Goal: Task Accomplishment & Management: Manage account settings

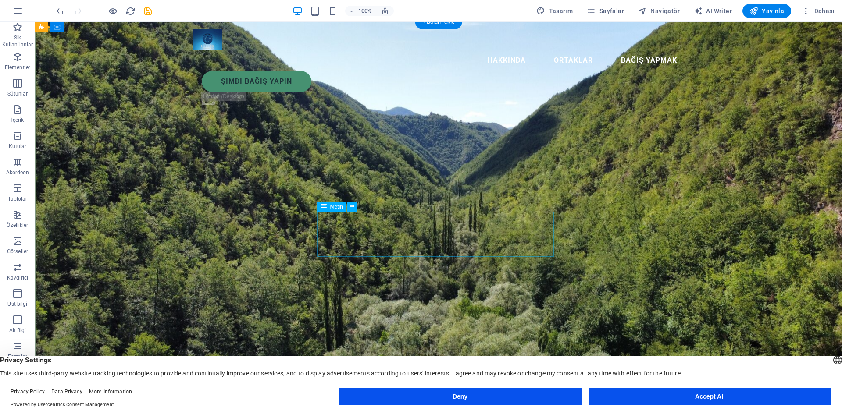
drag, startPoint x: 322, startPoint y: 216, endPoint x: 170, endPoint y: 214, distance: 152.2
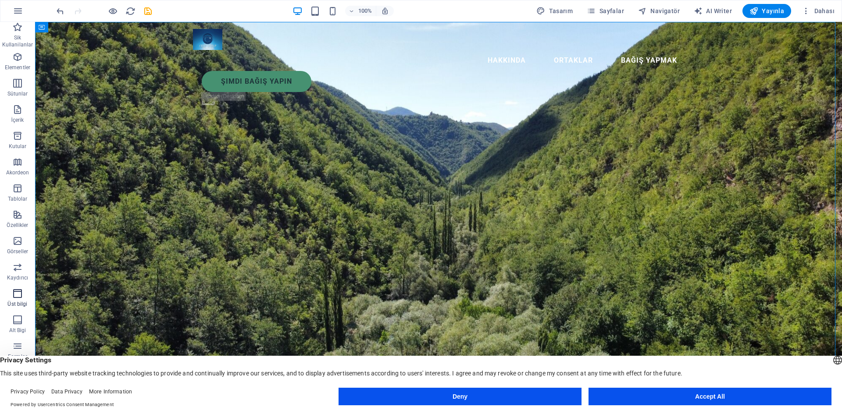
click at [18, 296] on icon "button" at bounding box center [17, 294] width 11 height 11
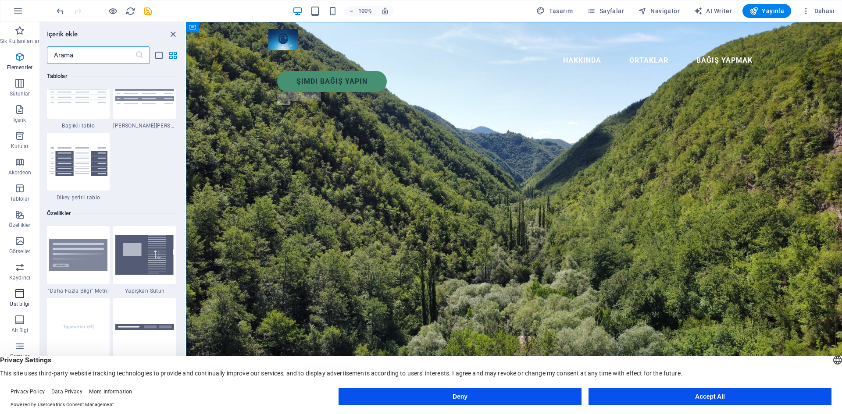
scroll to position [5281, 0]
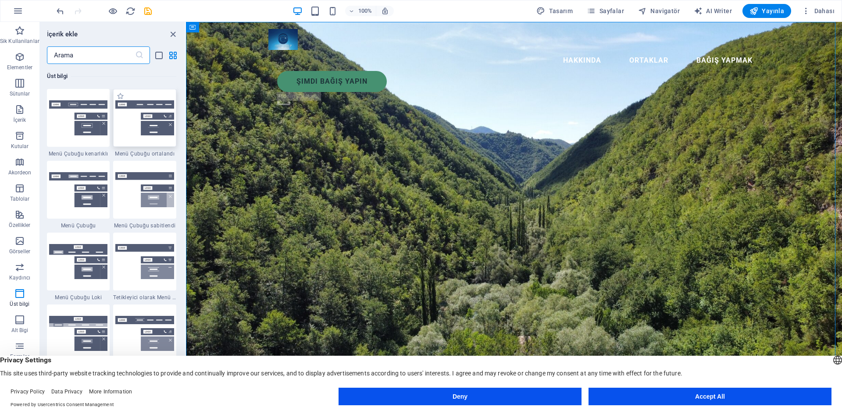
click at [134, 113] on img at bounding box center [144, 118] width 59 height 36
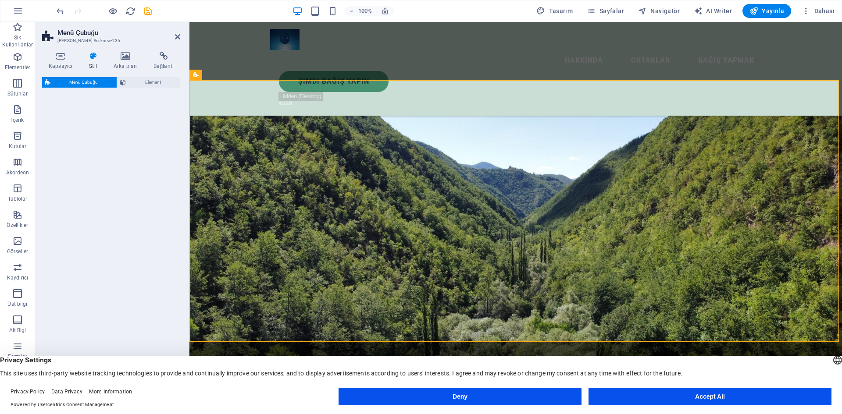
select select "rem"
select select "preset-menu-v2-centered"
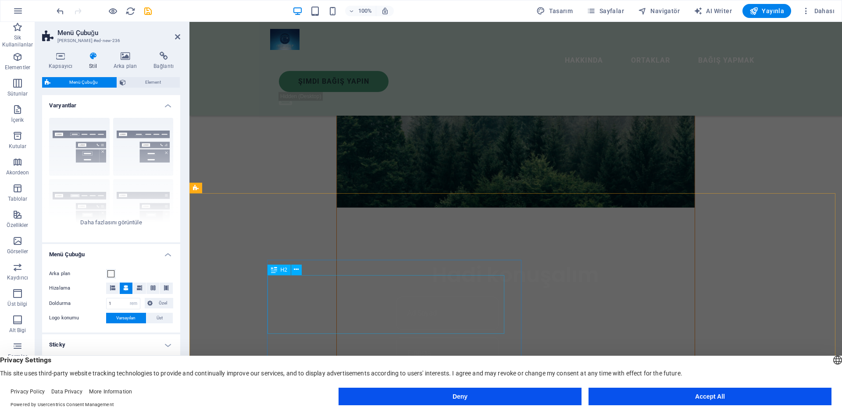
scroll to position [802, 0]
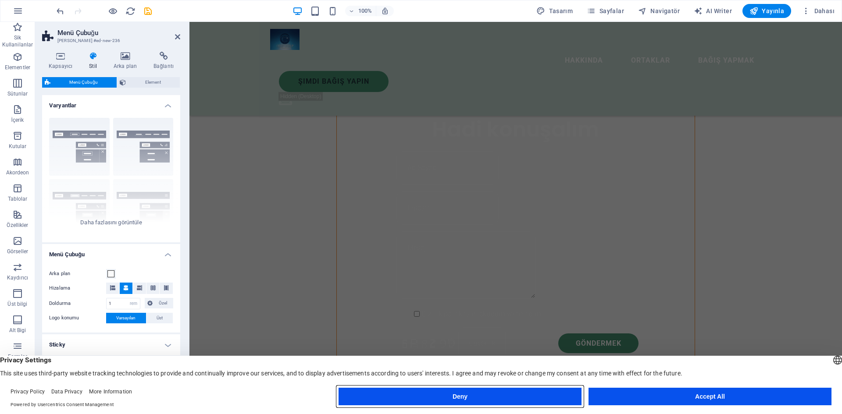
drag, startPoint x: 422, startPoint y: 401, endPoint x: 220, endPoint y: 376, distance: 203.7
click at [422, 401] on button "Deny" at bounding box center [460, 397] width 243 height 18
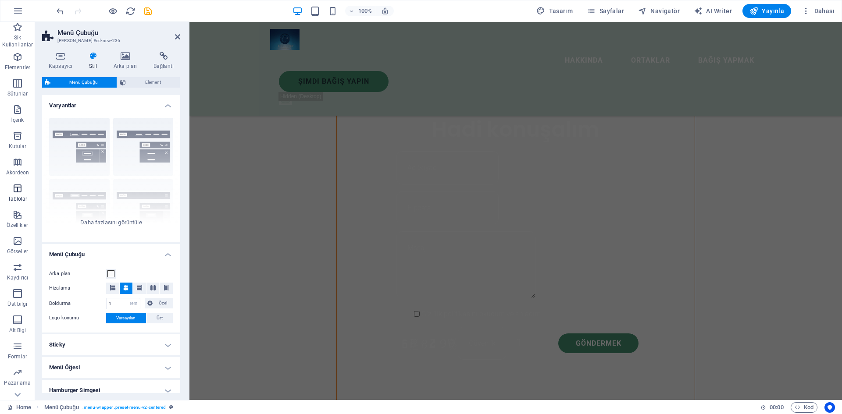
click at [19, 189] on icon "button" at bounding box center [17, 188] width 11 height 11
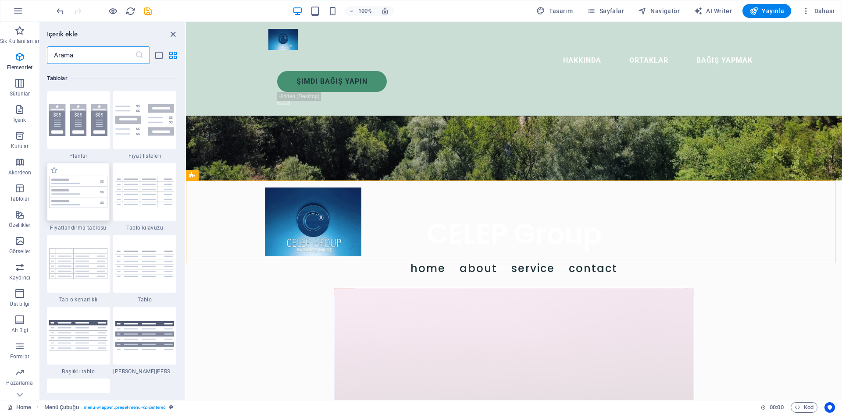
scroll to position [3037, 0]
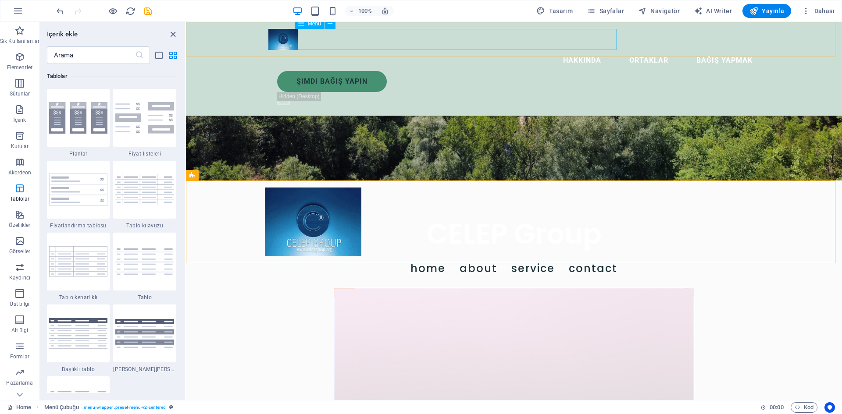
click at [431, 50] on nav "Hakkında Ortaklar Bağış yapmak" at bounding box center [513, 60] width 491 height 21
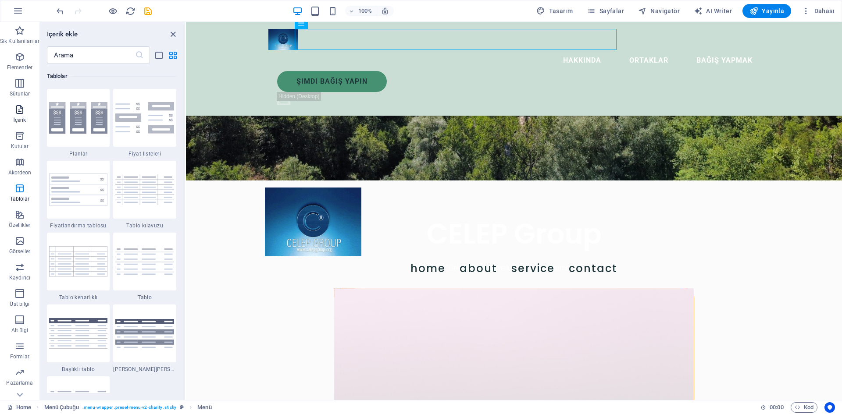
click at [22, 112] on icon "button" at bounding box center [19, 109] width 11 height 11
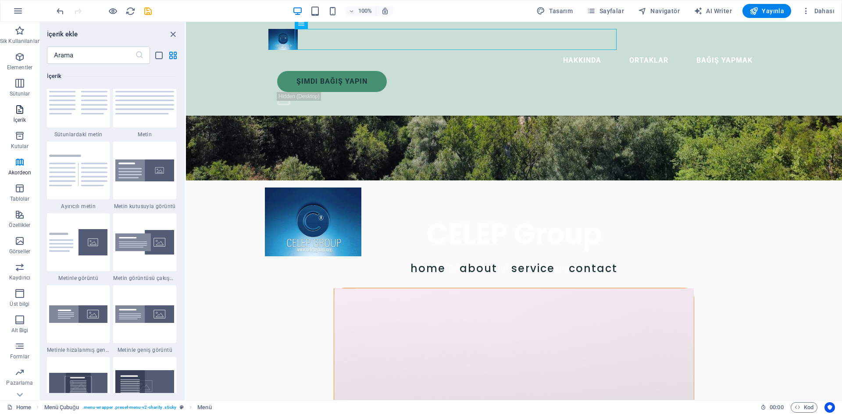
scroll to position [1534, 0]
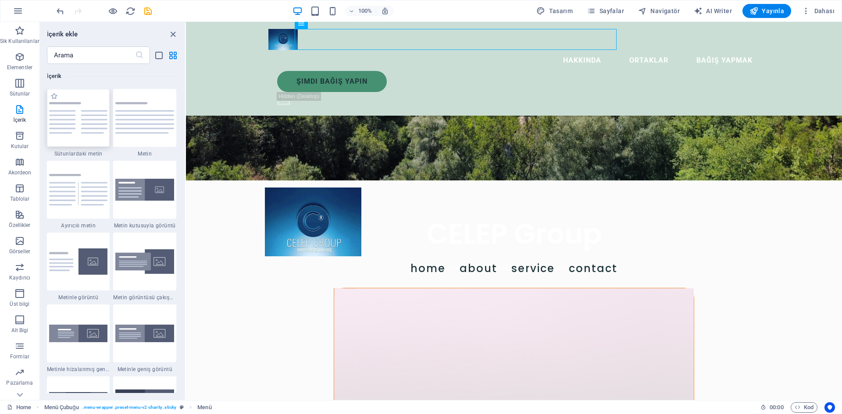
click at [59, 109] on img at bounding box center [78, 117] width 59 height 31
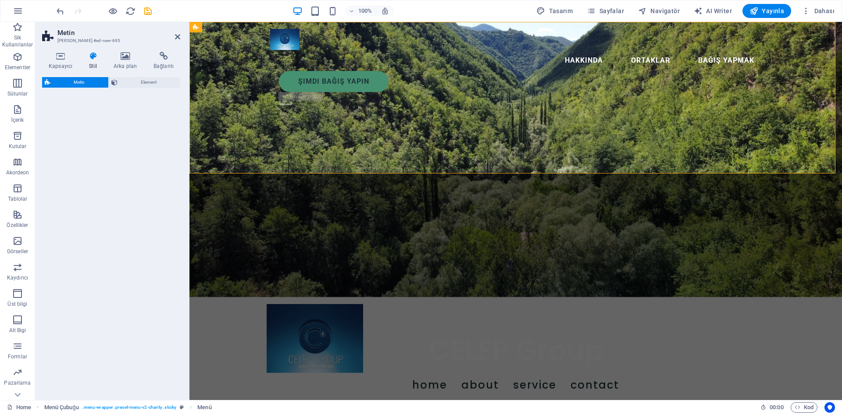
scroll to position [0, 0]
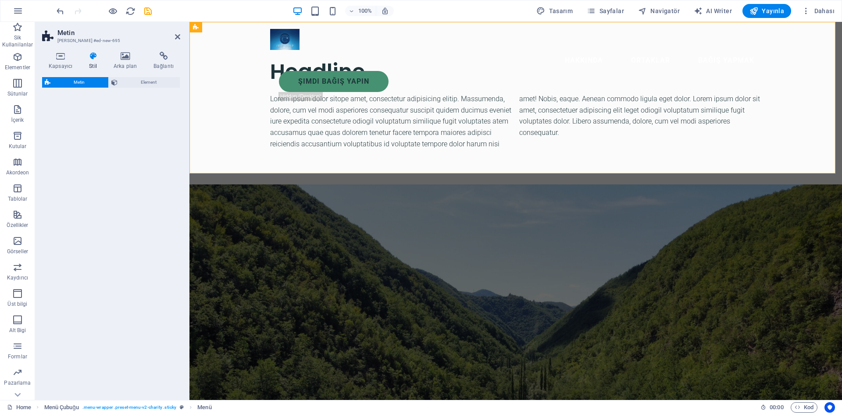
select select "rem"
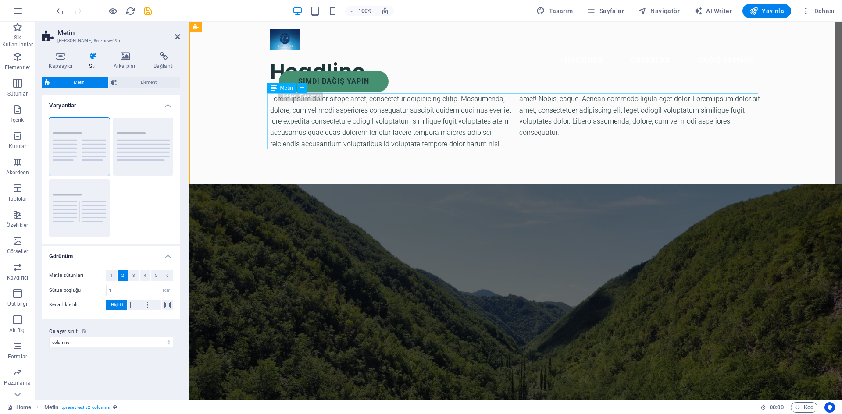
click at [270, 97] on div "Lorem ipsum dolor sitope amet, consectetur adipisicing elitip. Massumenda, dolo…" at bounding box center [515, 121] width 491 height 56
click at [276, 99] on div "Lorem ipsum dolor sitope amet, consectetur adipisicing elitip. Massumenda, dolo…" at bounding box center [515, 121] width 491 height 56
click at [270, 97] on div "Lorem ipsum dolor sitope amet, consectetur adipisicing elitip. Massumenda, dolo…" at bounding box center [515, 121] width 491 height 56
click at [500, 142] on div "Lorem ipsum dolor sitope amet, consectetur adipisicing elitip. Massumenda, dolo…" at bounding box center [515, 121] width 491 height 56
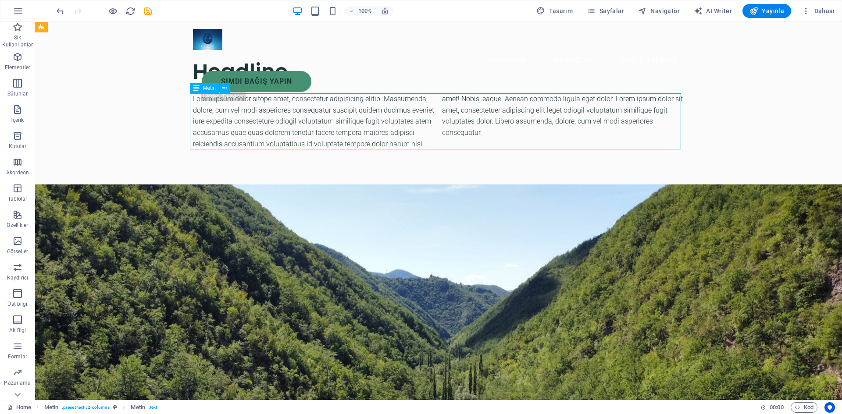
drag, startPoint x: 354, startPoint y: 97, endPoint x: 614, endPoint y: 126, distance: 261.2
click at [625, 128] on div "Lorem ipsum dolor sitope amet, consectetur adipisicing elitip. Massumenda, dolo…" at bounding box center [438, 121] width 491 height 56
click at [651, 119] on div "Lorem ipsum dolor sitope amet, consectetur adipisicing elitip. Massumenda, dolo…" at bounding box center [438, 121] width 491 height 56
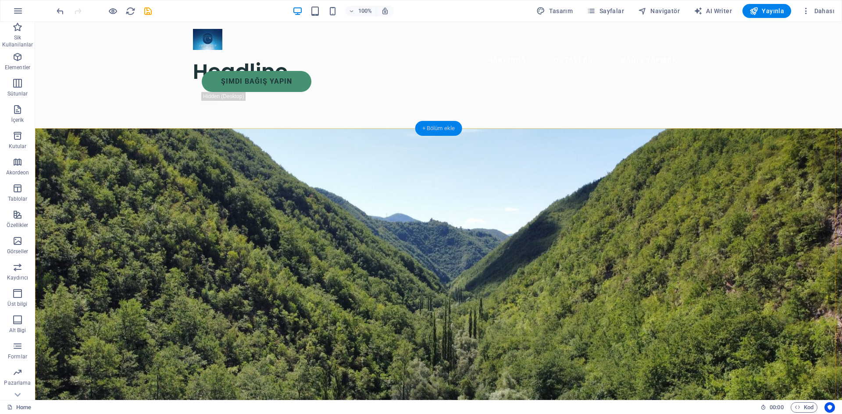
click at [438, 126] on div "+ Bölüm ekle" at bounding box center [438, 128] width 47 height 15
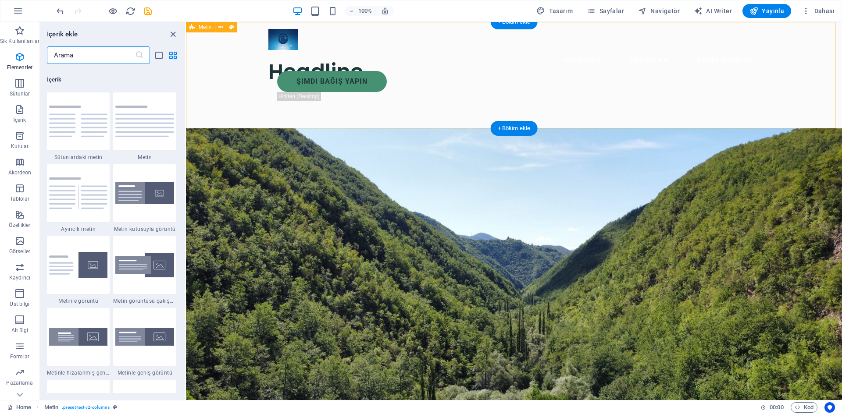
scroll to position [1534, 0]
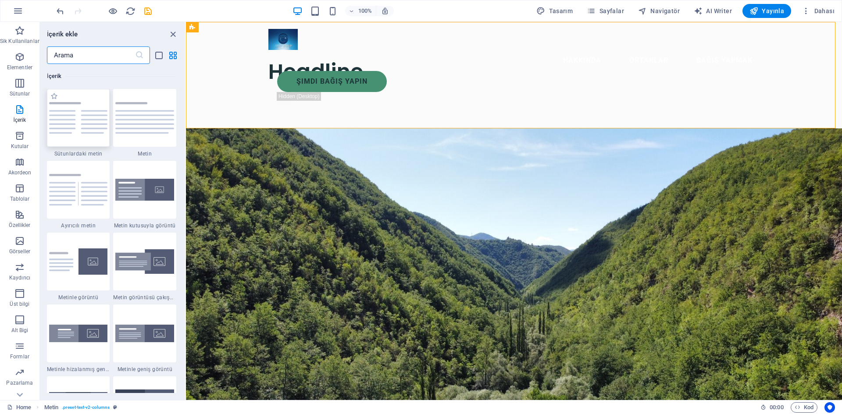
click at [90, 123] on img at bounding box center [78, 117] width 59 height 31
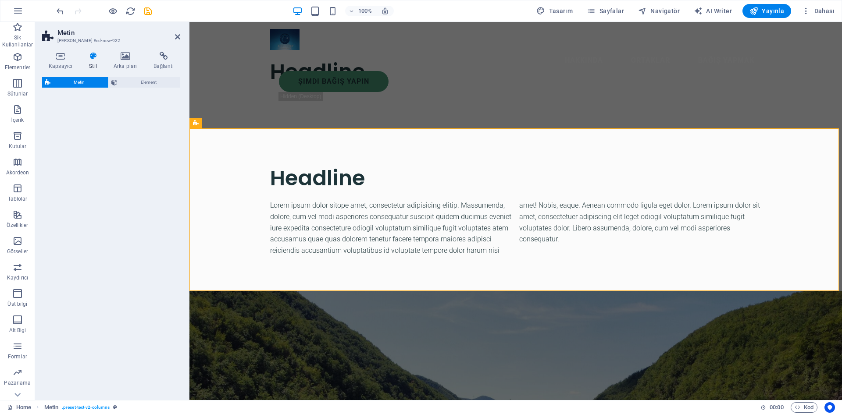
select select "rem"
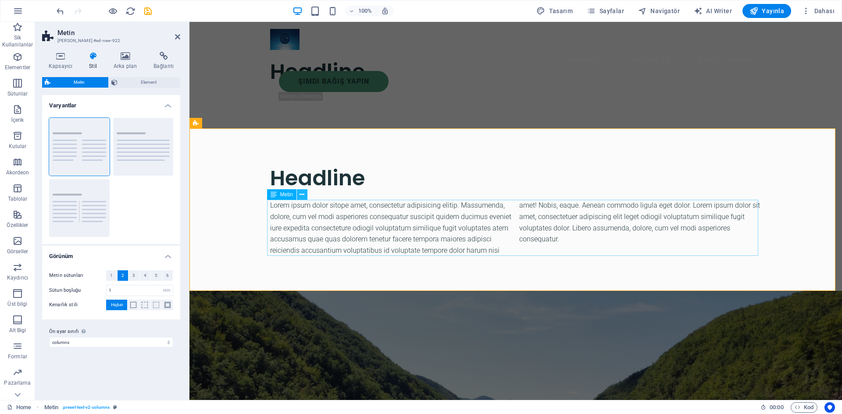
click at [302, 196] on icon at bounding box center [302, 194] width 5 height 9
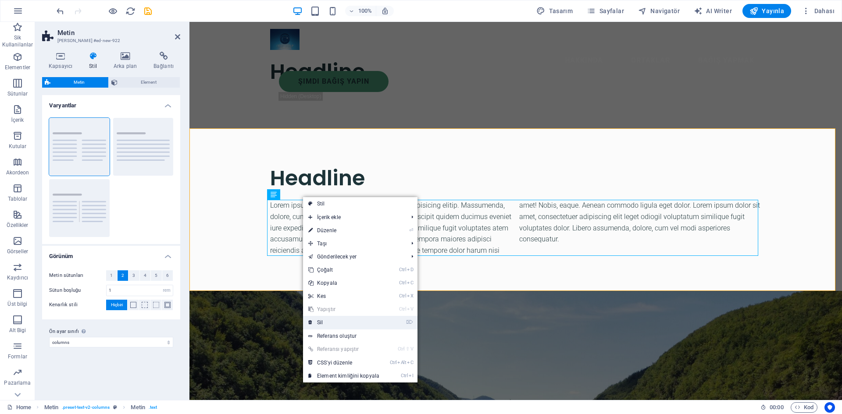
click at [326, 323] on link "⌦ Sil" at bounding box center [344, 322] width 82 height 13
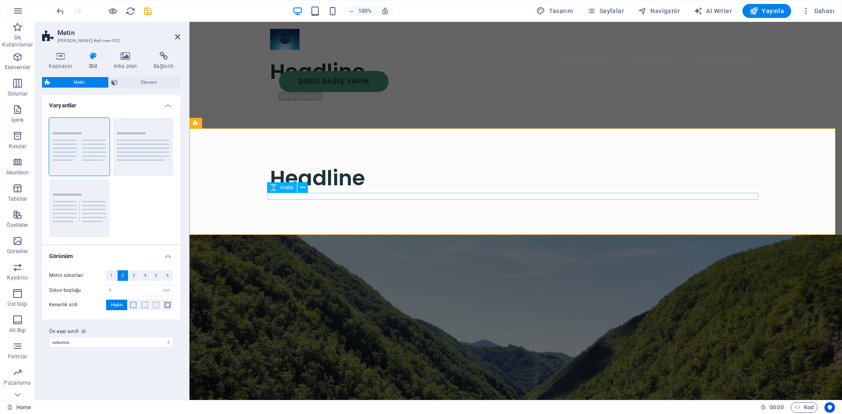
click at [270, 198] on div at bounding box center [515, 196] width 491 height 7
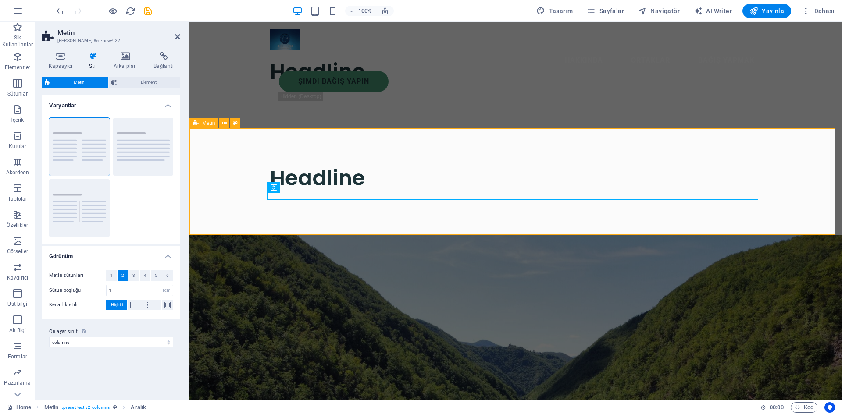
click at [319, 202] on div "Headline" at bounding box center [515, 181] width 653 height 107
click at [345, 205] on div "Headline" at bounding box center [515, 181] width 653 height 107
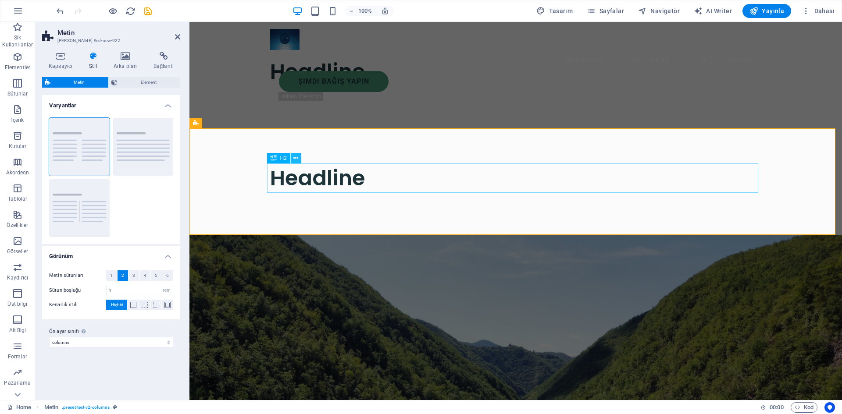
click at [297, 162] on icon at bounding box center [295, 158] width 5 height 9
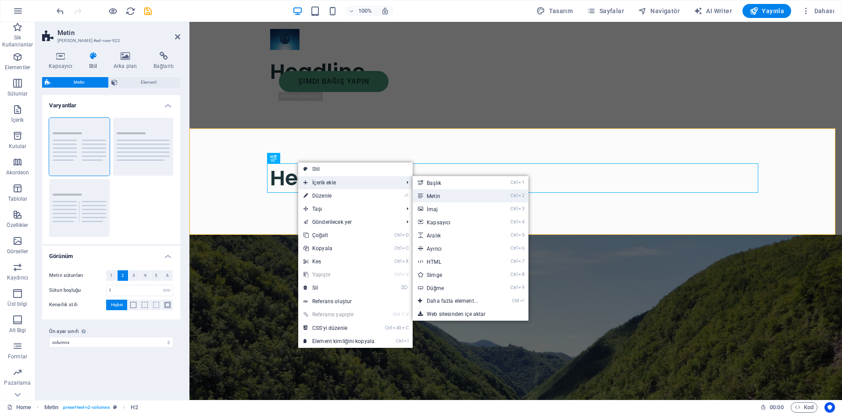
drag, startPoint x: 440, startPoint y: 195, endPoint x: 253, endPoint y: 174, distance: 188.9
click at [440, 195] on link "Ctrl 2 Metin" at bounding box center [454, 195] width 83 height 13
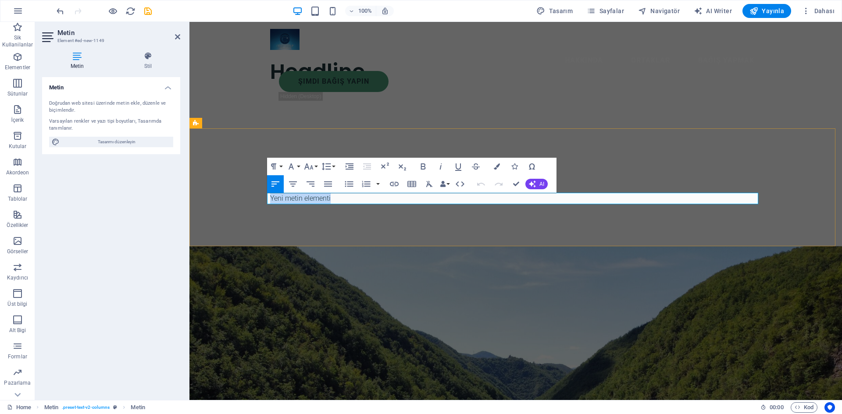
click at [434, 201] on p "Yeni metin elementi" at bounding box center [515, 198] width 491 height 11
click at [636, 170] on div "Headline" at bounding box center [515, 178] width 491 height 29
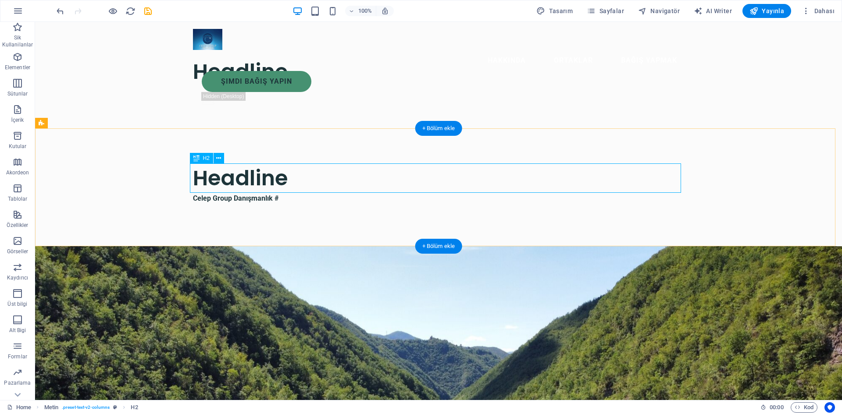
click at [301, 178] on div "Headline" at bounding box center [438, 178] width 491 height 29
click at [283, 179] on div "Headline" at bounding box center [438, 178] width 491 height 29
drag, startPoint x: 283, startPoint y: 179, endPoint x: 131, endPoint y: 179, distance: 152.2
click at [284, 179] on div "Headline" at bounding box center [438, 178] width 491 height 29
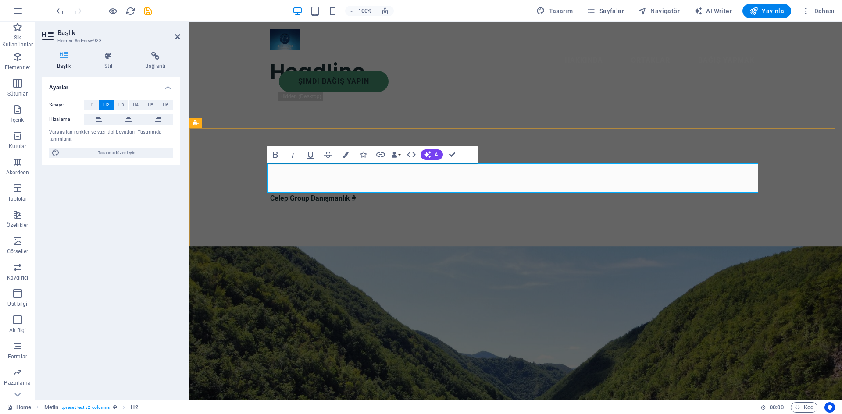
click at [364, 178] on h2 "​" at bounding box center [515, 178] width 491 height 29
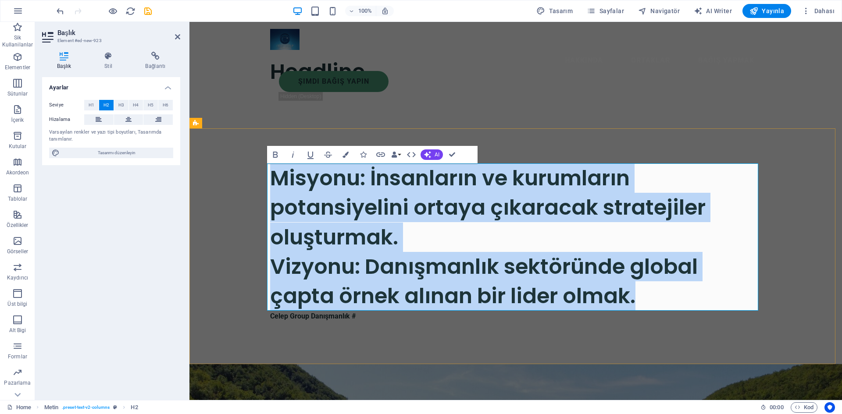
drag, startPoint x: 269, startPoint y: 175, endPoint x: 635, endPoint y: 294, distance: 385.5
click at [635, 294] on h2 "Misyonu: İnsanların ve kurumların potansiyelini ortaya çıkaracak stratejiler ol…" at bounding box center [515, 237] width 491 height 147
click at [397, 153] on icon "button" at bounding box center [394, 155] width 6 height 6
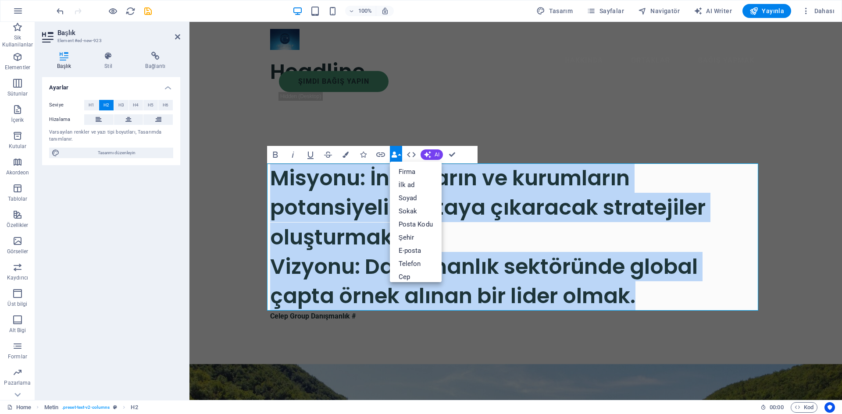
click at [397, 153] on icon "button" at bounding box center [394, 155] width 6 height 6
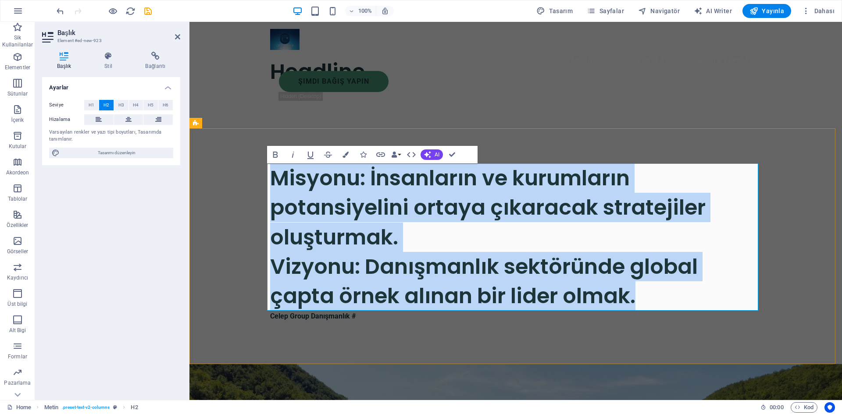
click at [726, 226] on h2 "Misyonu: İnsanların ve kurumların potansiyelini ortaya çıkaracak stratejiler ol…" at bounding box center [515, 237] width 491 height 147
click at [714, 217] on h2 "Misyonu: İnsanların ve kurumların potansiyelini ortaya çıkaracak stratejiler ol…" at bounding box center [515, 237] width 491 height 147
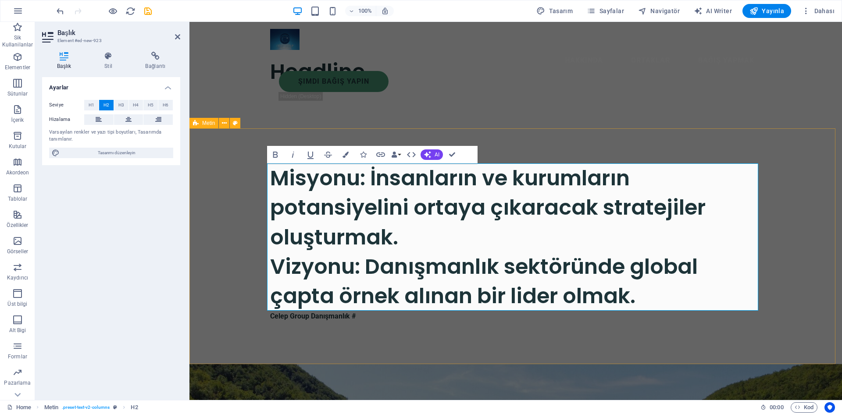
click at [709, 155] on div "Misyonu: İnsanların ve kurumların potansiyelini ortaya çıkaracak stratejiler ol…" at bounding box center [515, 246] width 653 height 236
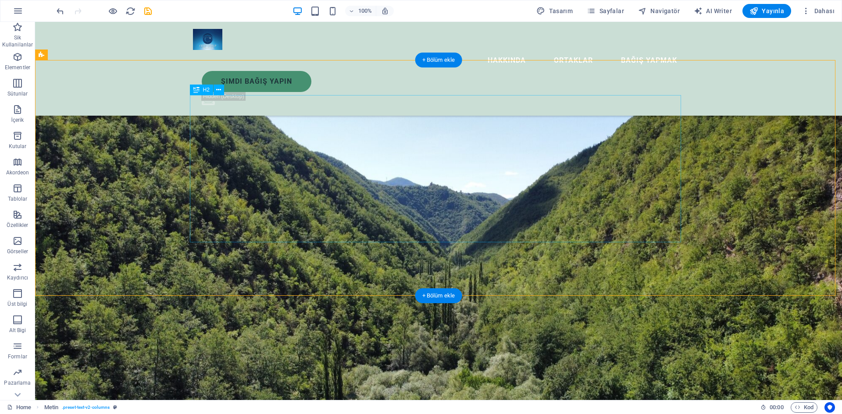
scroll to position [55, 0]
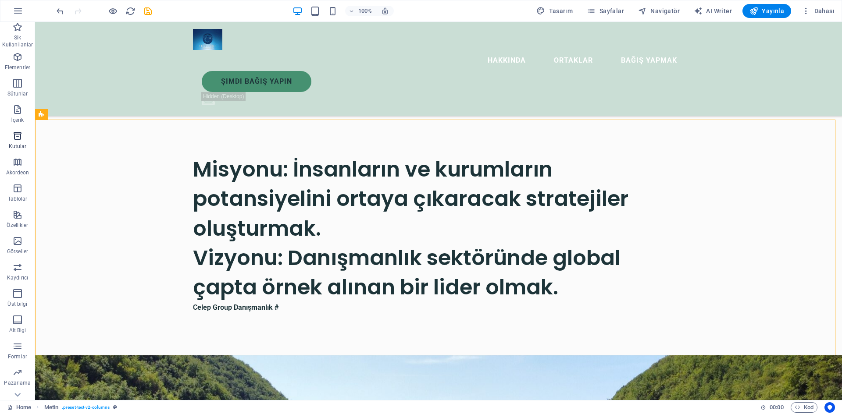
click at [17, 134] on icon "button" at bounding box center [17, 136] width 11 height 11
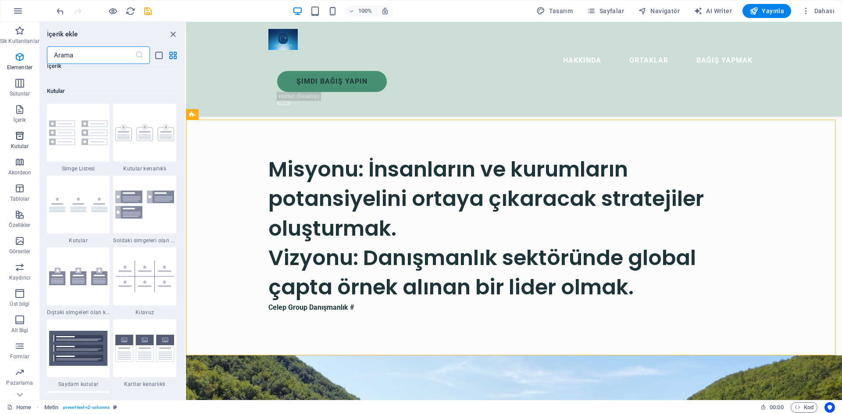
scroll to position [2419, 0]
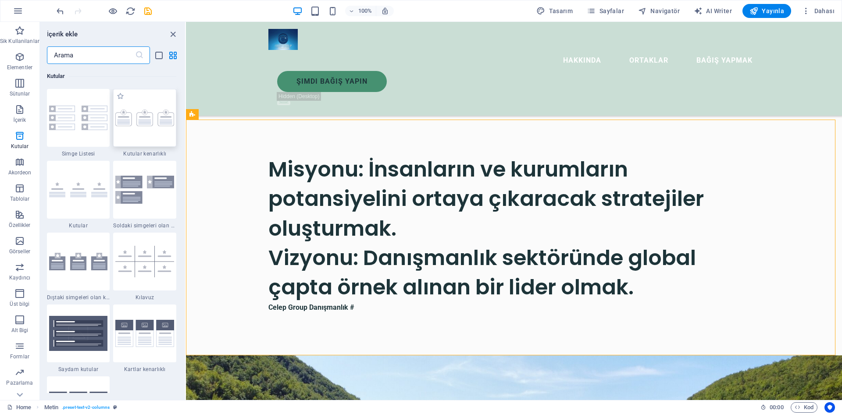
click at [122, 129] on div at bounding box center [144, 118] width 63 height 58
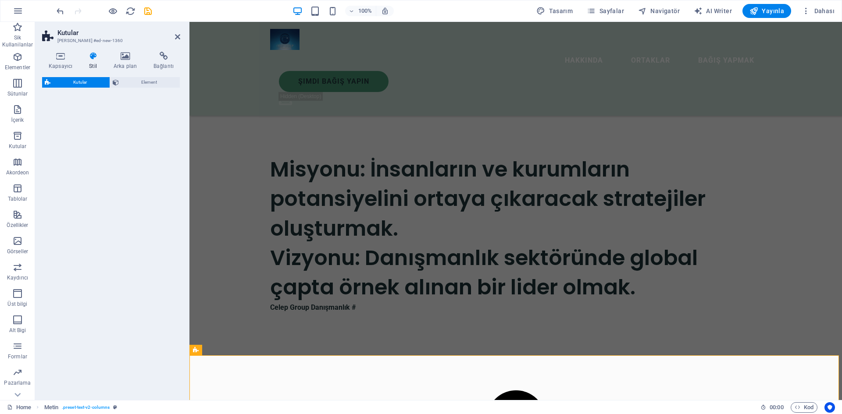
select select "rem"
select select "preset-boxes-v3-border"
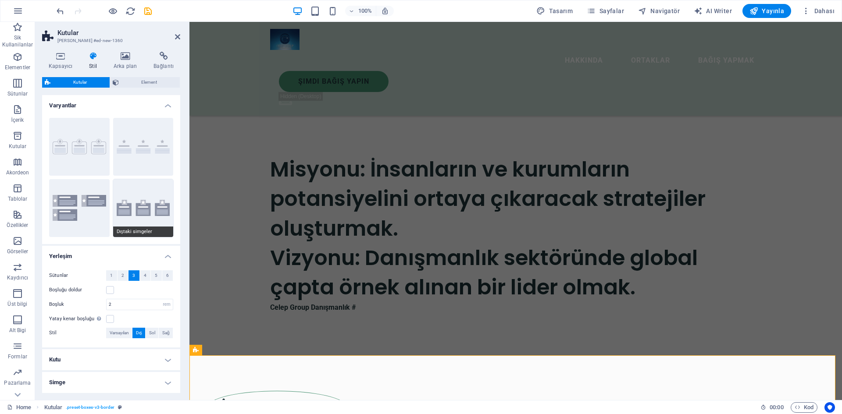
click at [146, 201] on button "Dıştaki simgeler" at bounding box center [143, 208] width 61 height 58
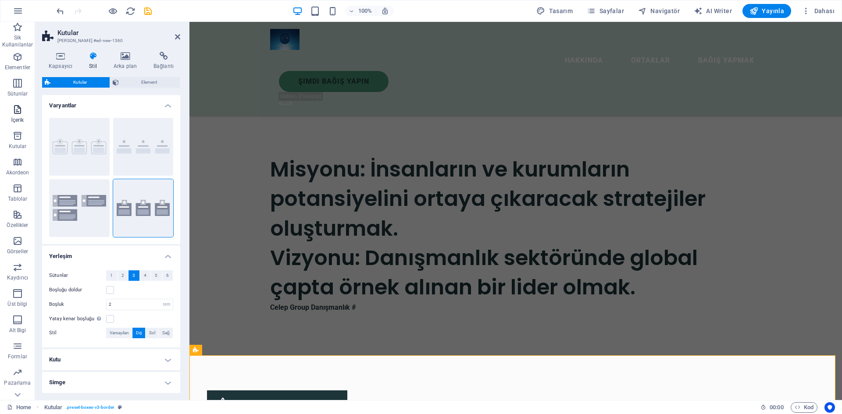
click at [12, 111] on icon "button" at bounding box center [17, 109] width 11 height 11
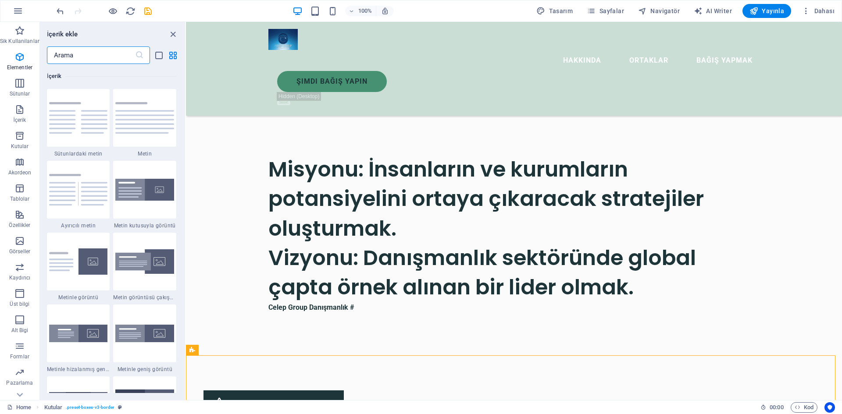
scroll to position [1534, 0]
click at [121, 112] on img at bounding box center [144, 117] width 59 height 31
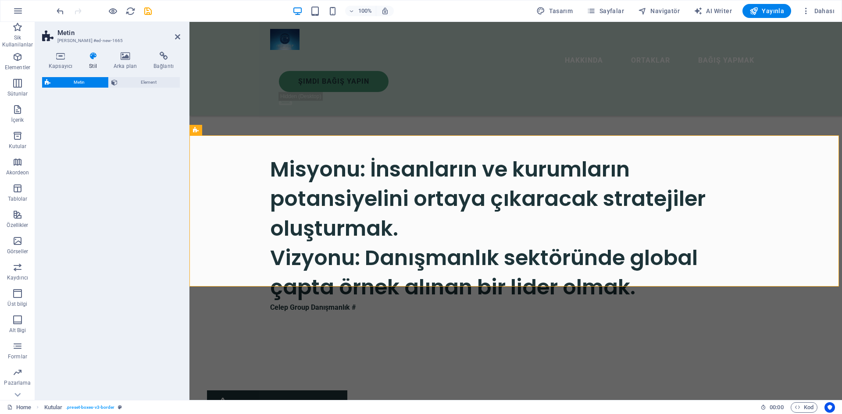
select select "preset-text-v2-default"
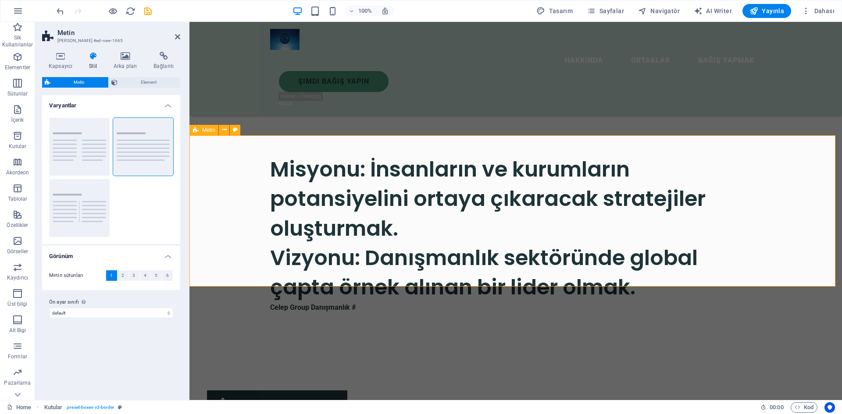
scroll to position [448, 0]
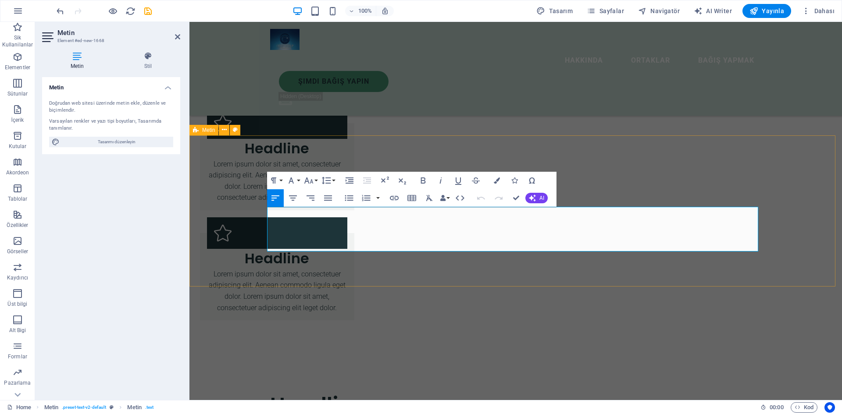
drag, startPoint x: 267, startPoint y: 212, endPoint x: 728, endPoint y: 252, distance: 463.1
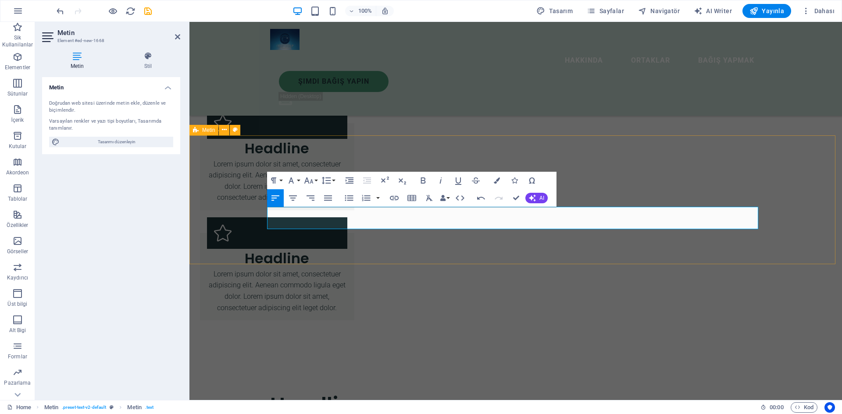
click at [781, 356] on div "Headline Misyonu: İnsanların ve kurumların potansiyelini ortaya çıkaracak strat…" at bounding box center [515, 420] width 653 height 129
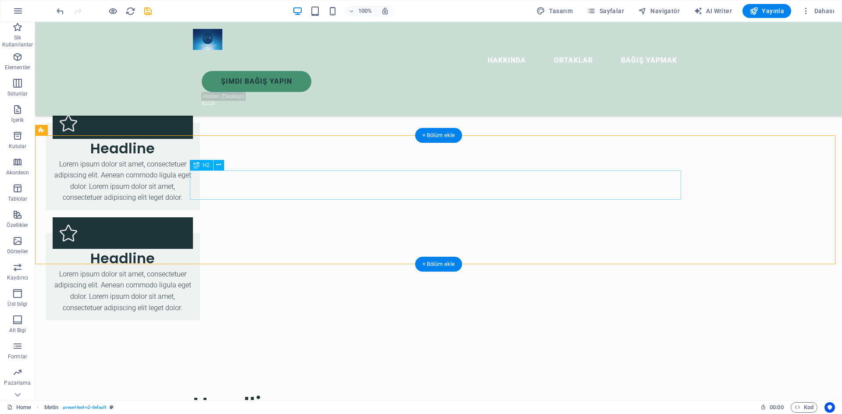
click at [285, 391] on div "Headline" at bounding box center [438, 405] width 491 height 29
click at [282, 391] on div "Headline" at bounding box center [438, 405] width 491 height 29
click at [283, 391] on div "Headline" at bounding box center [438, 405] width 491 height 29
click at [276, 391] on div "Headline" at bounding box center [438, 405] width 491 height 29
click at [272, 391] on div "Headline" at bounding box center [438, 405] width 491 height 29
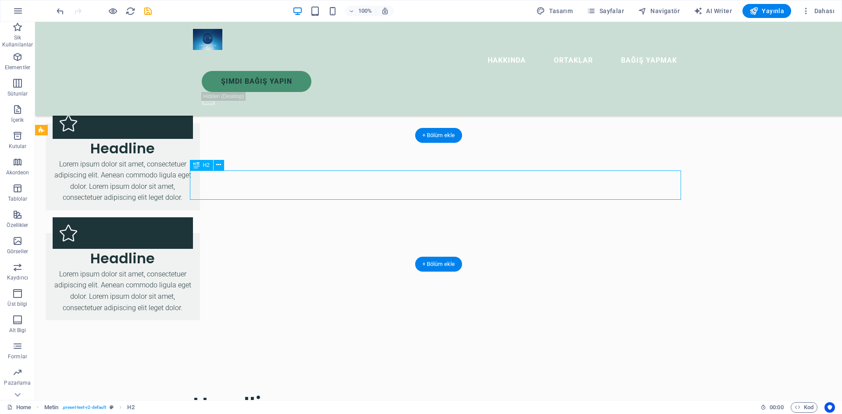
click at [272, 391] on div "Headline" at bounding box center [438, 405] width 491 height 29
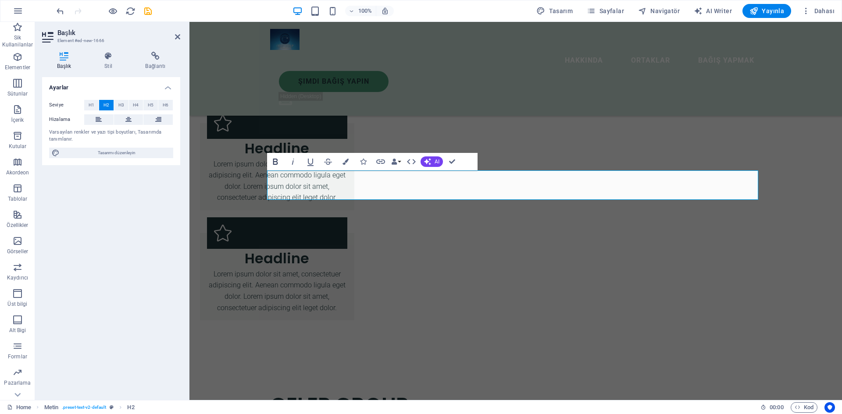
click at [274, 161] on icon "button" at bounding box center [275, 162] width 5 height 6
click at [278, 165] on icon "button" at bounding box center [275, 162] width 11 height 11
drag, startPoint x: 271, startPoint y: 185, endPoint x: 405, endPoint y: 188, distance: 134.2
click at [405, 391] on h2 "CELEP GROUP​" at bounding box center [515, 405] width 491 height 29
click at [274, 159] on icon "button" at bounding box center [275, 162] width 5 height 6
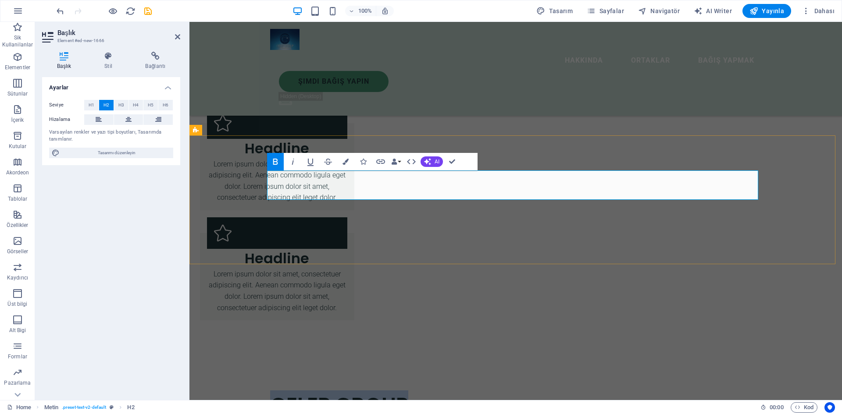
click at [434, 391] on h2 "CELEP GROUP ​" at bounding box center [515, 405] width 491 height 29
click at [624, 356] on div "CELEP GROUP ​ Misyonu: İnsanların ve kurumların potansiyelini ortaya çıkaracak …" at bounding box center [515, 420] width 653 height 129
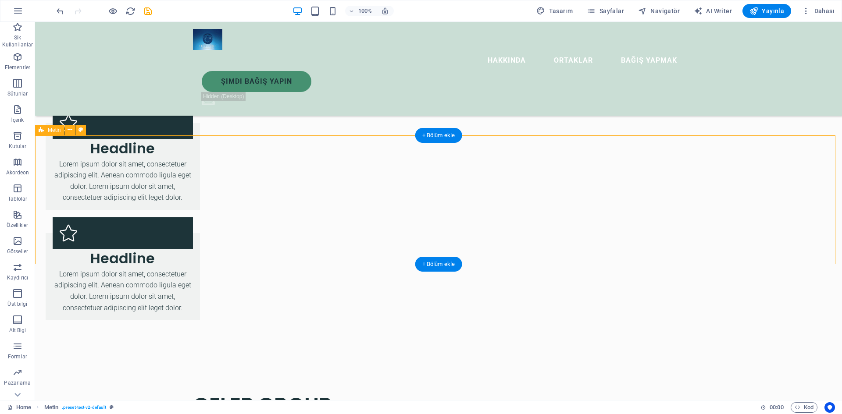
click at [731, 356] on div "CELEP GROUP Misyonu: İnsanların ve kurumların potansiyelini ortaya çıkaracak st…" at bounding box center [438, 420] width 807 height 129
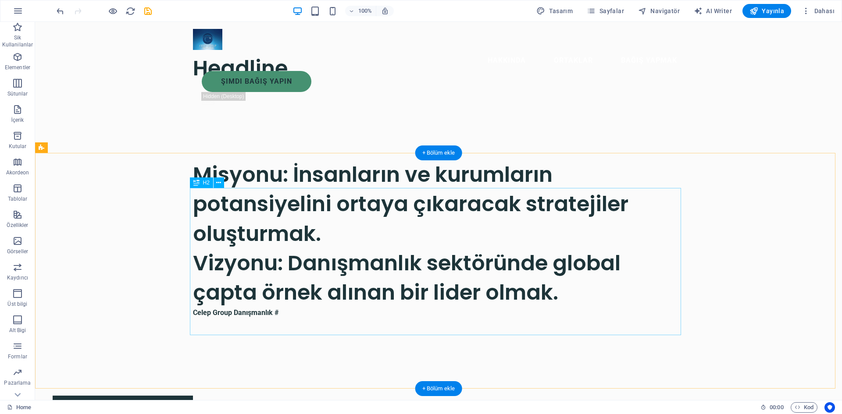
scroll to position [0, 0]
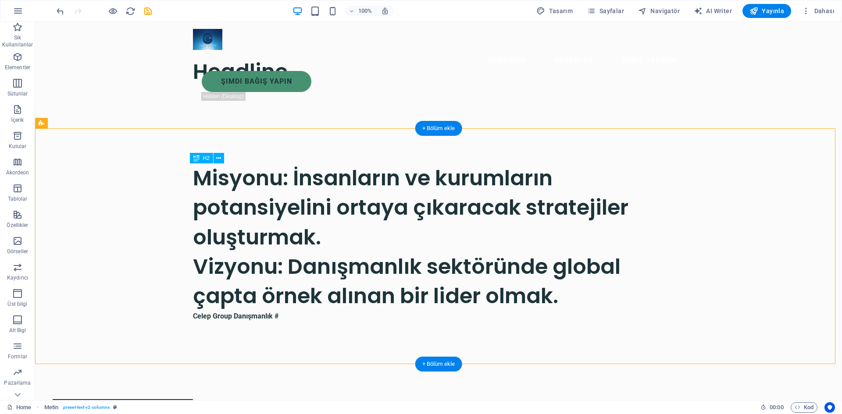
drag, startPoint x: 193, startPoint y: 174, endPoint x: 365, endPoint y: 250, distance: 187.5
click at [360, 250] on div "Misyonu: İnsanların ve kurumların potansiyelini ortaya çıkaracak stratejiler ol…" at bounding box center [438, 237] width 491 height 147
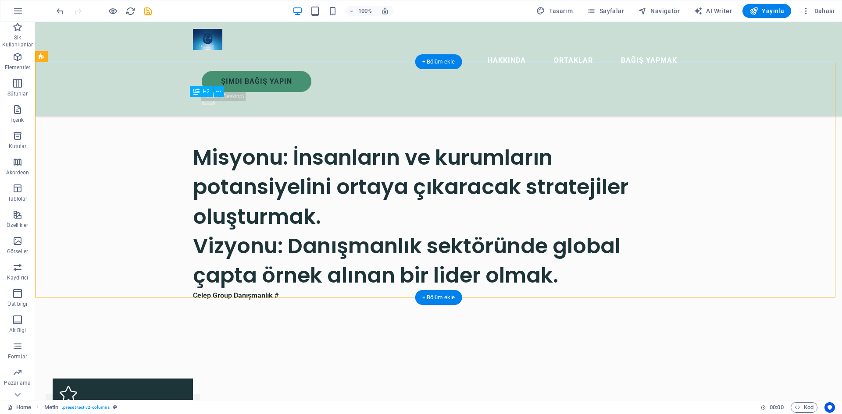
scroll to position [132, 0]
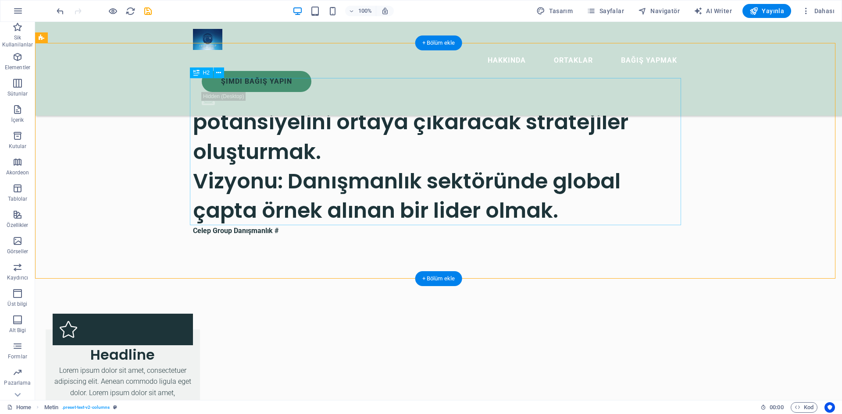
click at [201, 100] on div "Misyonu: İnsanların ve kurumların potansiyelini ortaya çıkaracak stratejiler ol…" at bounding box center [438, 151] width 491 height 147
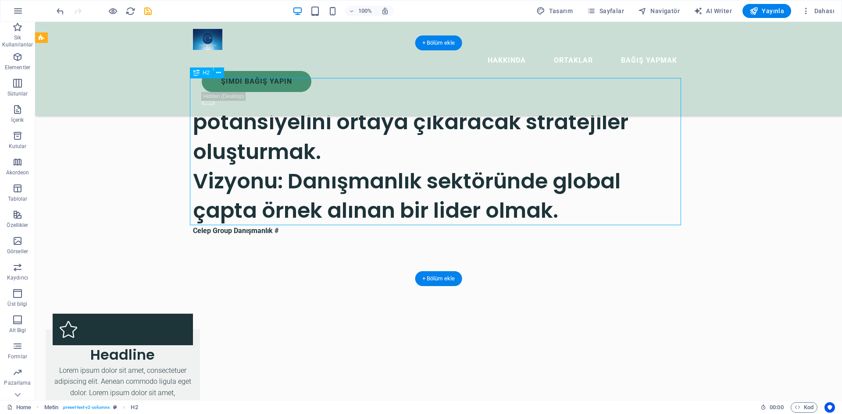
click at [193, 93] on div "Misyonu: İnsanların ve kurumların potansiyelini ortaya çıkaracak stratejiler ol…" at bounding box center [438, 151] width 491 height 147
drag, startPoint x: 193, startPoint y: 93, endPoint x: 412, endPoint y: 187, distance: 238.3
click at [250, 99] on div "Misyonu: İnsanların ve kurumların potansiyelini ortaya çıkaracak stratejiler ol…" at bounding box center [438, 151] width 491 height 147
click at [565, 206] on div "Misyonu: İnsanların ve kurumların potansiyelini ortaya çıkaracak stratejiler ol…" at bounding box center [438, 151] width 491 height 147
click at [560, 208] on div "Misyonu: İnsanların ve kurumların potansiyelini ortaya çıkaracak stratejiler ol…" at bounding box center [438, 151] width 491 height 147
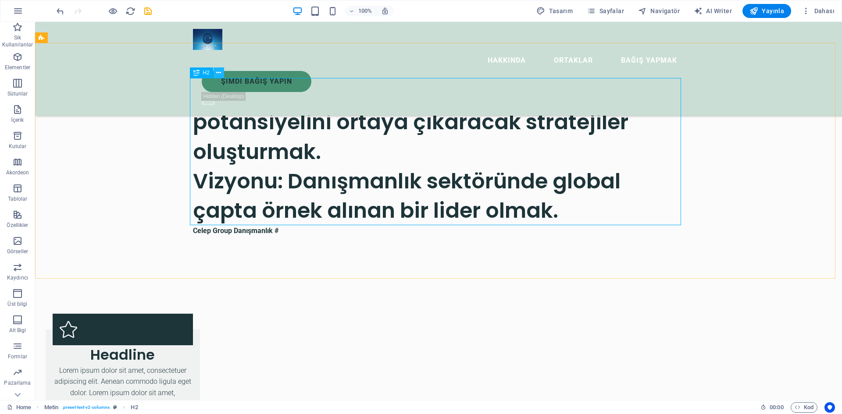
click at [218, 75] on icon at bounding box center [218, 72] width 5 height 9
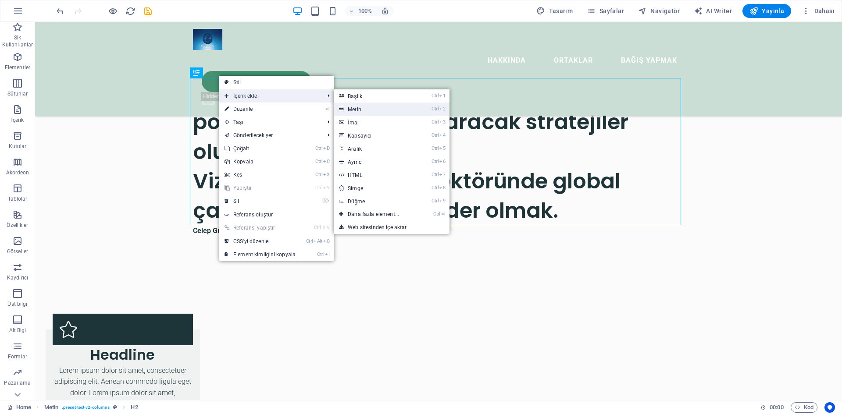
click at [371, 108] on link "Ctrl 2 Metin" at bounding box center [375, 109] width 83 height 13
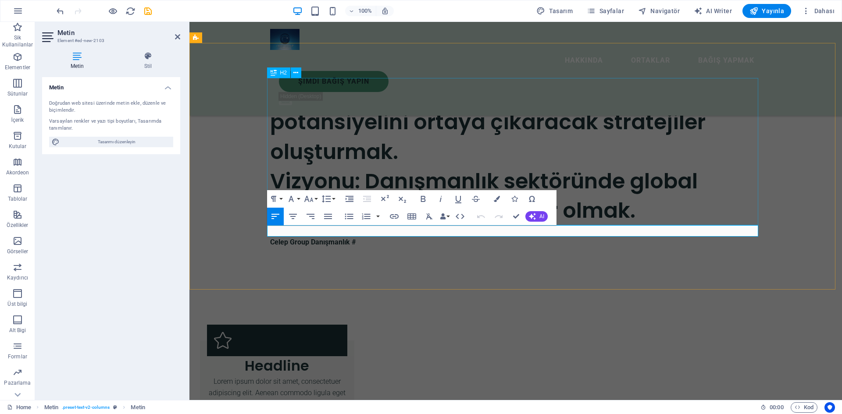
click at [688, 171] on div "Misyonu: İnsanların ve kurumların potansiyelini ortaya çıkaracak stratejiler ol…" at bounding box center [515, 151] width 491 height 147
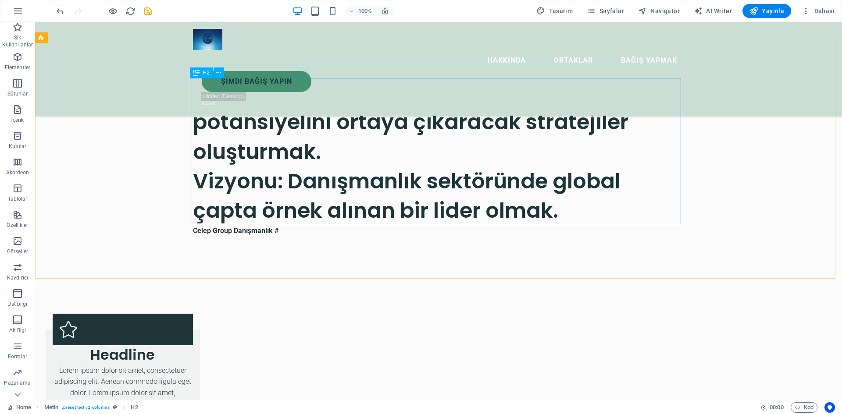
click at [207, 75] on span "H2" at bounding box center [206, 72] width 7 height 5
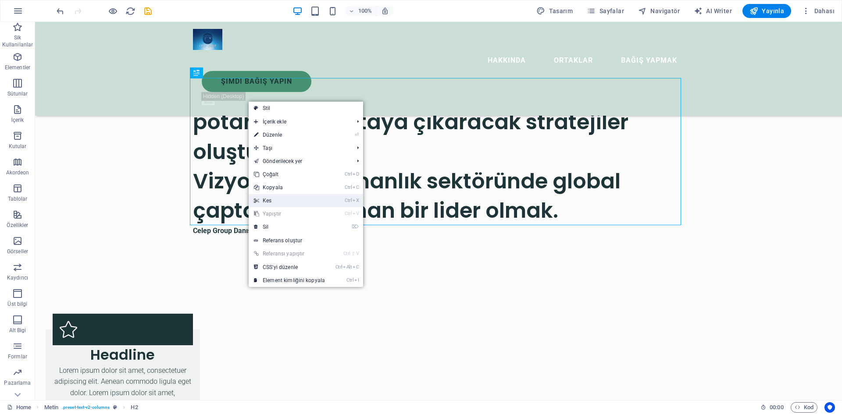
click at [278, 201] on link "Ctrl X Kes" at bounding box center [290, 200] width 82 height 13
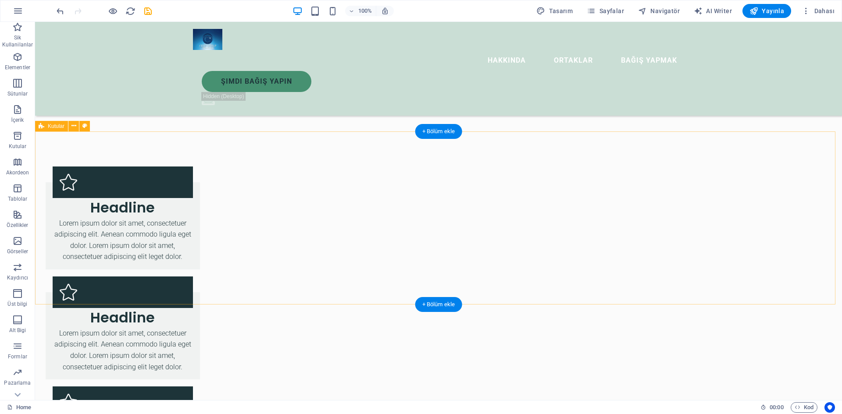
click at [764, 206] on div "Headline Lorem ipsum dolor sit amet, consectetuer adipiscing elit. Aenean commo…" at bounding box center [438, 329] width 807 height 394
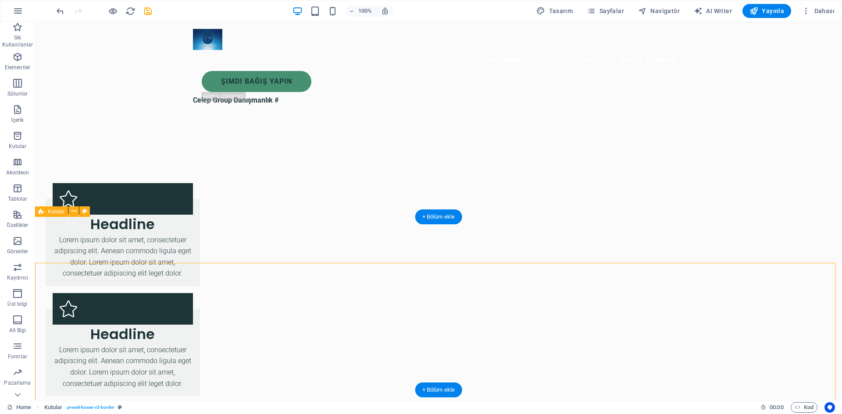
scroll to position [0, 0]
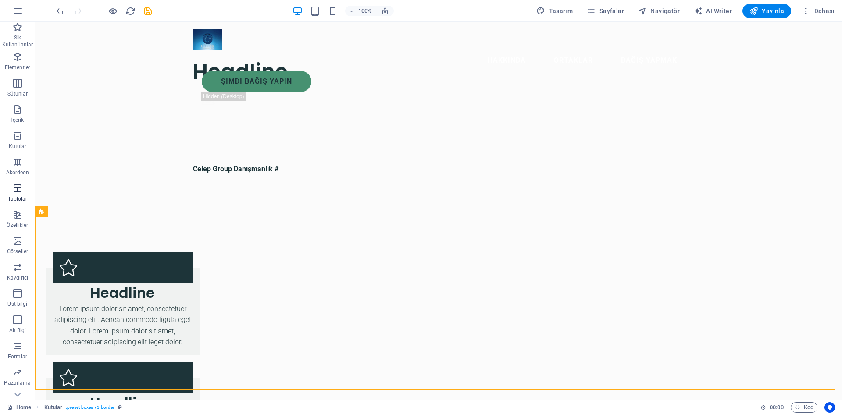
click at [17, 185] on icon "button" at bounding box center [17, 188] width 11 height 11
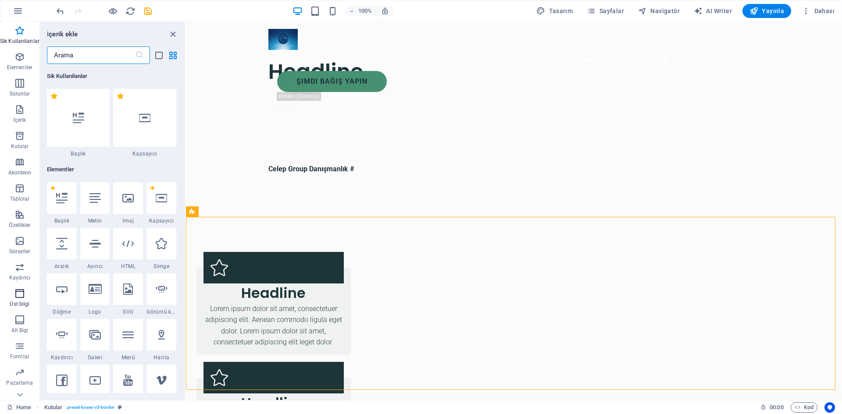
click at [18, 291] on icon "button" at bounding box center [19, 294] width 11 height 11
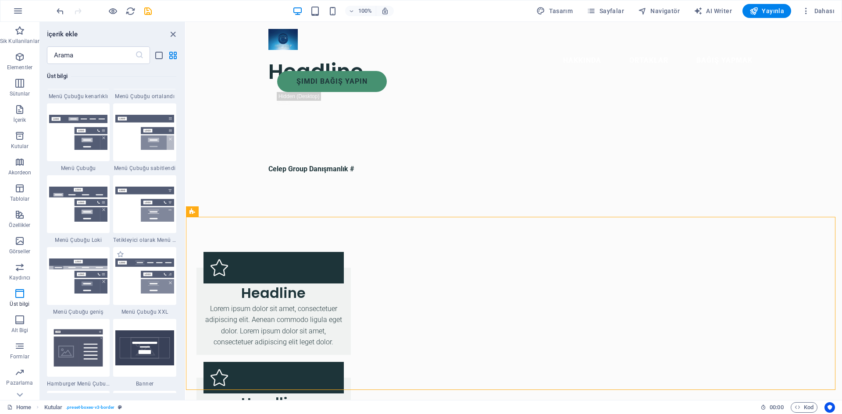
scroll to position [5412, 0]
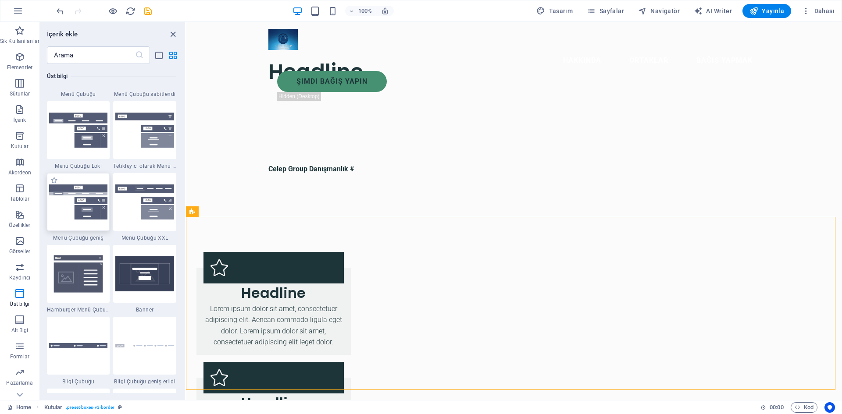
click at [88, 207] on img at bounding box center [78, 203] width 59 height 36
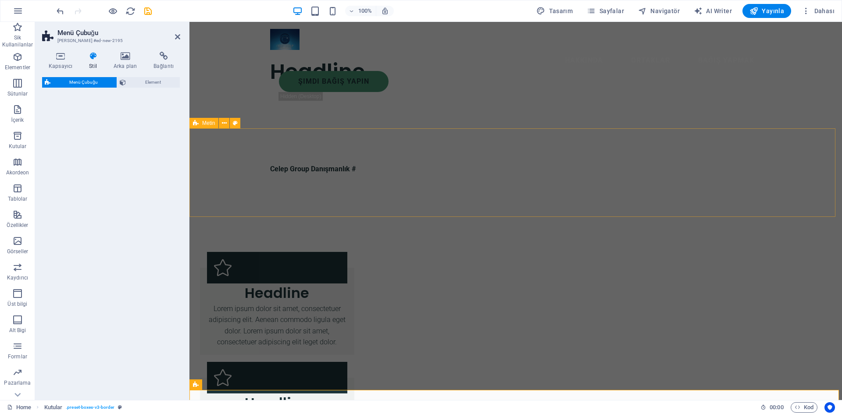
select select "rem"
select select "preset-menu-v2-wide"
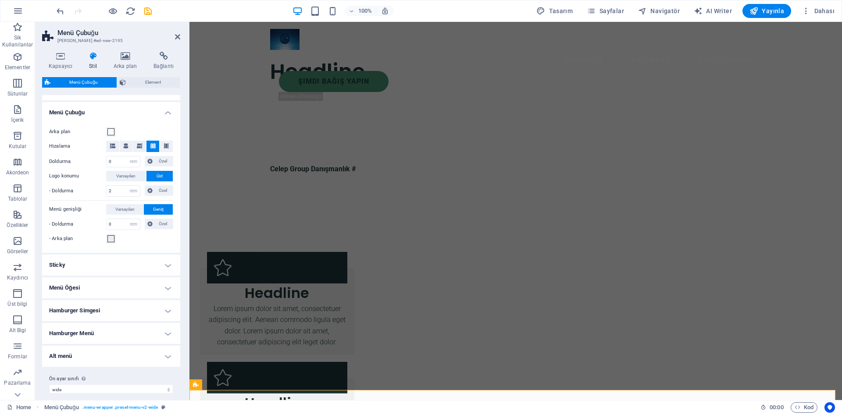
scroll to position [151, 0]
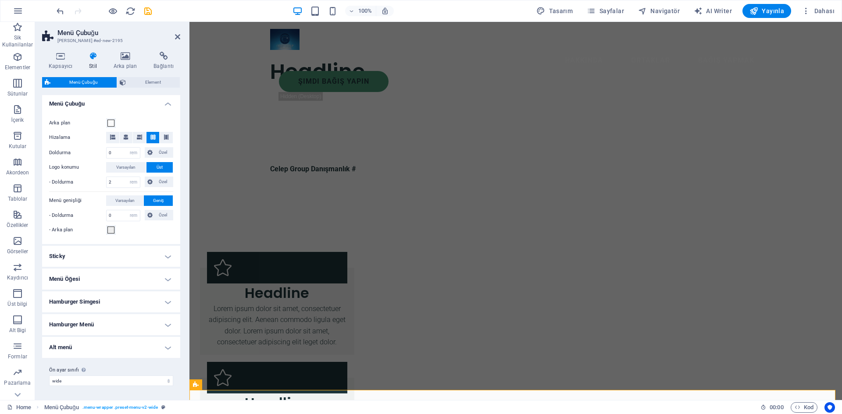
click at [166, 280] on h4 "Menü Öğesi" at bounding box center [111, 279] width 138 height 21
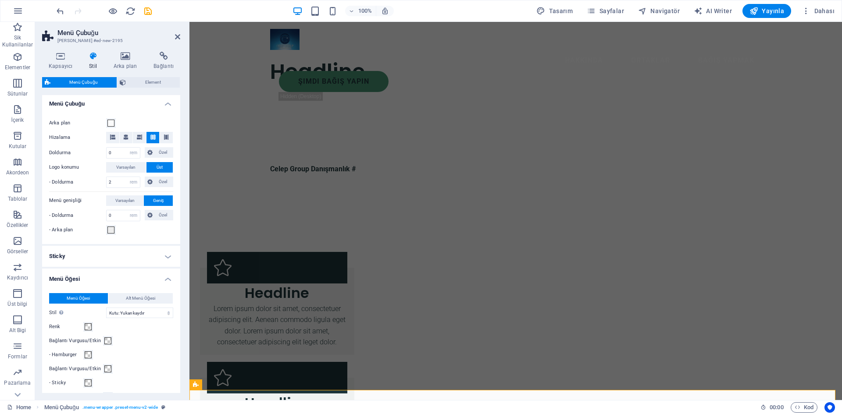
click at [166, 280] on h4 "Menü Öğesi" at bounding box center [111, 277] width 138 height 16
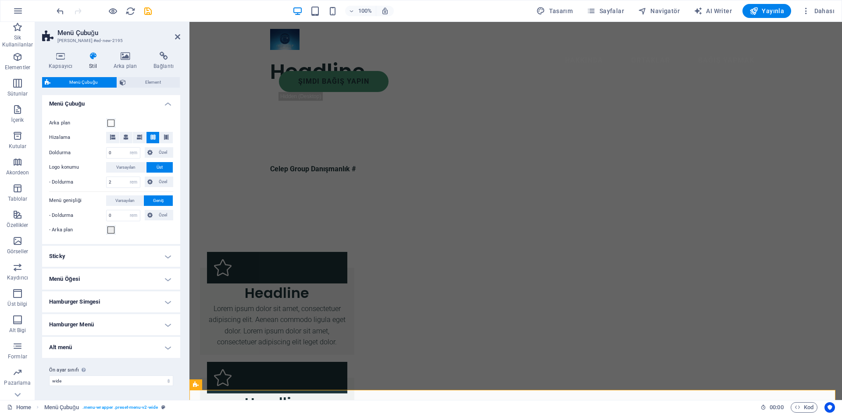
click at [166, 254] on h4 "Sticky" at bounding box center [111, 256] width 138 height 21
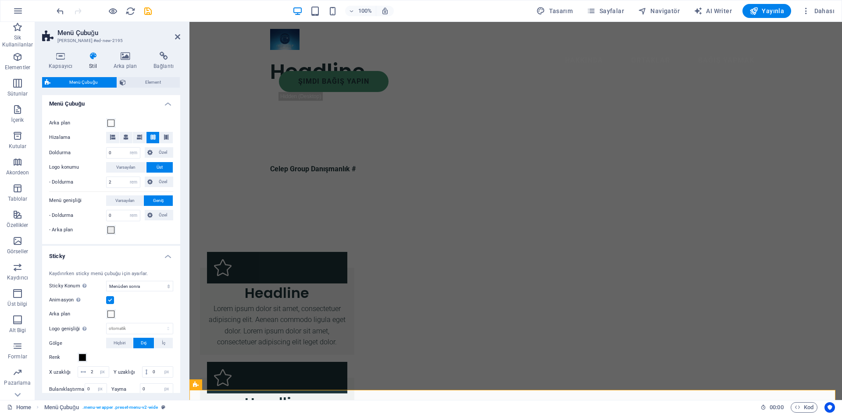
click at [166, 254] on h4 "Sticky" at bounding box center [111, 254] width 138 height 16
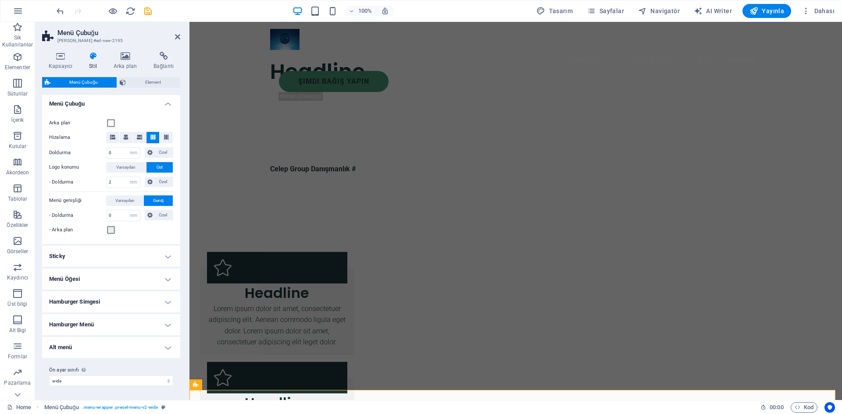
click at [160, 321] on h4 "Hamburger Menü" at bounding box center [111, 324] width 138 height 21
click at [160, 321] on h4 "Hamburger Menü" at bounding box center [111, 322] width 138 height 16
click at [165, 105] on h4 "Menü Çubuğu" at bounding box center [111, 101] width 138 height 16
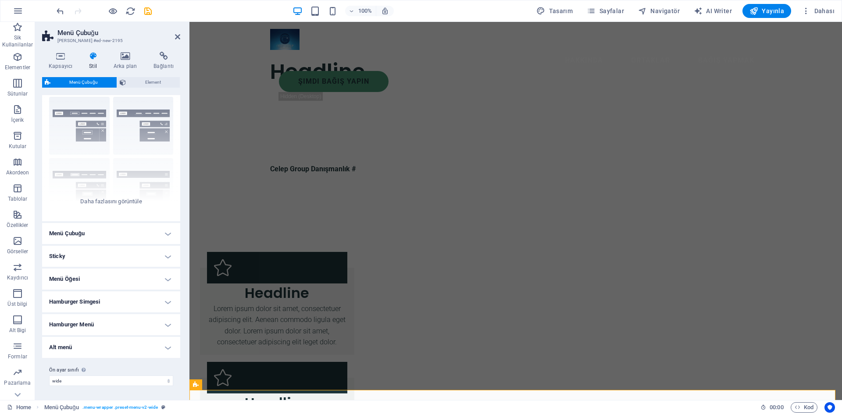
scroll to position [21, 0]
click at [94, 83] on span "Menü Çubuğu" at bounding box center [83, 82] width 61 height 11
click at [121, 56] on icon at bounding box center [125, 56] width 36 height 9
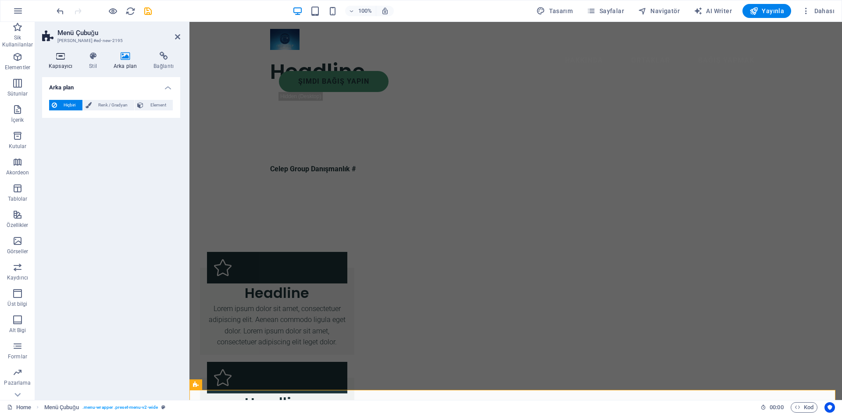
click at [60, 55] on icon at bounding box center [60, 56] width 37 height 9
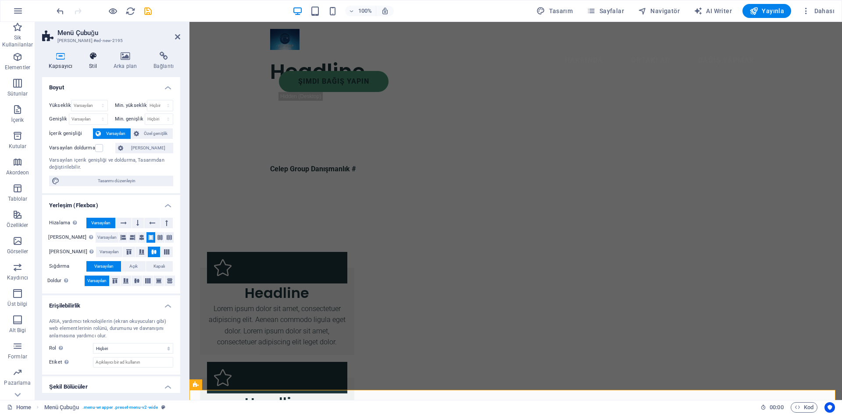
click at [94, 57] on icon at bounding box center [92, 56] width 21 height 9
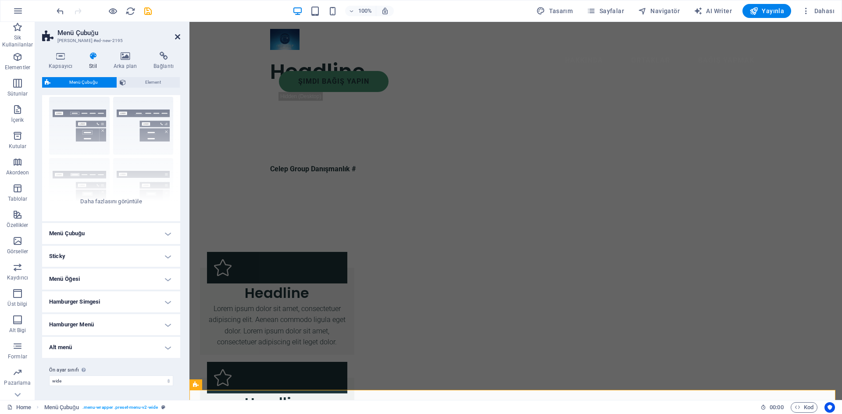
drag, startPoint x: 140, startPoint y: 14, endPoint x: 175, endPoint y: 36, distance: 41.0
click at [175, 36] on icon at bounding box center [177, 36] width 5 height 7
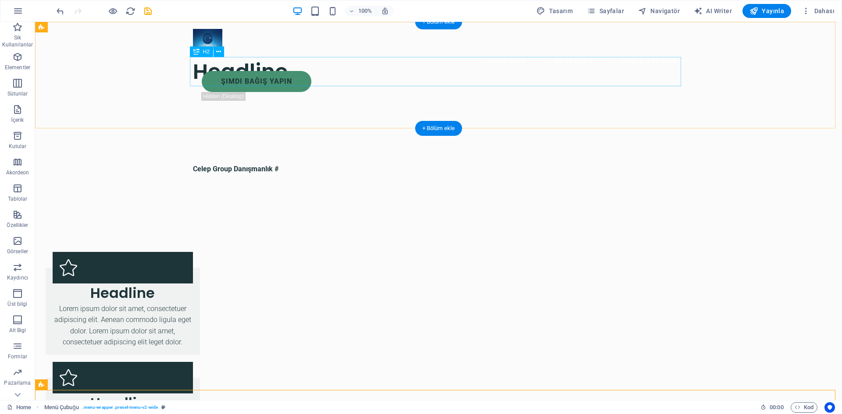
click at [293, 71] on div "Headline" at bounding box center [438, 71] width 491 height 29
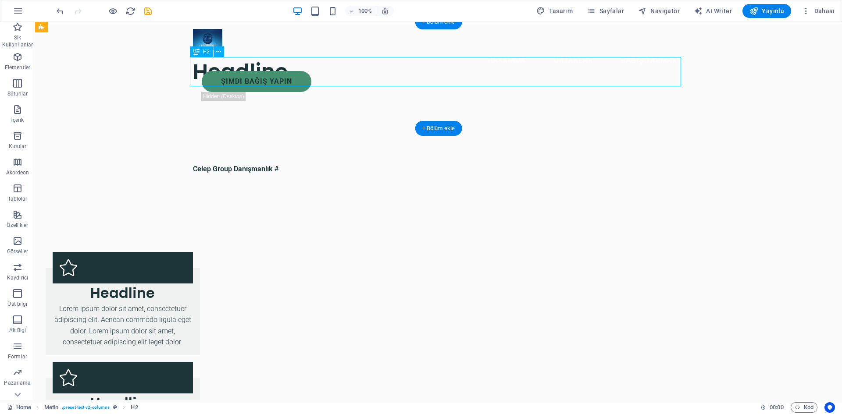
click at [290, 72] on div "Headline" at bounding box center [438, 71] width 491 height 29
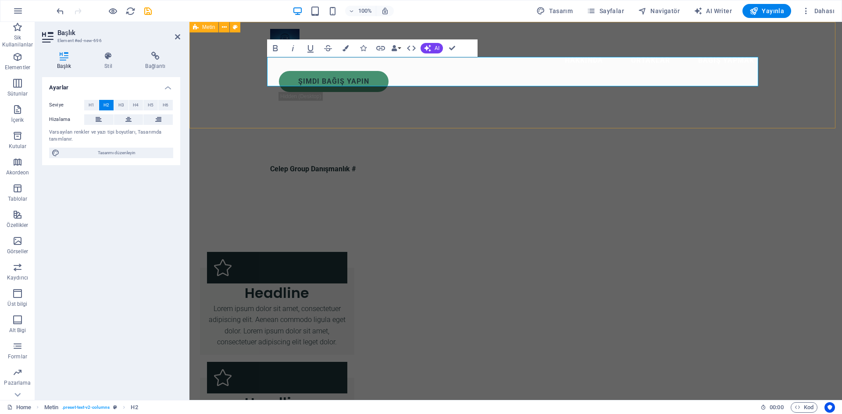
click at [791, 72] on div "​" at bounding box center [515, 75] width 653 height 107
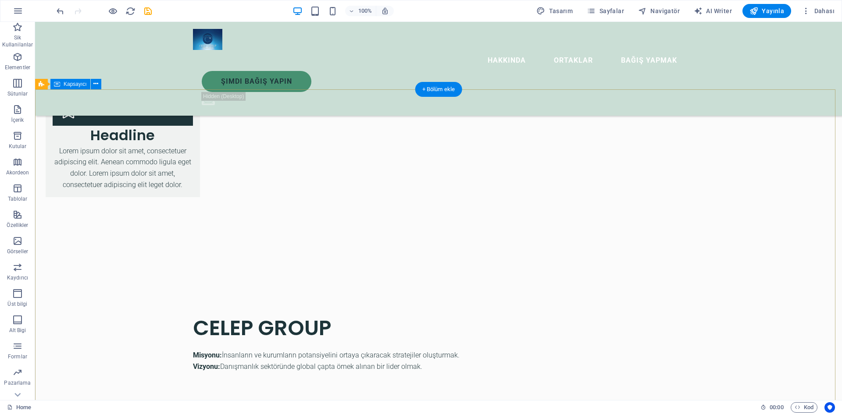
scroll to position [515, 0]
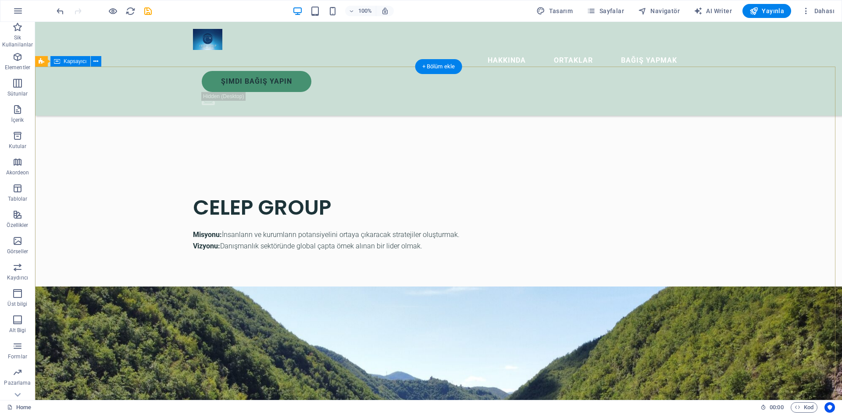
click at [16, 86] on icon "button" at bounding box center [17, 83] width 11 height 11
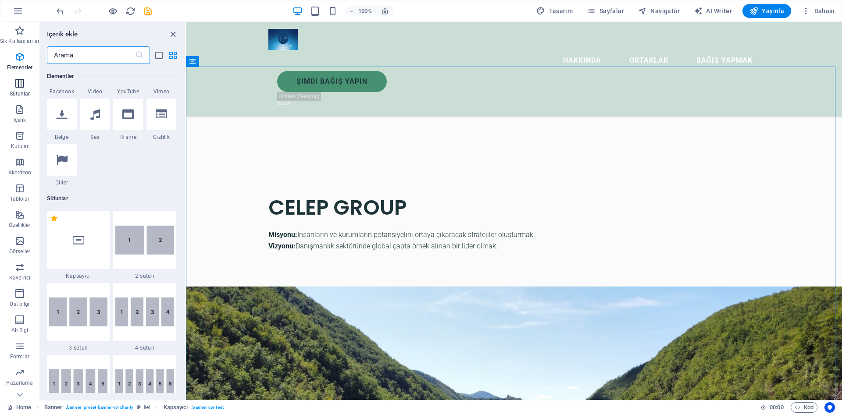
scroll to position [434, 0]
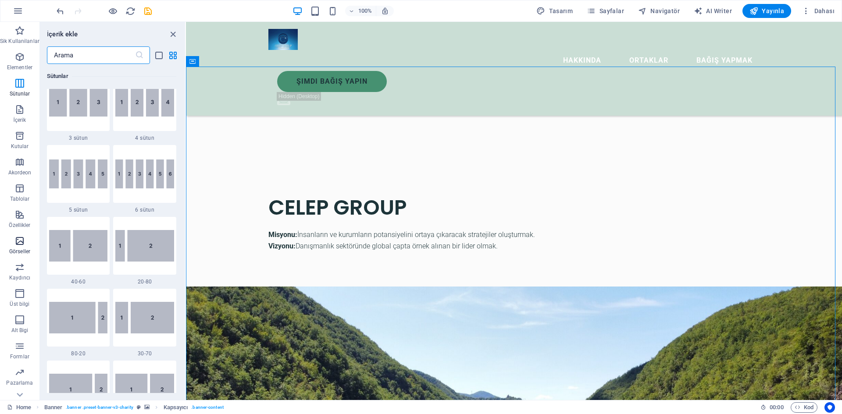
click at [19, 240] on icon "button" at bounding box center [19, 241] width 11 height 11
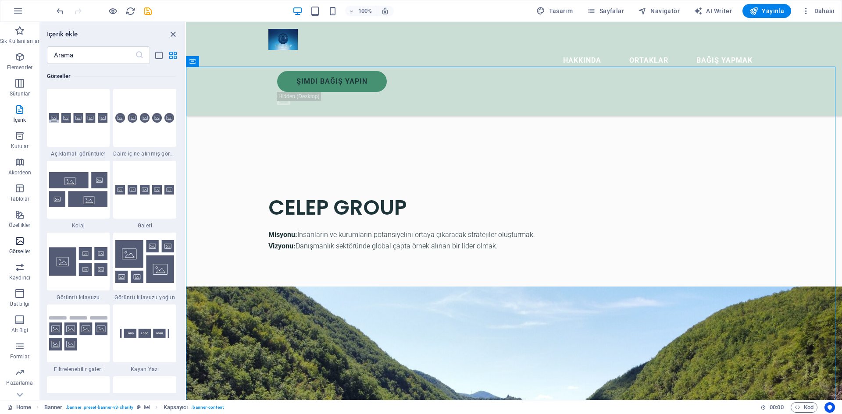
scroll to position [4446, 0]
click at [157, 193] on img at bounding box center [144, 190] width 59 height 10
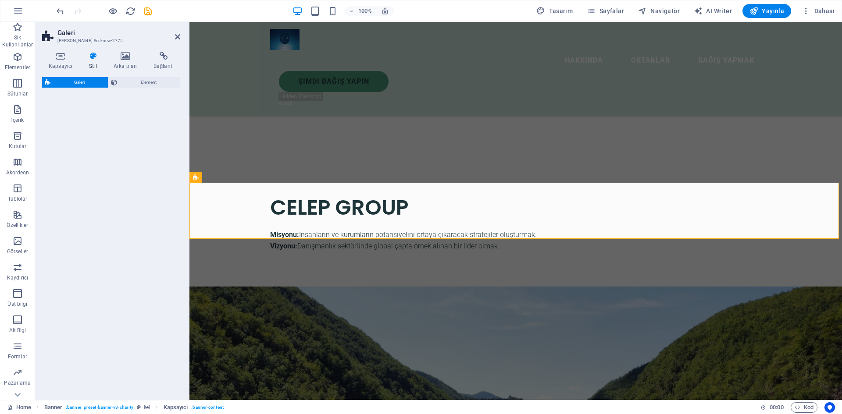
select select "rem"
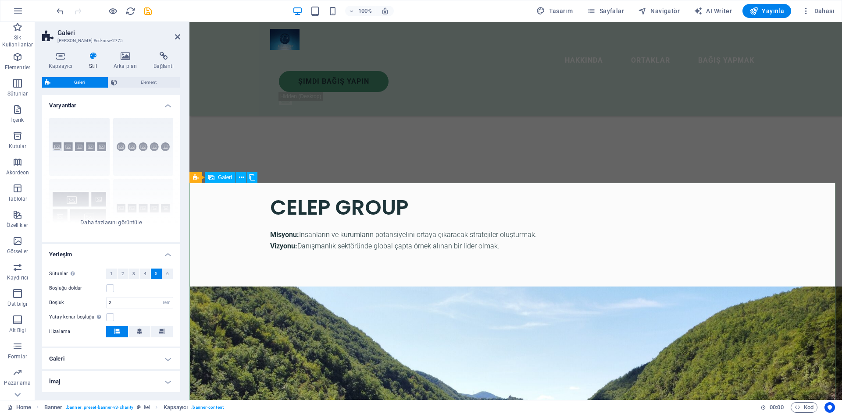
scroll to position [777, 0]
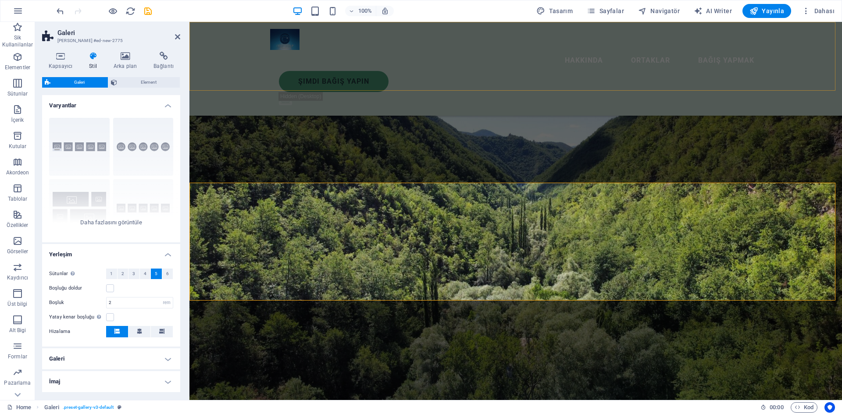
click at [745, 70] on div "Menu Home About Service Contact" at bounding box center [515, 67] width 653 height 90
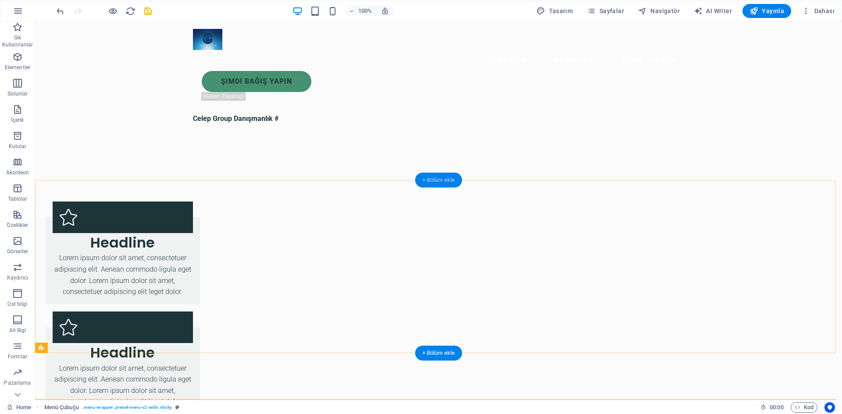
scroll to position [0, 0]
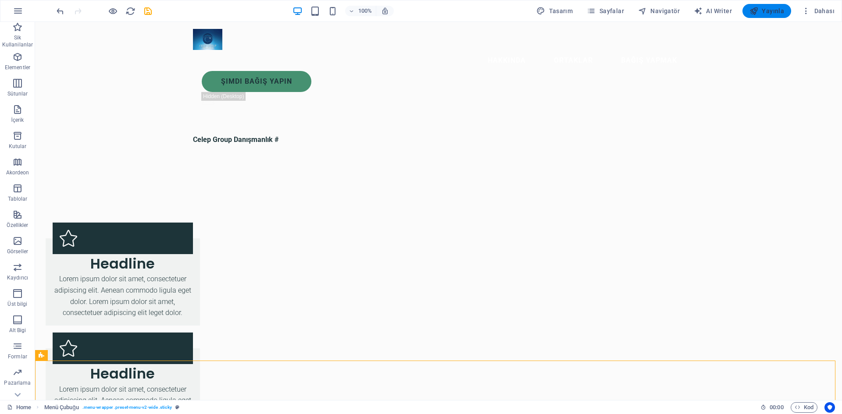
drag, startPoint x: 769, startPoint y: 15, endPoint x: 718, endPoint y: 36, distance: 55.2
click at [769, 15] on span "Yayınla" at bounding box center [766, 11] width 35 height 9
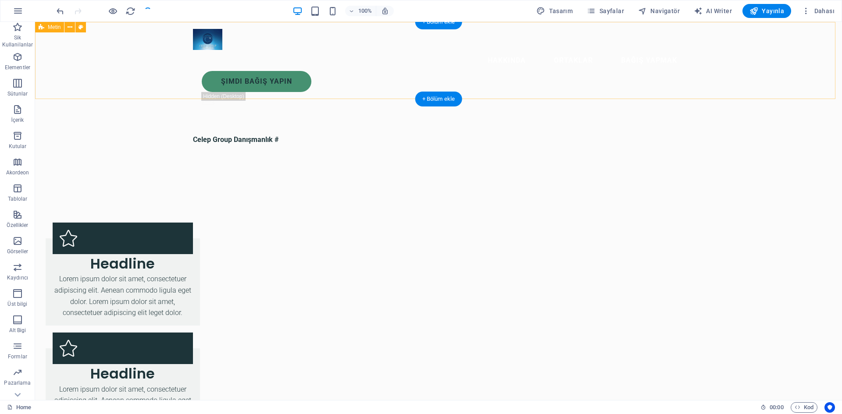
checkbox input "false"
click at [371, 50] on nav "Hakkında Ortaklar Bağış yapmak" at bounding box center [438, 60] width 491 height 21
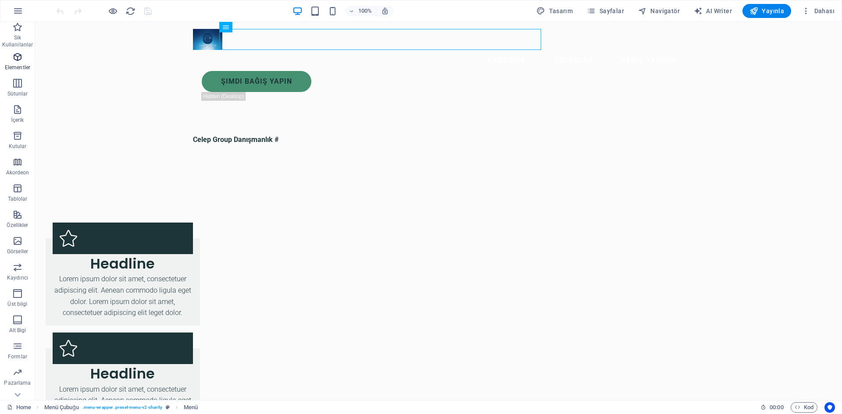
click at [16, 64] on p "Elementler" at bounding box center [17, 67] width 25 height 7
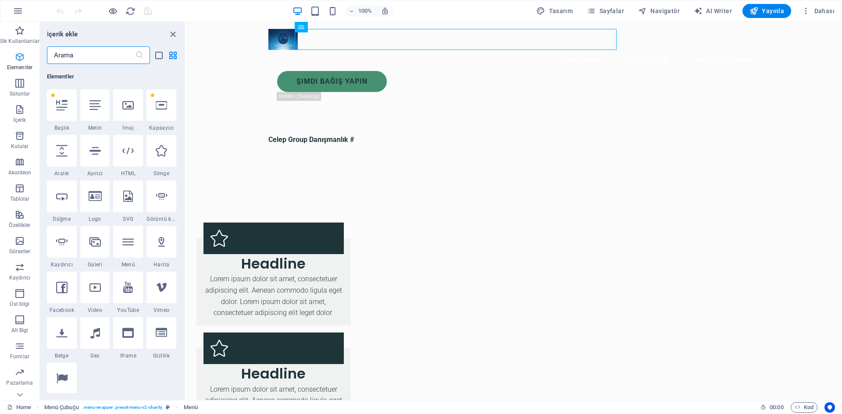
scroll to position [93, 0]
click at [21, 296] on icon "button" at bounding box center [19, 294] width 11 height 11
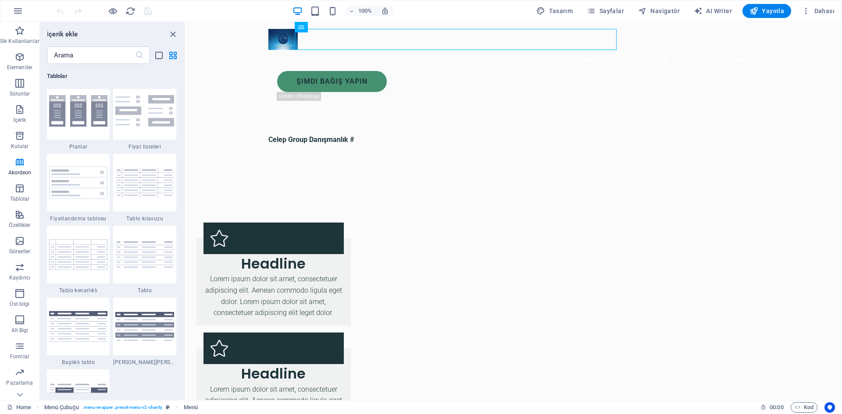
scroll to position [3263, 0]
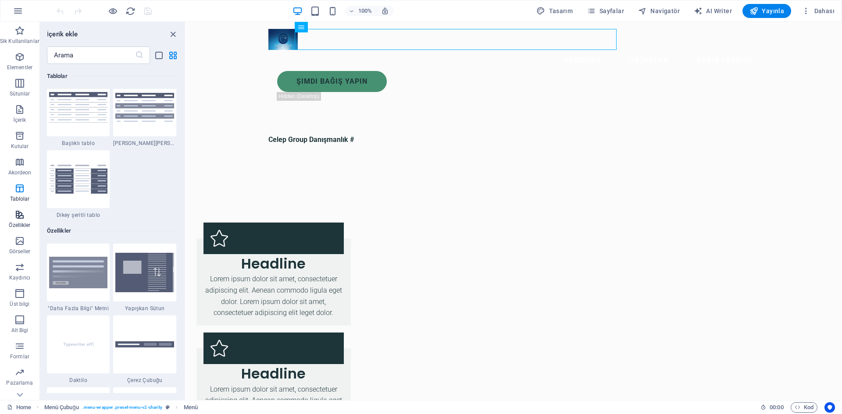
click at [24, 213] on icon "button" at bounding box center [19, 215] width 11 height 11
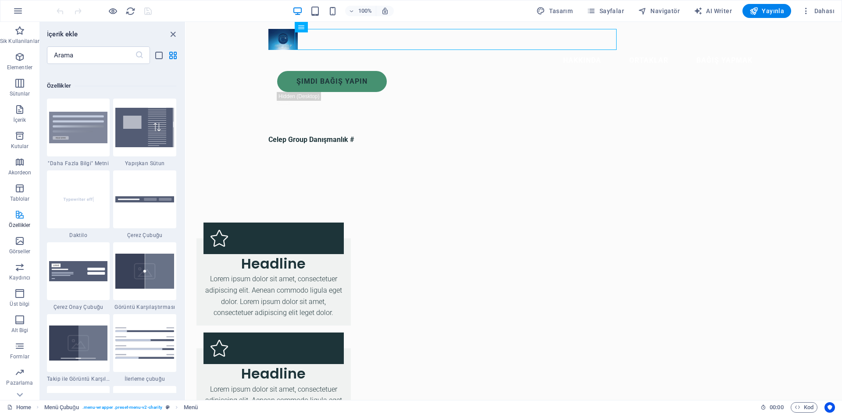
scroll to position [3418, 0]
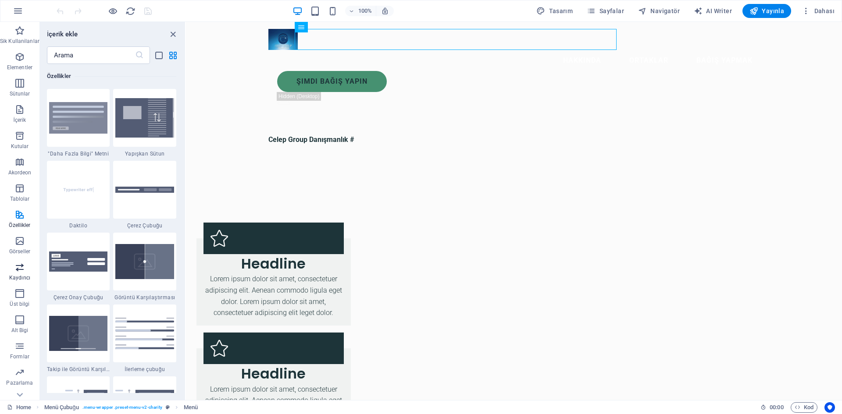
click at [17, 275] on p "Kaydırıcı" at bounding box center [19, 278] width 21 height 7
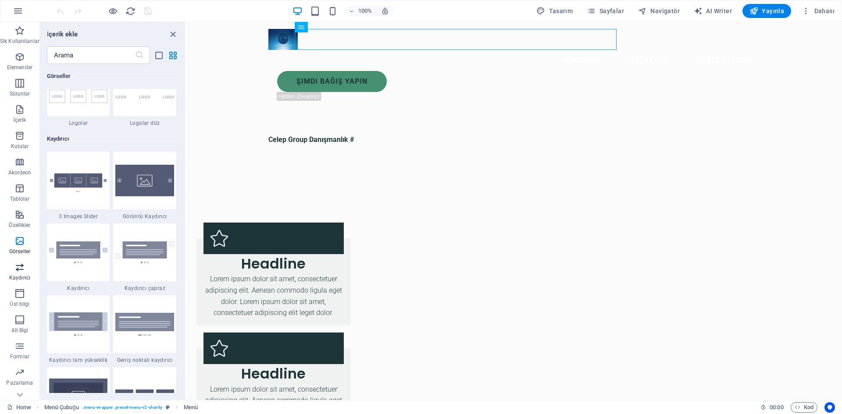
scroll to position [4971, 0]
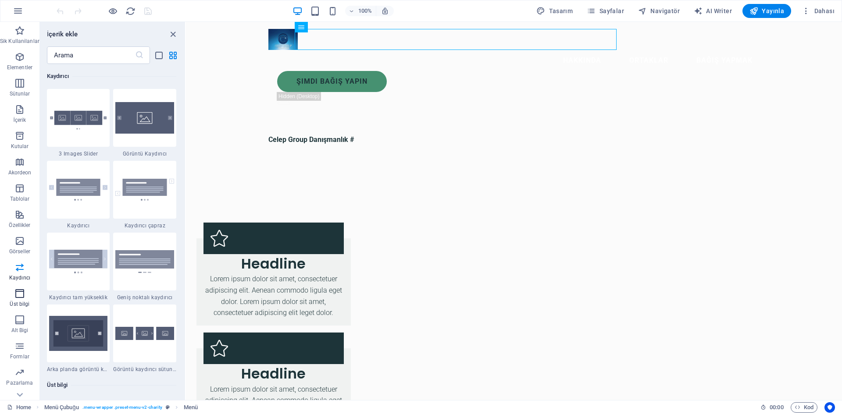
click at [19, 300] on span "Üst bilgi" at bounding box center [19, 299] width 39 height 21
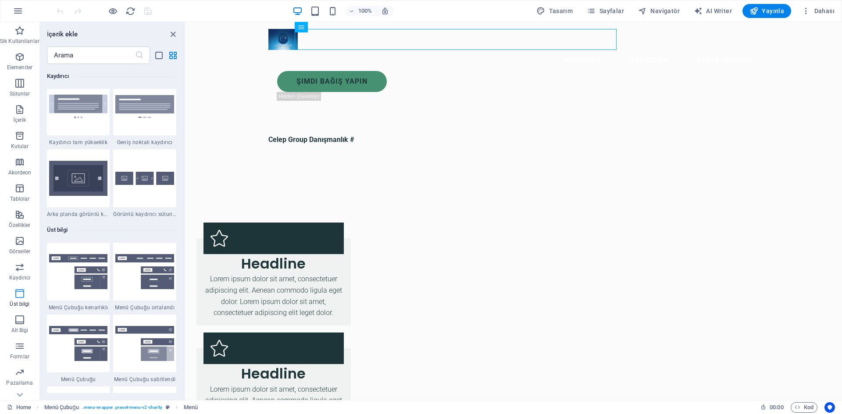
scroll to position [5281, 0]
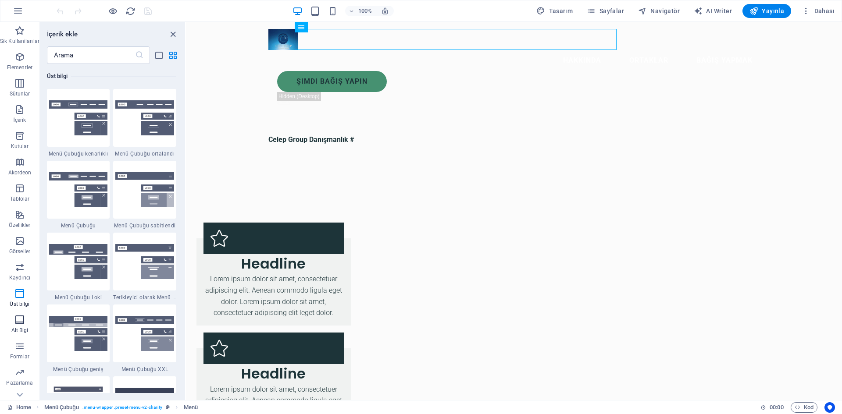
click at [20, 320] on icon "button" at bounding box center [19, 320] width 11 height 11
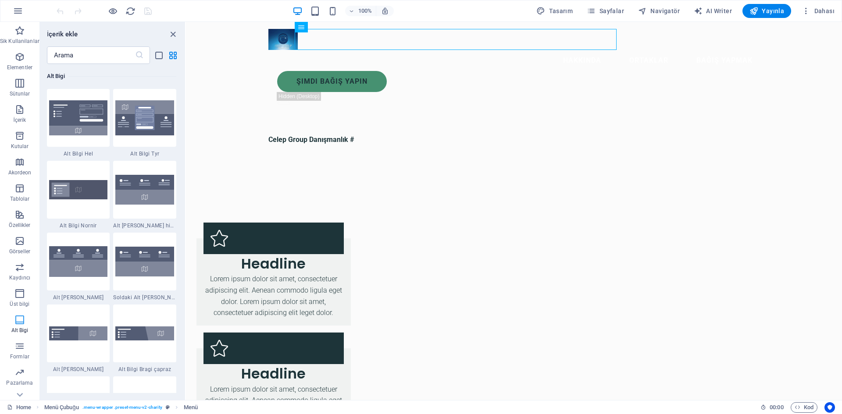
scroll to position [5805, 0]
click at [22, 108] on icon "button" at bounding box center [19, 109] width 11 height 11
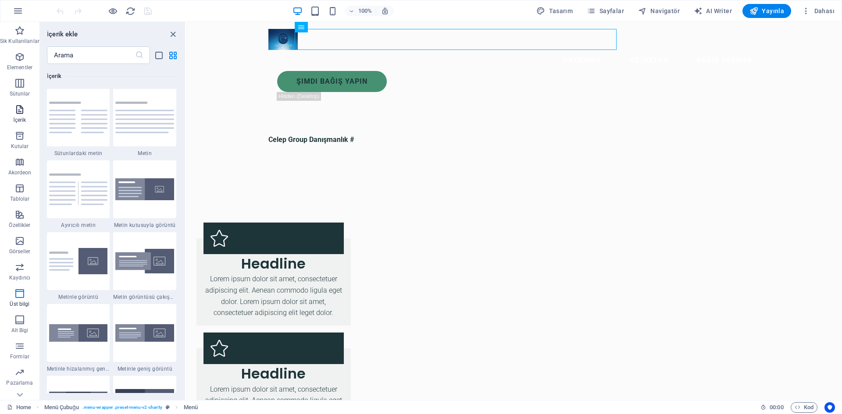
scroll to position [1534, 0]
click at [18, 165] on icon "button" at bounding box center [19, 162] width 11 height 11
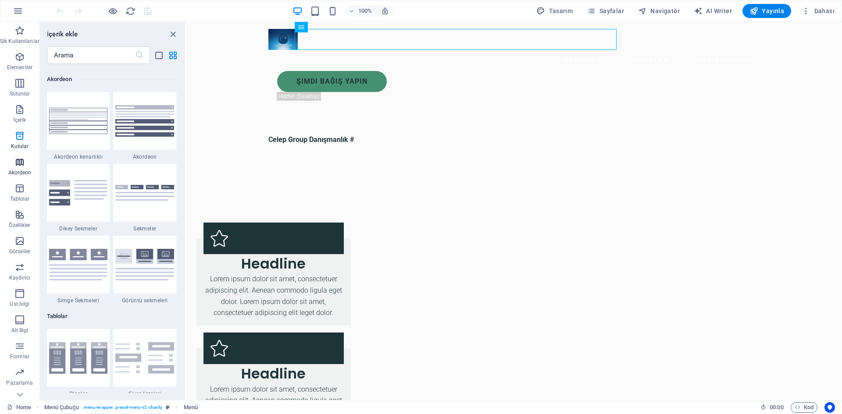
scroll to position [2800, 0]
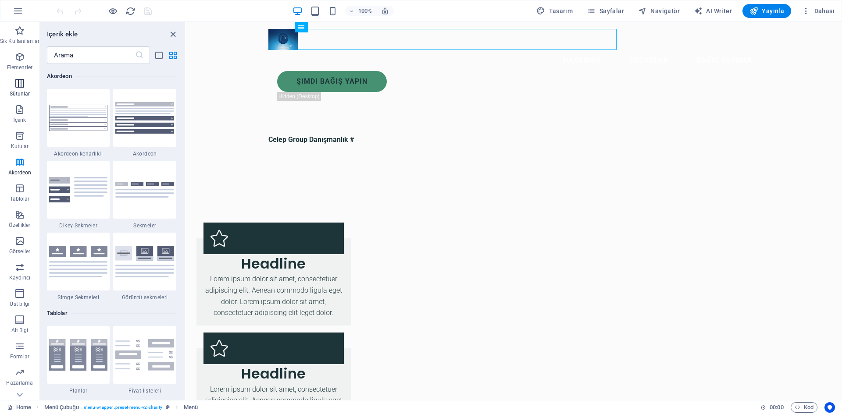
click at [21, 84] on icon "button" at bounding box center [19, 83] width 11 height 11
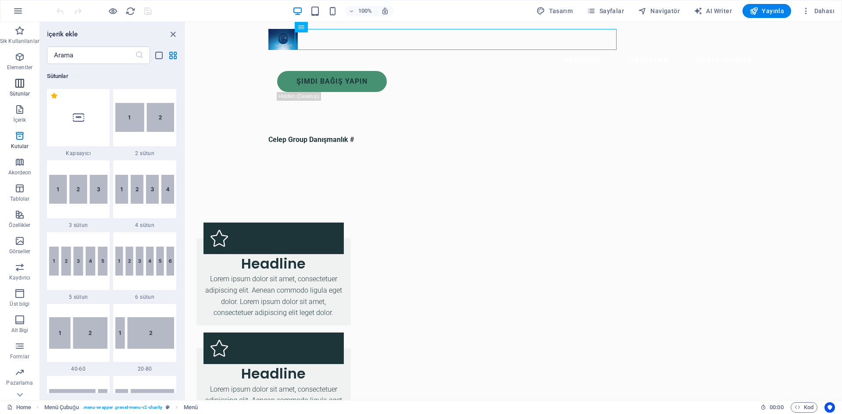
scroll to position [434, 0]
click at [21, 58] on icon "button" at bounding box center [19, 57] width 11 height 11
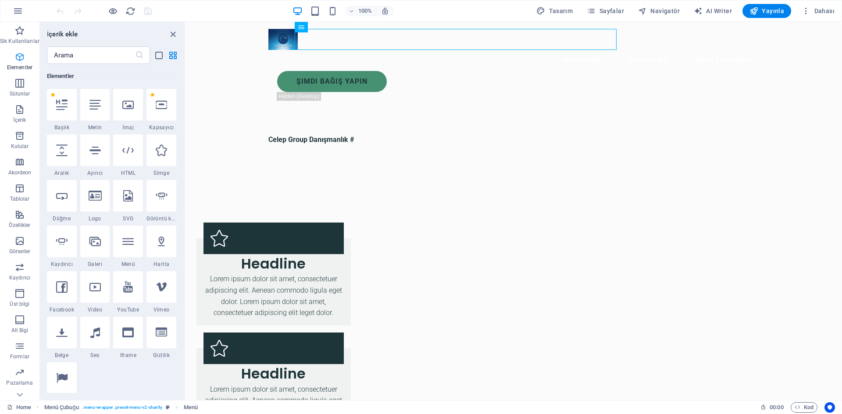
scroll to position [93, 0]
click at [15, 57] on icon "button" at bounding box center [19, 57] width 11 height 11
click at [18, 57] on icon "button" at bounding box center [19, 57] width 11 height 11
click at [17, 38] on p "Sik Kullanilanlar" at bounding box center [19, 41] width 39 height 7
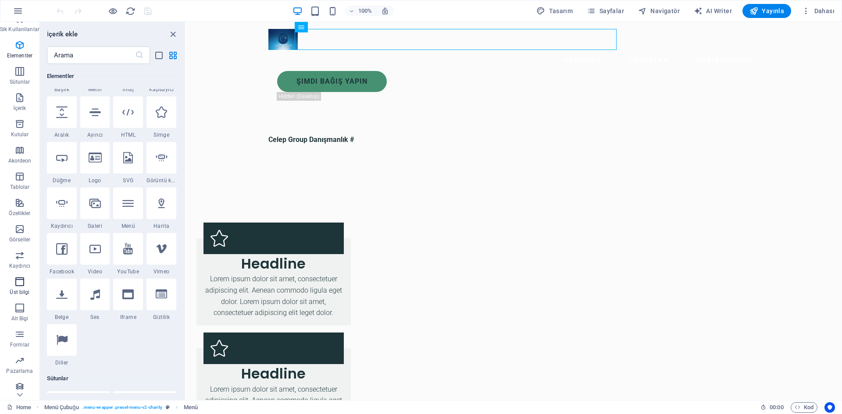
scroll to position [16, 0]
click at [21, 282] on icon "button" at bounding box center [19, 277] width 11 height 11
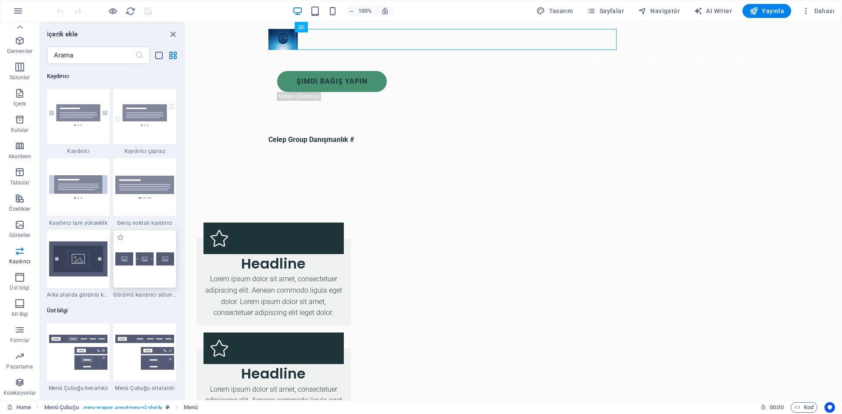
scroll to position [5017, 0]
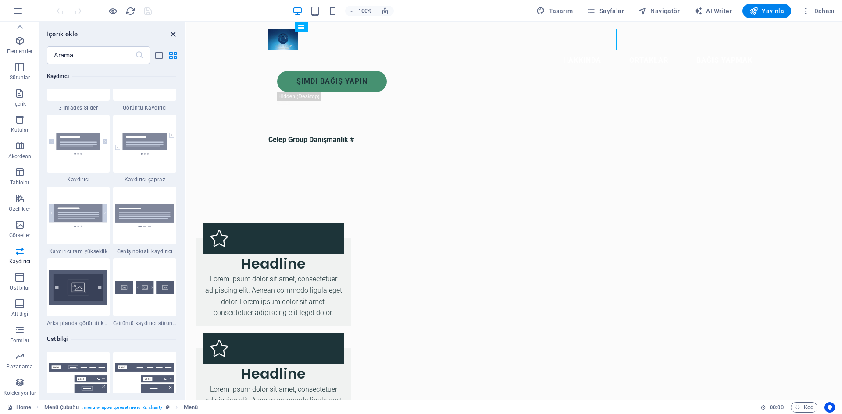
click at [171, 35] on icon "close panel" at bounding box center [173, 34] width 10 height 10
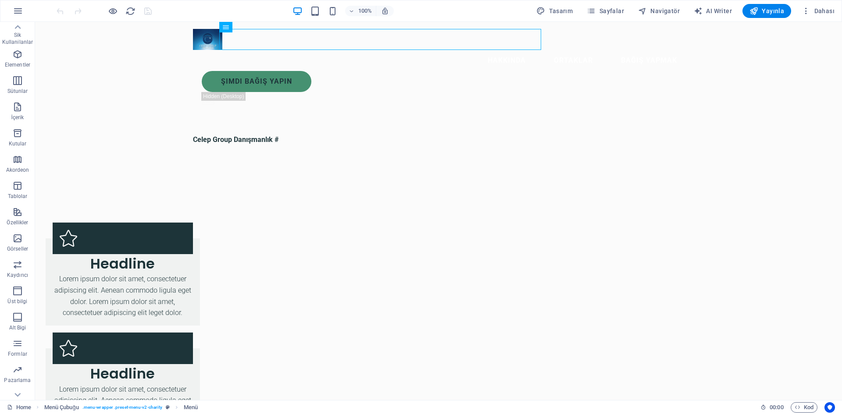
scroll to position [0, 0]
click at [18, 9] on icon "button" at bounding box center [18, 11] width 11 height 11
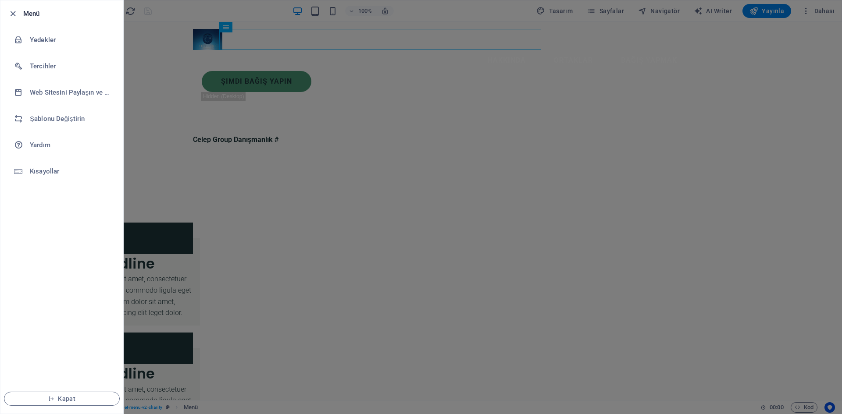
click at [147, 105] on div at bounding box center [421, 207] width 842 height 414
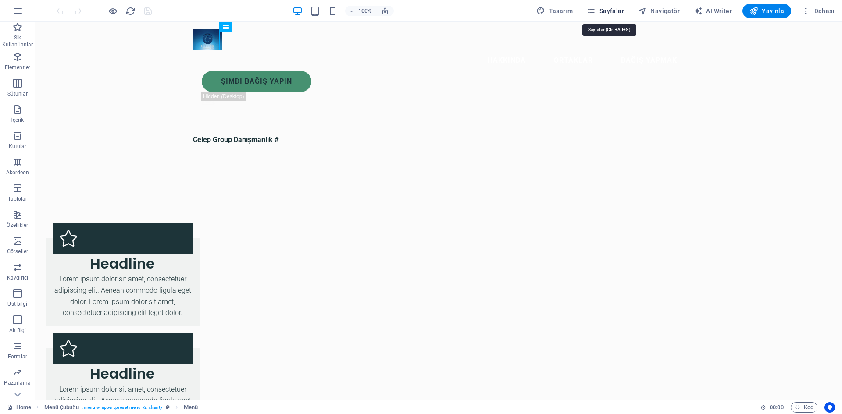
click at [618, 11] on span "Sayfalar" at bounding box center [605, 11] width 37 height 9
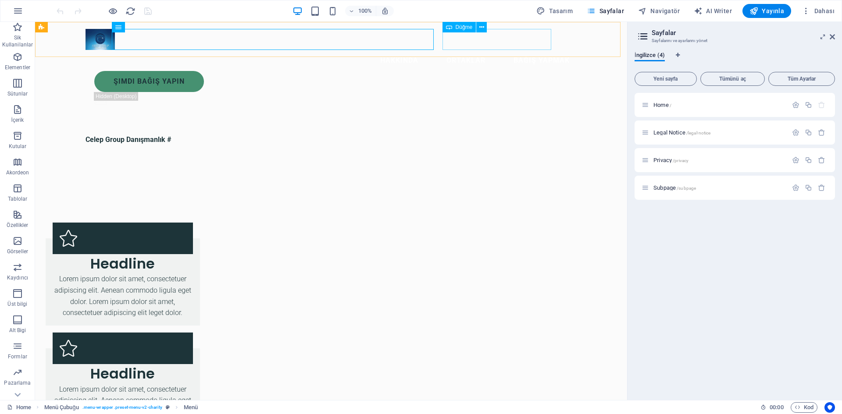
click at [510, 71] on div "Şimdi Bağış Yapın" at bounding box center [335, 81] width 482 height 21
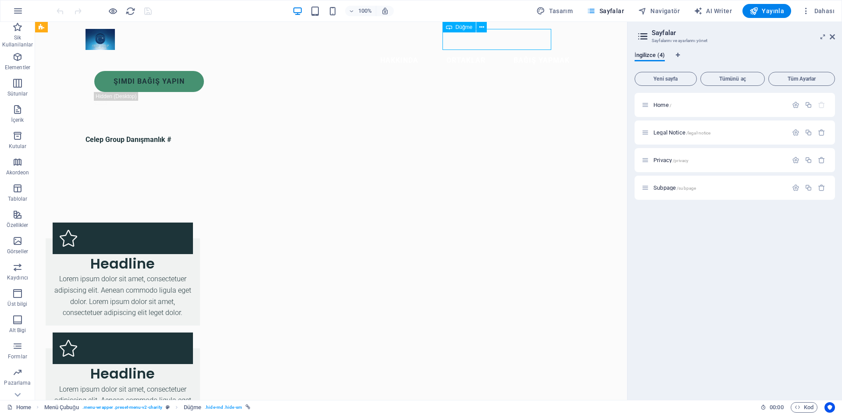
click at [512, 71] on div "Şimdi Bağış Yapın" at bounding box center [335, 81] width 482 height 21
click at [480, 27] on icon at bounding box center [481, 27] width 5 height 9
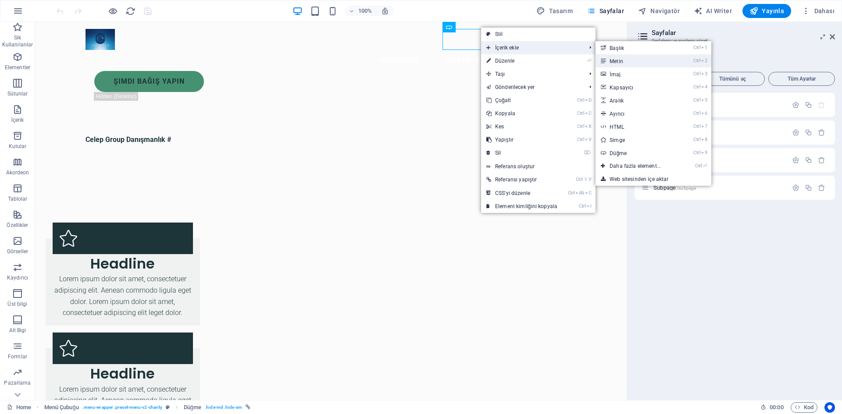
click at [624, 61] on link "Ctrl 2 Metin" at bounding box center [636, 60] width 83 height 13
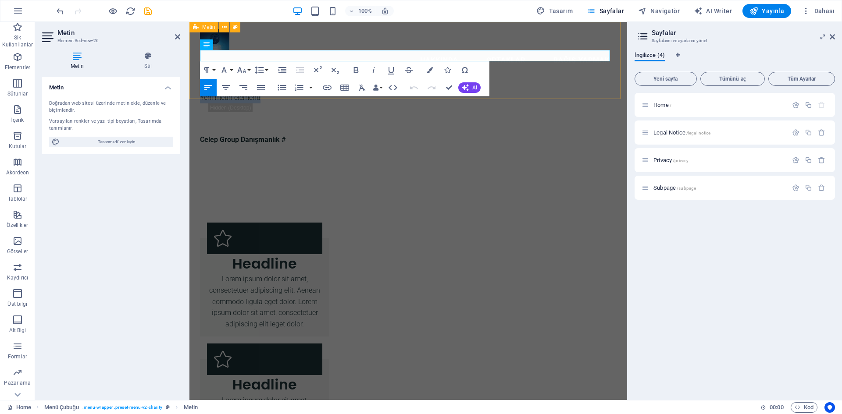
click at [553, 86] on div at bounding box center [408, 60] width 438 height 77
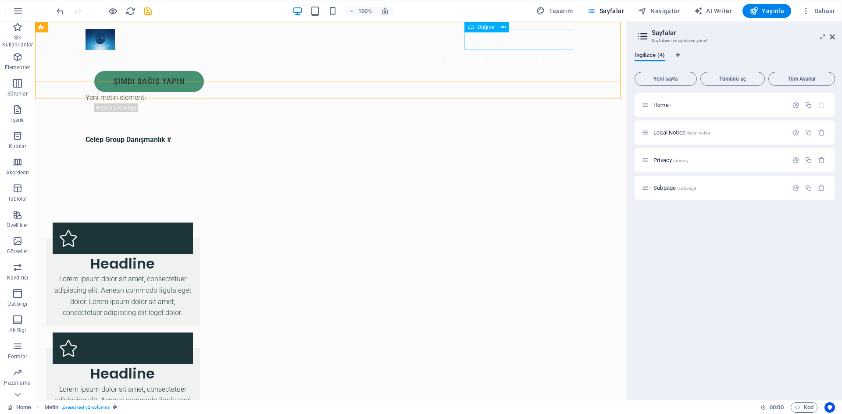
click at [511, 71] on div "Şimdi Bağış Yapın" at bounding box center [335, 81] width 482 height 21
click at [482, 27] on span "Düğme" at bounding box center [486, 27] width 17 height 5
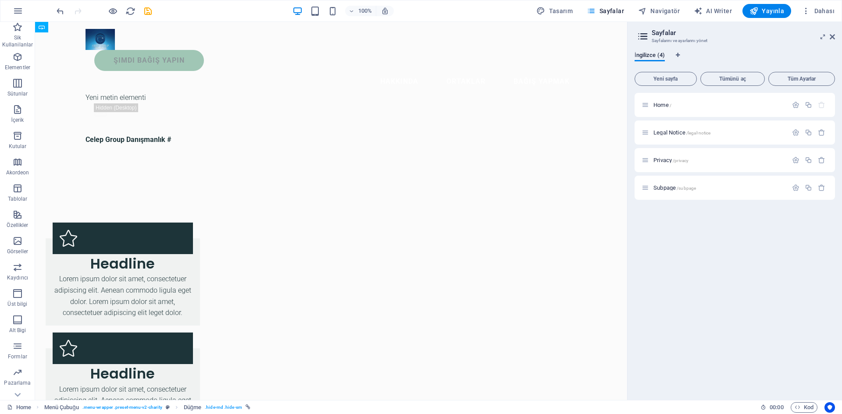
drag, startPoint x: 467, startPoint y: 34, endPoint x: 393, endPoint y: 45, distance: 74.9
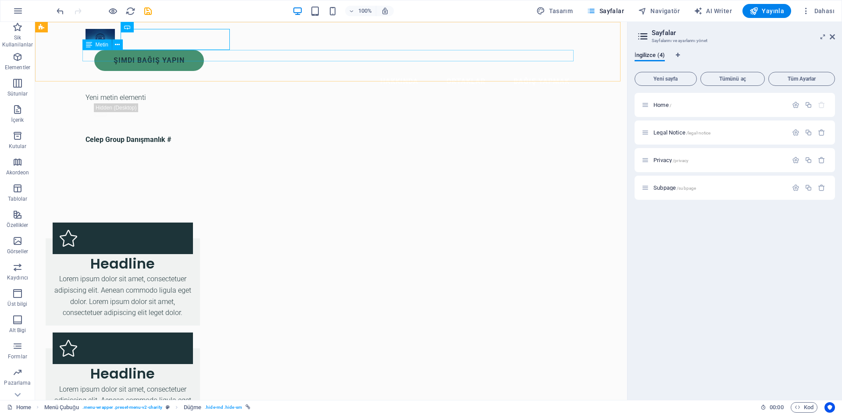
click at [386, 92] on div "Yeni metin elementi" at bounding box center [331, 97] width 491 height 11
click at [223, 50] on div "Şimdi Bağış Yapın" at bounding box center [335, 60] width 482 height 21
click at [159, 29] on icon at bounding box center [159, 27] width 5 height 9
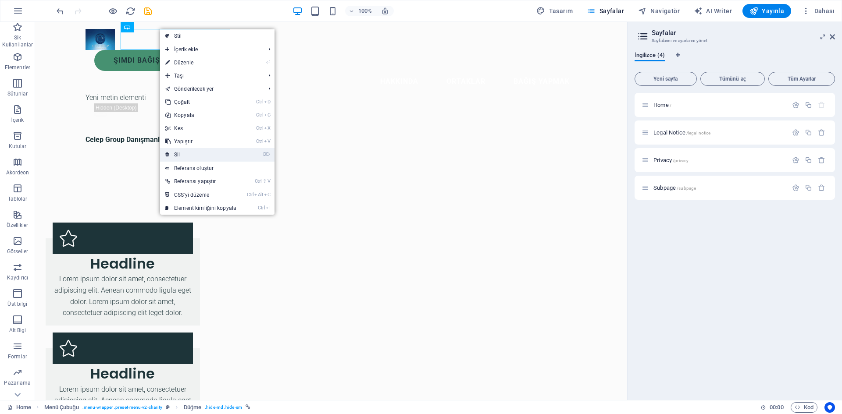
click at [176, 153] on link "⌦ Sil" at bounding box center [201, 154] width 82 height 13
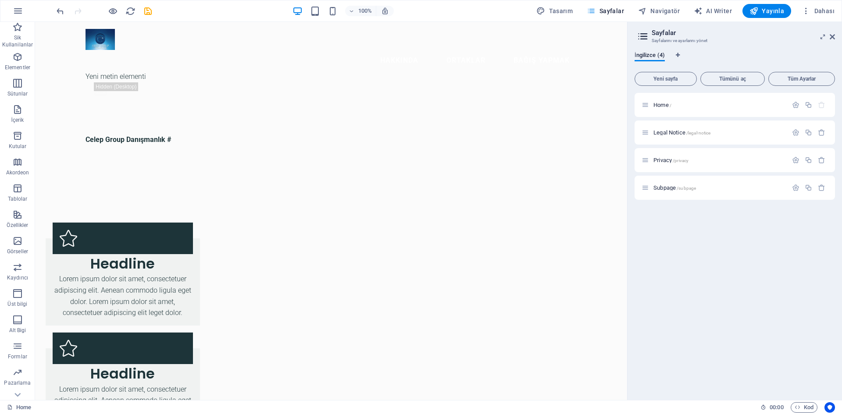
click at [610, 14] on span "Sayfalar" at bounding box center [605, 11] width 37 height 9
click at [822, 189] on icon "button" at bounding box center [821, 187] width 7 height 7
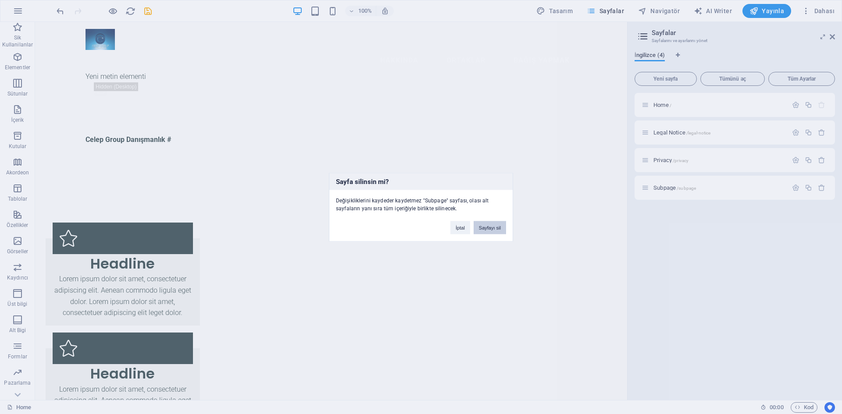
click at [491, 228] on button "Sayfayı sil" at bounding box center [490, 227] width 32 height 13
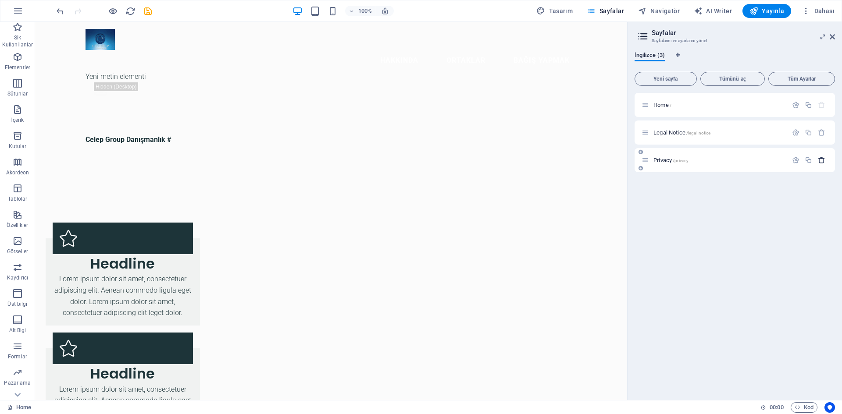
click at [818, 160] on icon "button" at bounding box center [821, 160] width 7 height 7
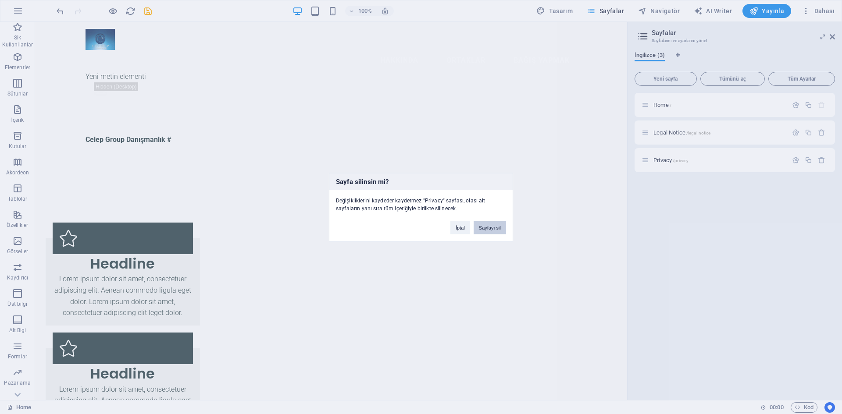
click at [492, 226] on button "Sayfayı sil" at bounding box center [490, 227] width 32 height 13
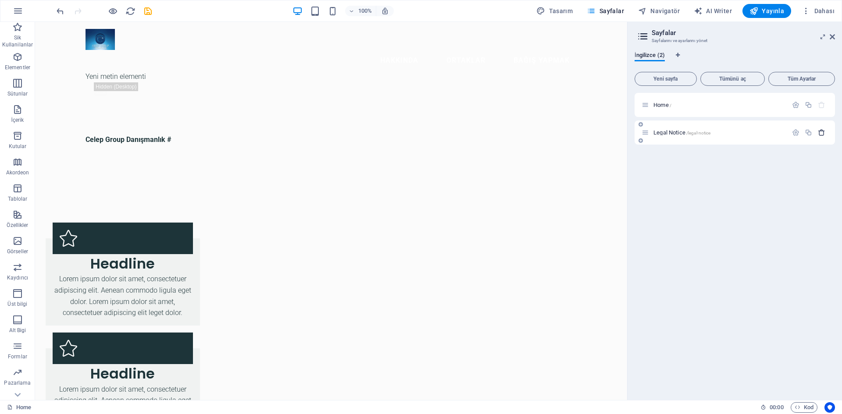
click at [819, 132] on icon "button" at bounding box center [821, 132] width 7 height 7
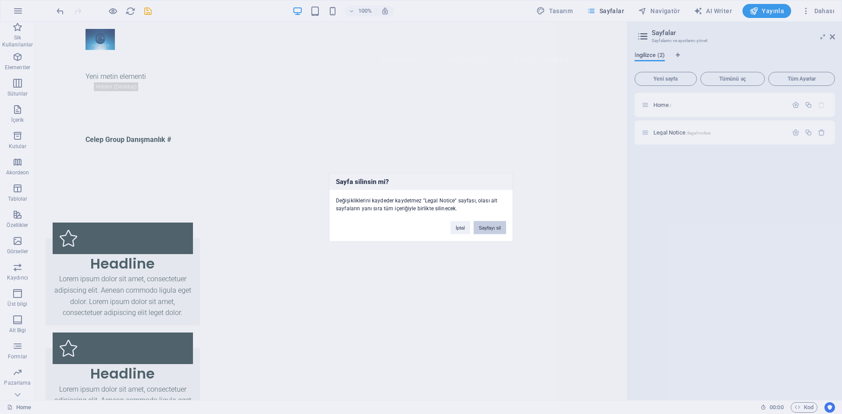
drag, startPoint x: 497, startPoint y: 225, endPoint x: 457, endPoint y: 201, distance: 46.5
click at [497, 225] on button "Sayfayı sil" at bounding box center [490, 227] width 32 height 13
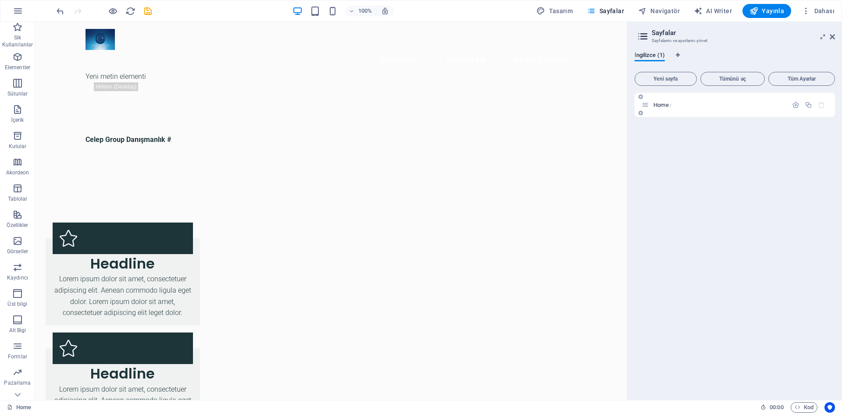
click at [820, 107] on icon "button" at bounding box center [821, 104] width 7 height 7
click at [679, 81] on span "Yeni sayfa" at bounding box center [665, 78] width 54 height 5
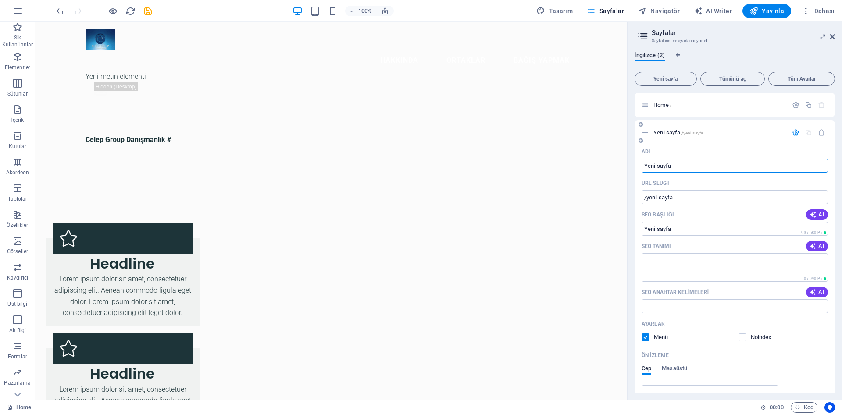
click at [685, 167] on input "Yeni sayfa" at bounding box center [735, 166] width 186 height 14
type input "Y"
type input "/"
type input "ha"
type input "/ha"
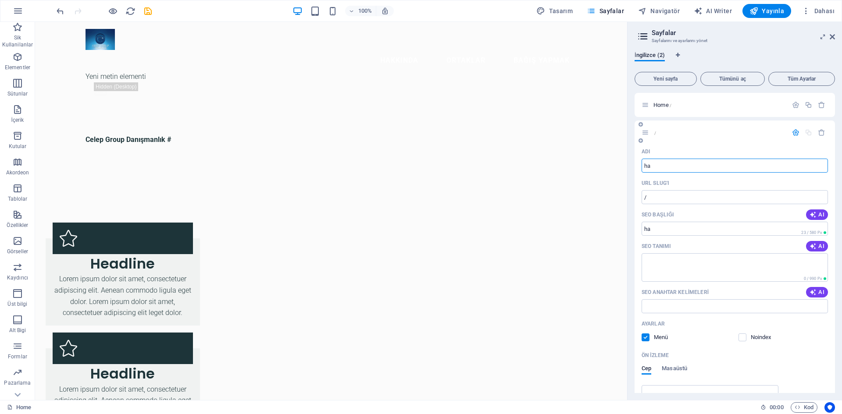
type input "ha"
type input "Hakkımızda"
type input "/hakk-m-zda"
type input "Hakkımızda"
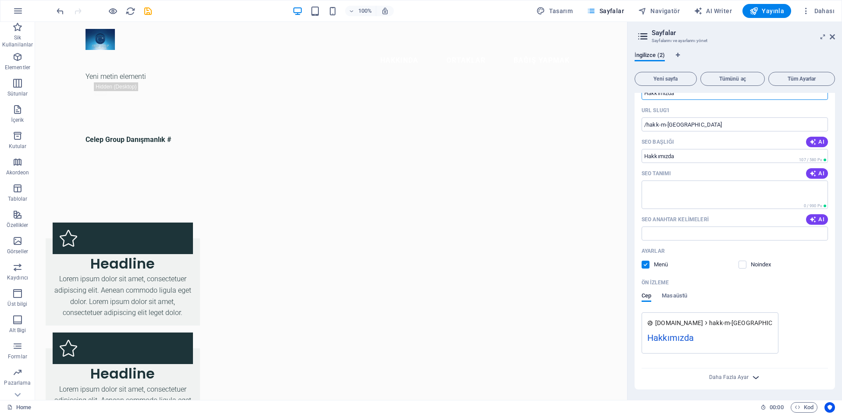
click at [754, 377] on icon "button" at bounding box center [756, 378] width 10 height 10
click at [784, 325] on div "www.example.com hakk-m-zda Hakkımızda" at bounding box center [735, 333] width 186 height 41
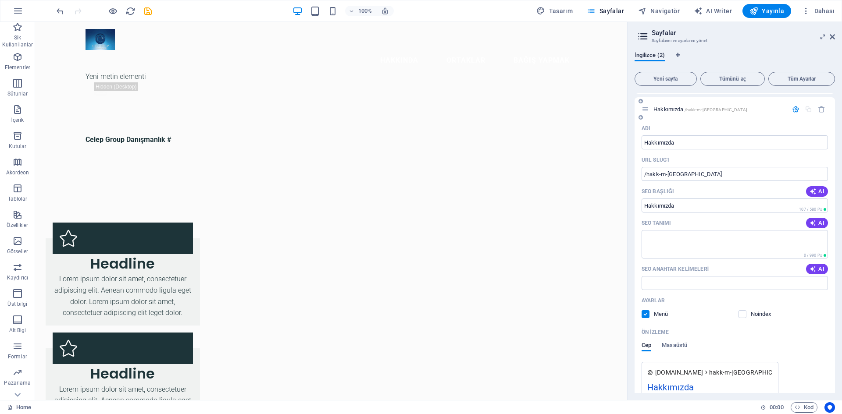
scroll to position [0, 0]
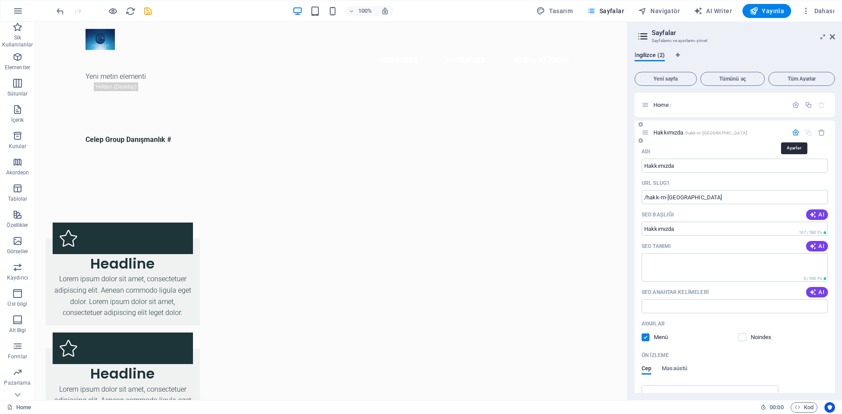
click at [793, 132] on icon "button" at bounding box center [795, 132] width 7 height 7
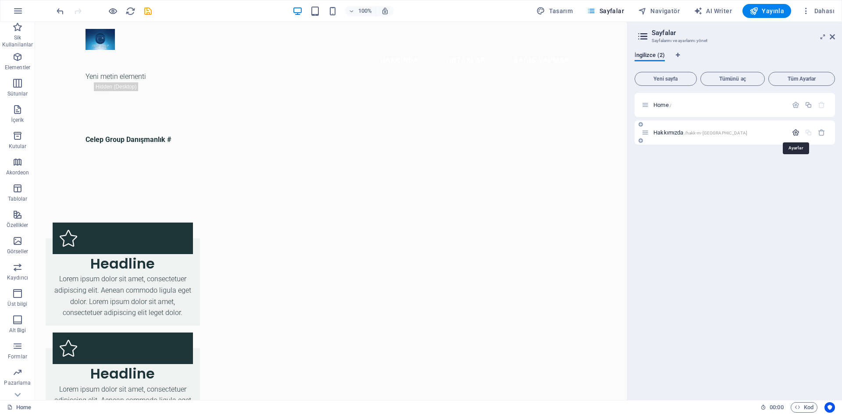
click at [793, 132] on icon "button" at bounding box center [795, 132] width 7 height 7
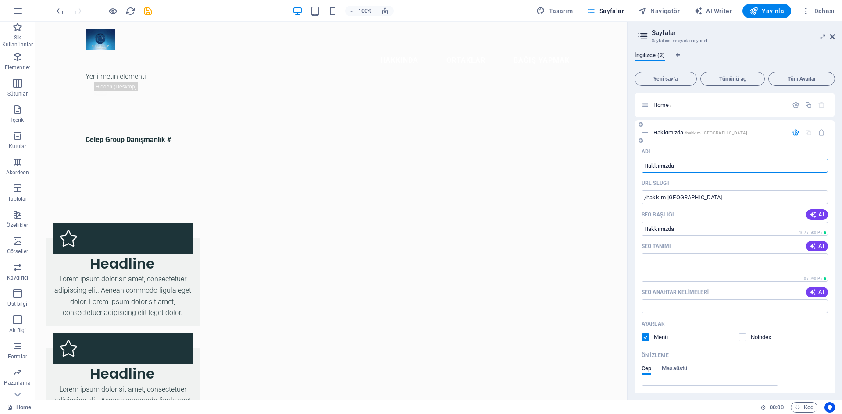
click at [645, 134] on icon at bounding box center [645, 132] width 7 height 7
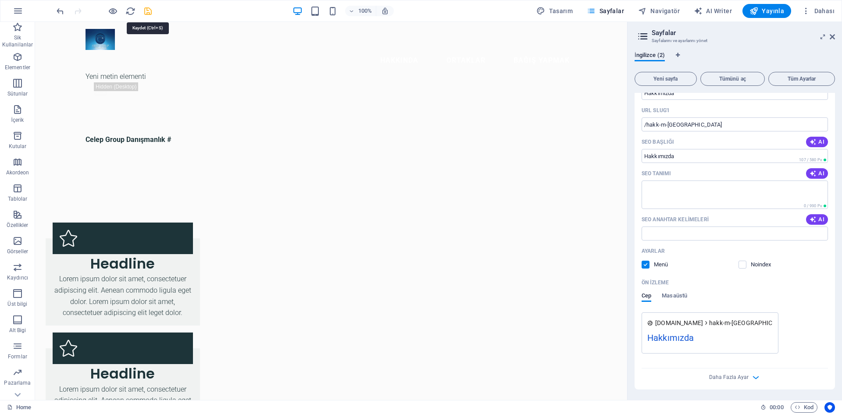
click at [150, 13] on icon "save" at bounding box center [148, 11] width 10 height 10
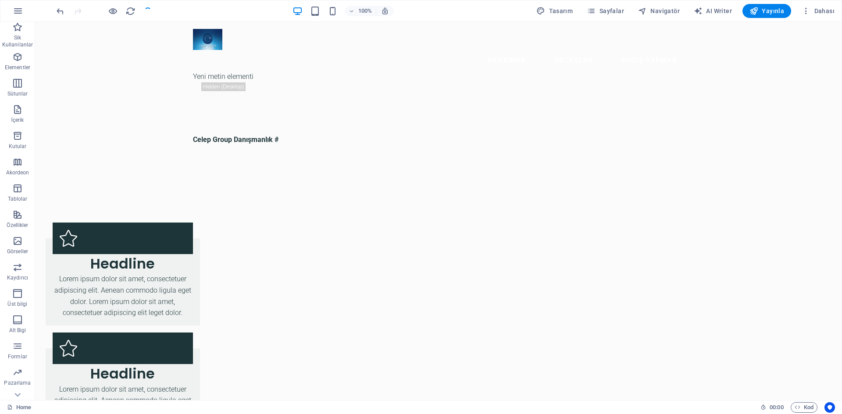
checkbox input "false"
click at [605, 11] on span "Sayfalar" at bounding box center [605, 11] width 37 height 9
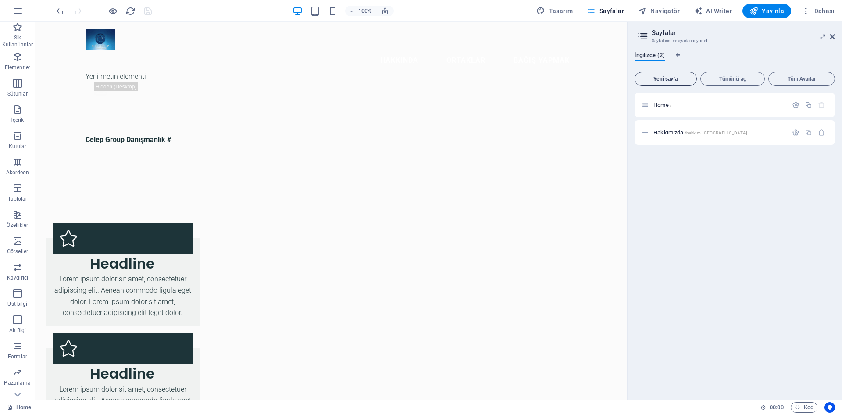
click at [673, 81] on span "Yeni sayfa" at bounding box center [665, 78] width 54 height 5
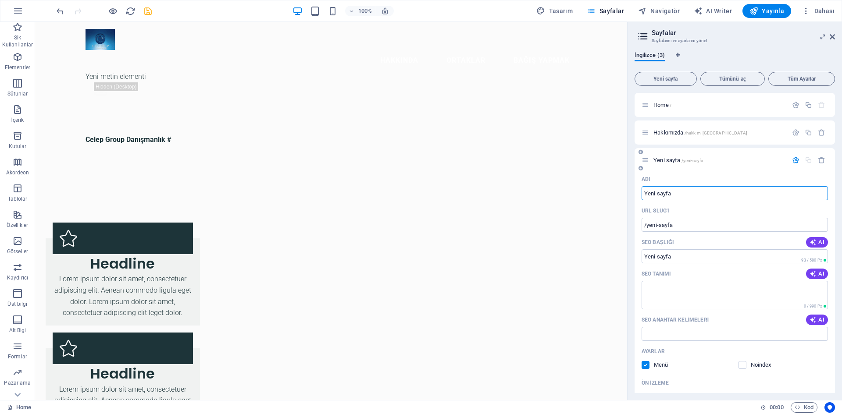
click at [677, 193] on input "Yeni sayfa" at bounding box center [735, 193] width 186 height 14
type input "Y"
type input "/"
paste input "Hizmetler –"
type input "Hizmetler –"
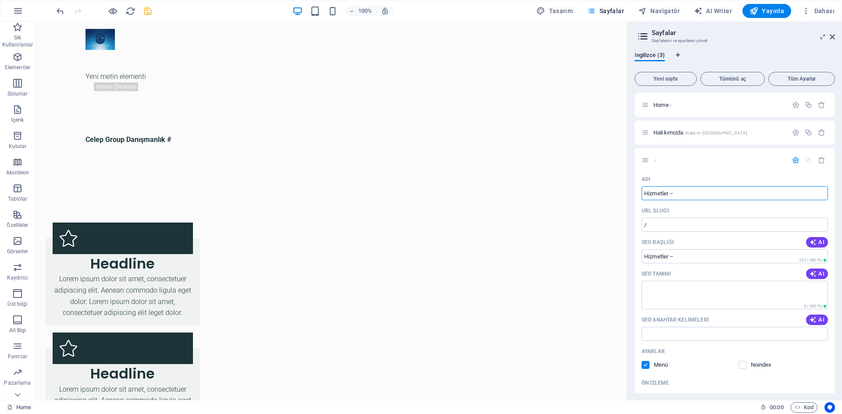
type input "/hizmetler"
type input "Hizmetler –"
type input "/"
paste input "Hizmetler – “Hizmetlerimiz | Profesyonel"
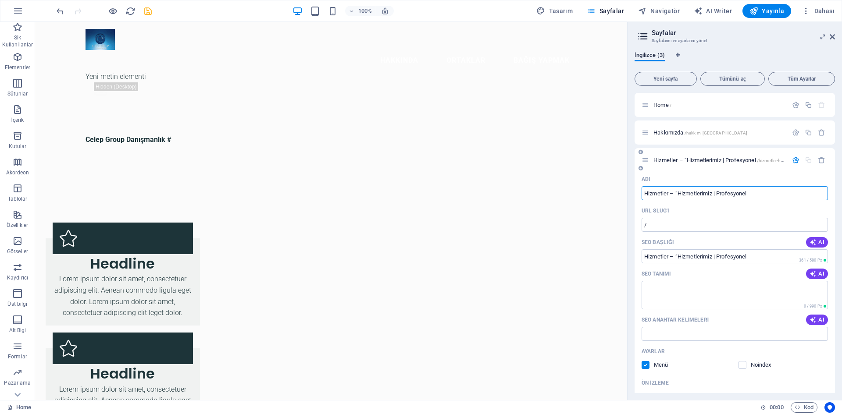
type input "Hizmetler – “Hizmetlerimiz | Profesyonel"
type input "/hizmetler-hizmetlerimiz-profesyonel"
type input "Hizmetler – “Hizmetlerimiz | Profesyonel"
type input "Hizmetler – “Hizmetlerimiz |"
type input "/hizmetler-hizmetlerimiz"
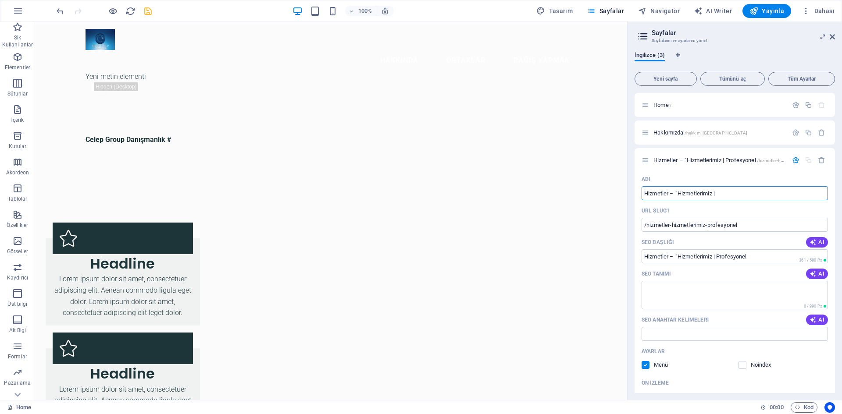
type input "Hizmetler – “Hizmetlerimiz |"
click at [146, 9] on icon "save" at bounding box center [148, 11] width 10 height 10
checkbox input "false"
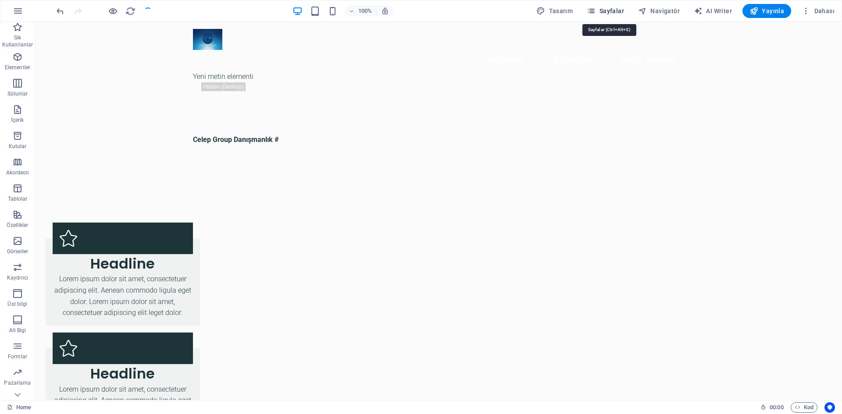
click at [616, 11] on span "Sayfalar" at bounding box center [605, 11] width 37 height 9
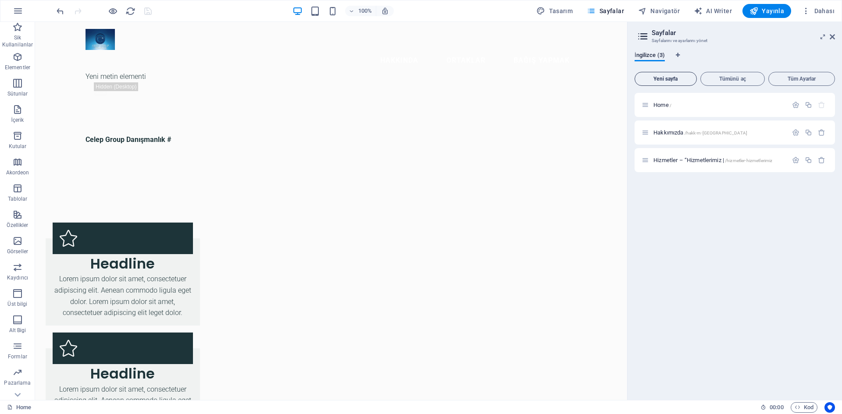
click at [674, 80] on span "Yeni sayfa" at bounding box center [665, 78] width 54 height 5
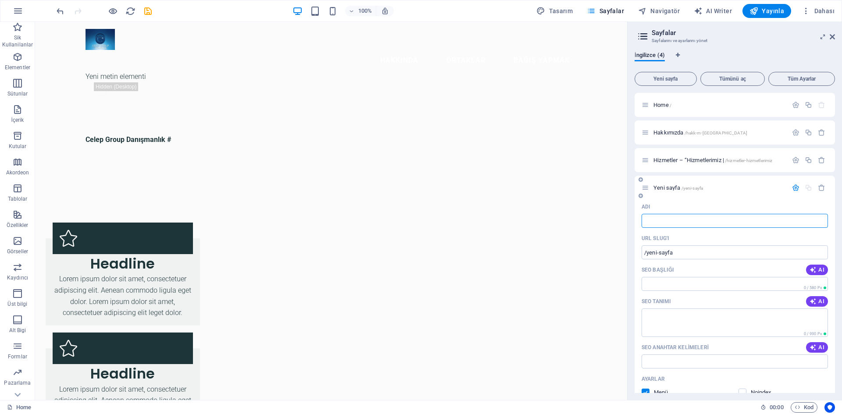
type input "/"
paste input "Projeler / Referanslar –"
type input "Projeler / Referanslar –"
type input "/projeler-referanslar"
type input "Projeler / Referanslar –"
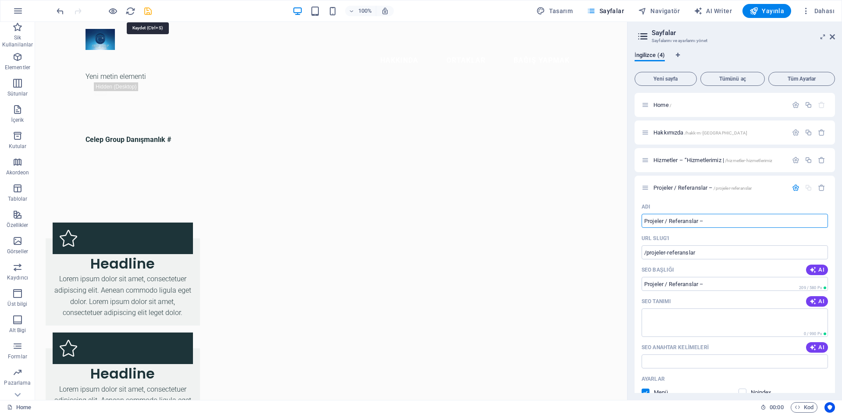
type input "Projeler / Referanslar –"
click at [153, 11] on icon "save" at bounding box center [148, 11] width 10 height 10
checkbox input "false"
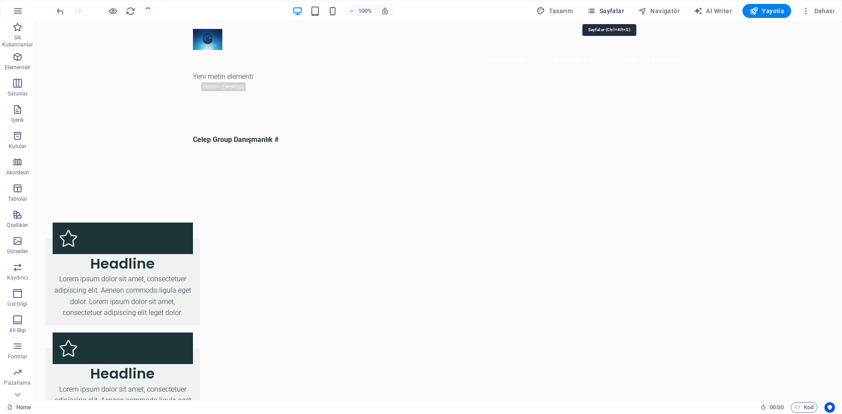
click at [614, 12] on span "Sayfalar" at bounding box center [605, 11] width 37 height 9
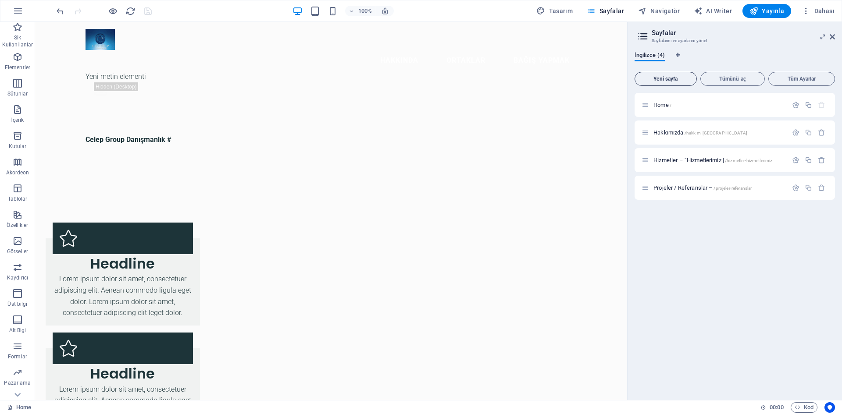
click at [672, 77] on span "Yeni sayfa" at bounding box center [665, 78] width 54 height 5
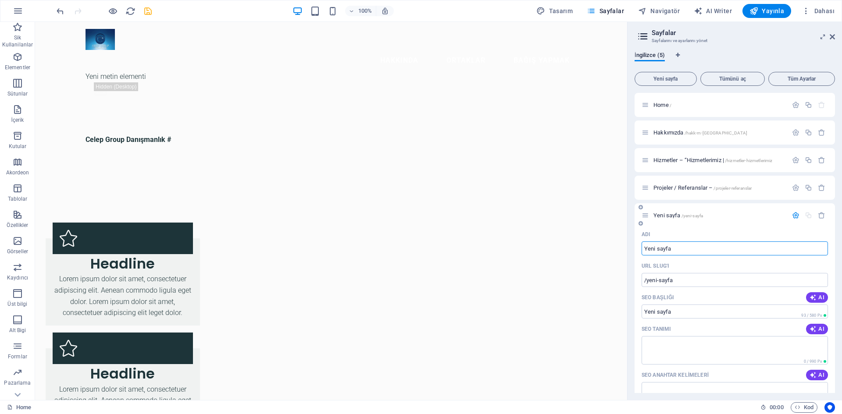
click at [680, 248] on input "Yeni sayfa" at bounding box center [735, 249] width 186 height 14
type input "Ye"
type input "/yeni-sayf"
type input "Y"
type input "/y"
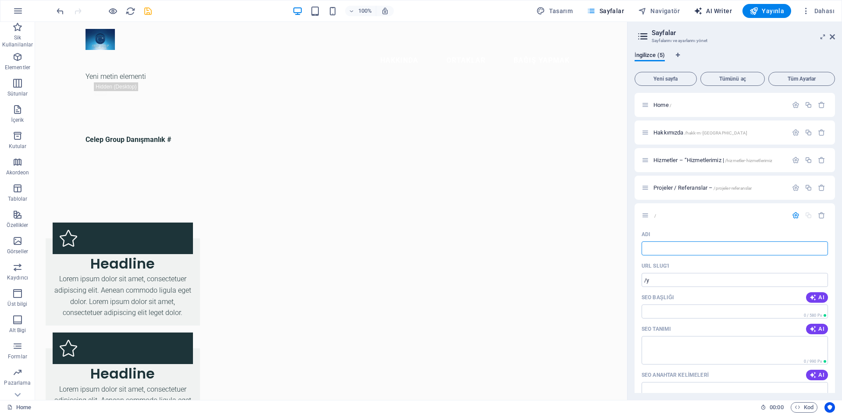
type input "/"
paste input "Vizyon & Misyon – “Geleceğe Yön Veren Vizyonumuz”"
type input "Vizyon & Misyon – “Geleceğe Yön Veren Vizyonumuz”"
type input "/vizyon-misyon-gelecege-yoen-veren-vizyonumuz"
type input "Vizyon & Misyon – “Geleceğe Yön Veren Vizyonumuz”"
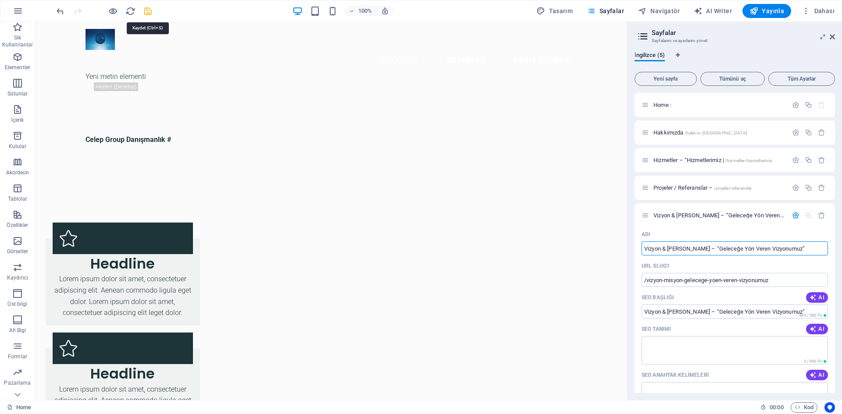
click at [146, 11] on icon "save" at bounding box center [148, 11] width 10 height 10
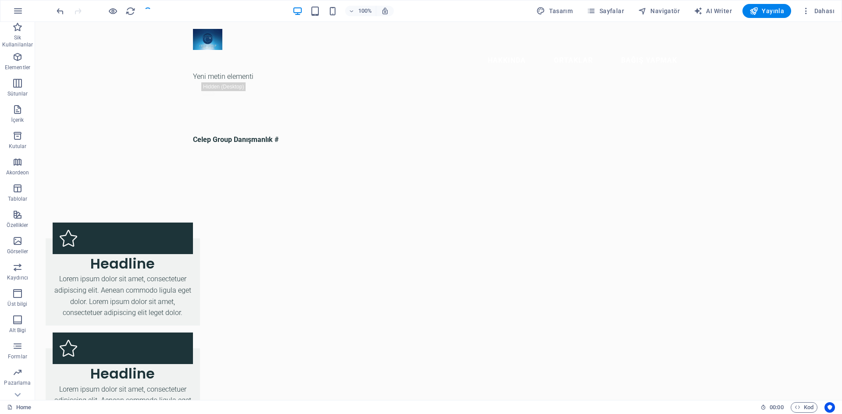
checkbox input "false"
click at [618, 9] on span "Sayfalar" at bounding box center [605, 11] width 37 height 9
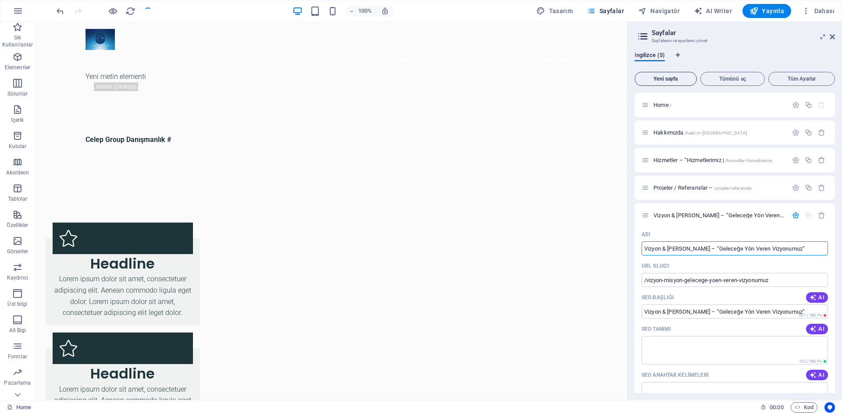
click at [663, 78] on span "Yeni sayfa" at bounding box center [665, 78] width 54 height 5
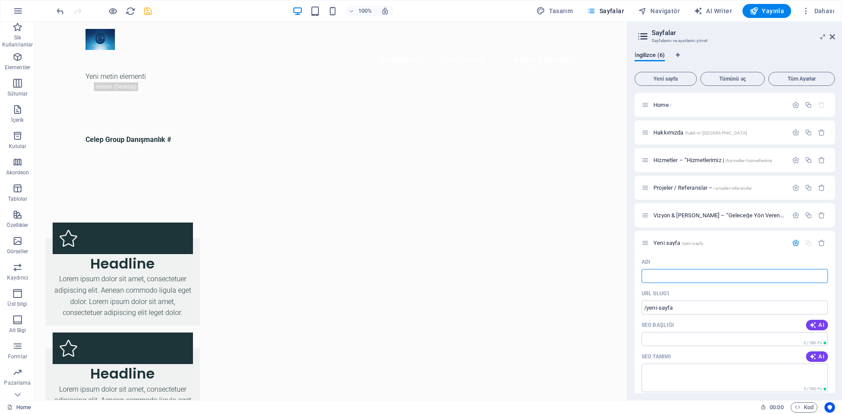
type input "/"
paste input "Teklif / Randevu – “Hemen Teklif Alın”"
type input "Teklif / Randevu – “Hemen Teklif Alın”"
type input "/teklif-randevu-hemen-teklif-al-n"
type input "Teklif / Randevu – “Hemen Teklif Alın”"
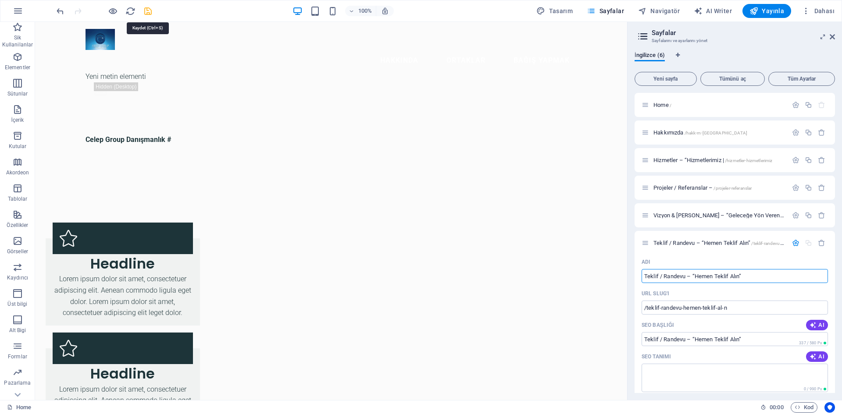
type input "Teklif / Randevu – “Hemen Teklif Alın”"
click at [148, 12] on icon "save" at bounding box center [148, 11] width 10 height 10
checkbox input "false"
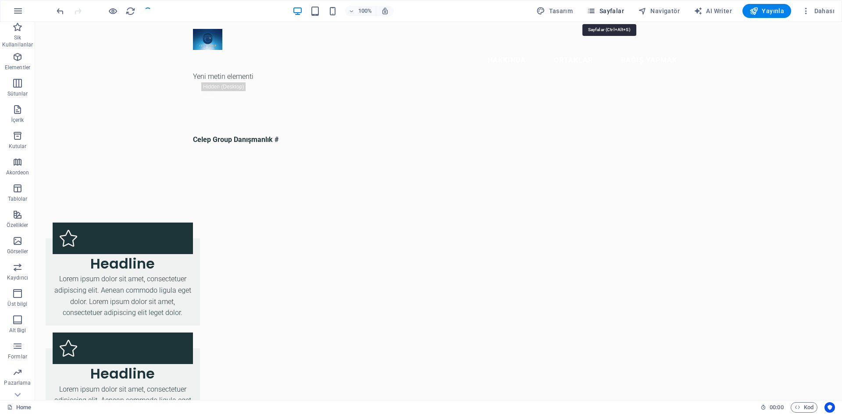
click at [614, 9] on span "Sayfalar" at bounding box center [605, 11] width 37 height 9
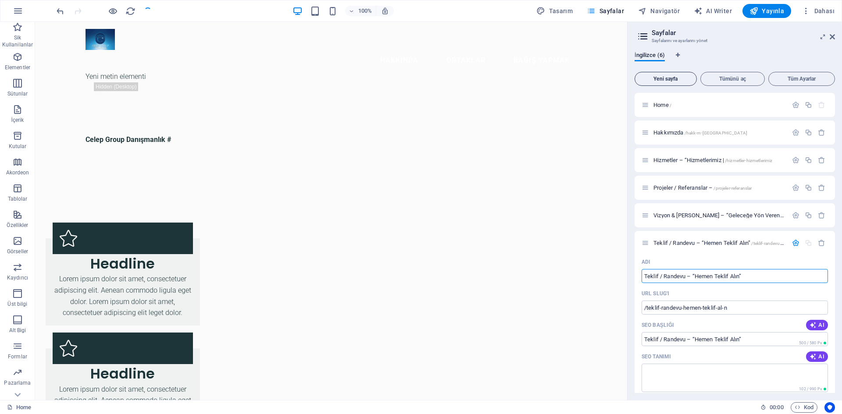
click at [678, 76] on span "Yeni sayfa" at bounding box center [665, 78] width 54 height 5
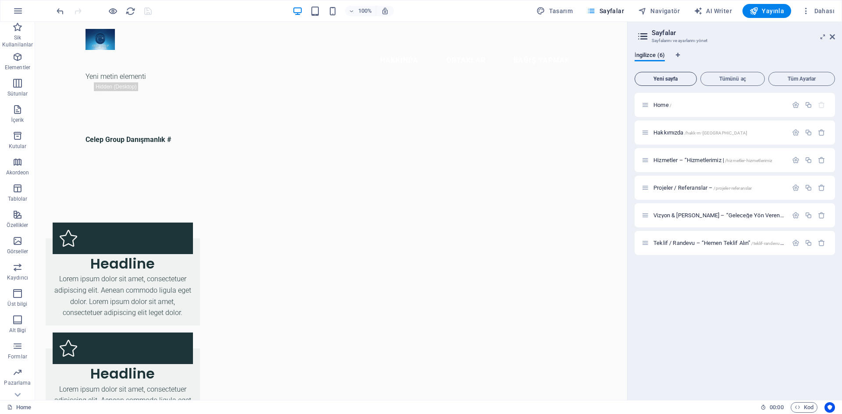
click at [685, 79] on span "Yeni sayfa" at bounding box center [665, 78] width 54 height 5
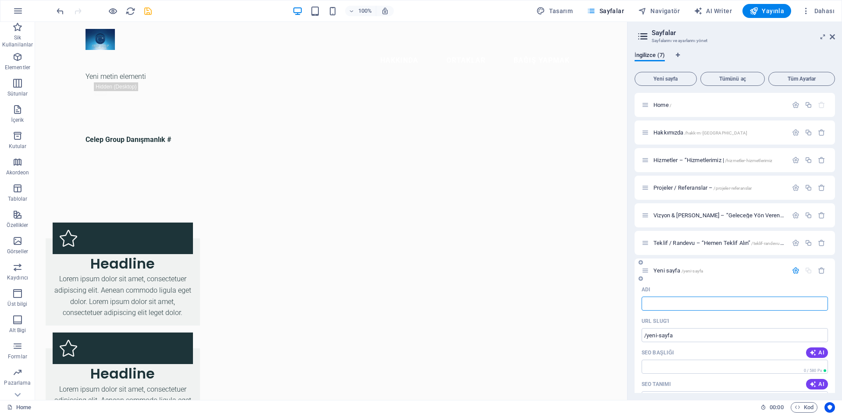
type input "/"
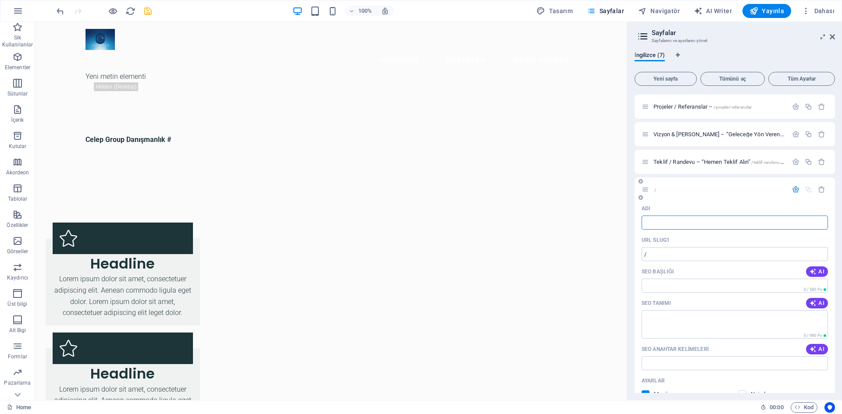
scroll to position [88, 0]
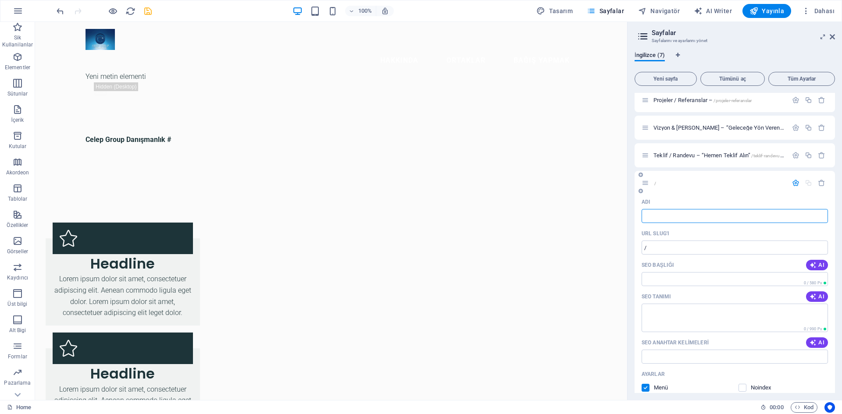
paste input "letişim – “Bize Ulaşın"
type input "letişim – “Bize Ulaşın"
type input "/letisim-bize-ulas-n"
type input "letişim – “Bize Ulaşın"
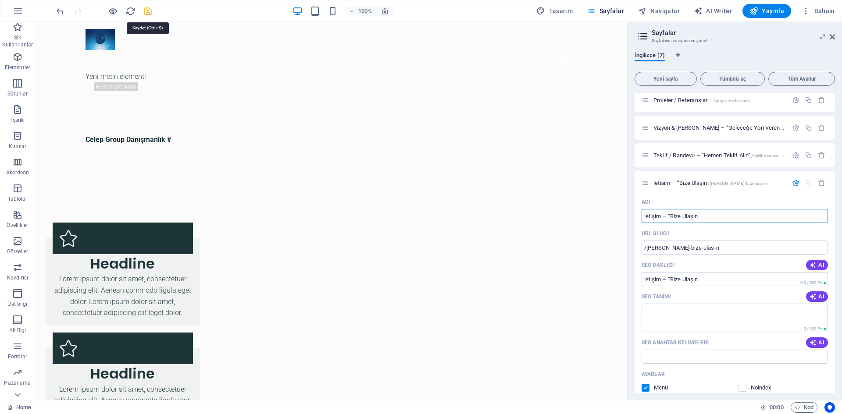
click at [147, 13] on icon "save" at bounding box center [148, 11] width 10 height 10
checkbox input "false"
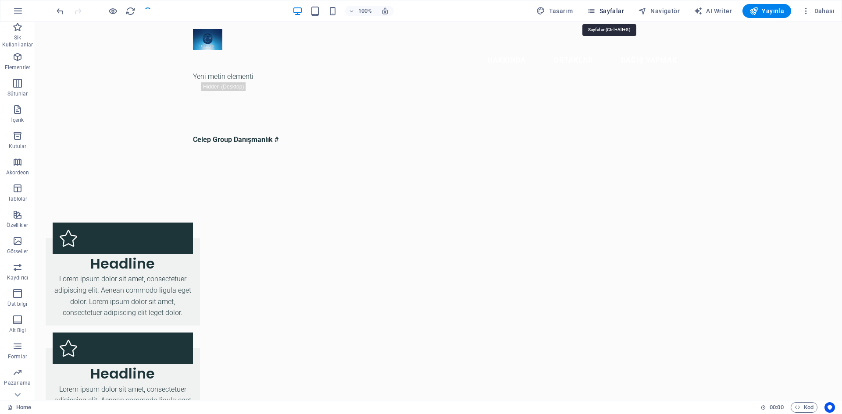
click at [613, 11] on span "Sayfalar" at bounding box center [605, 11] width 37 height 9
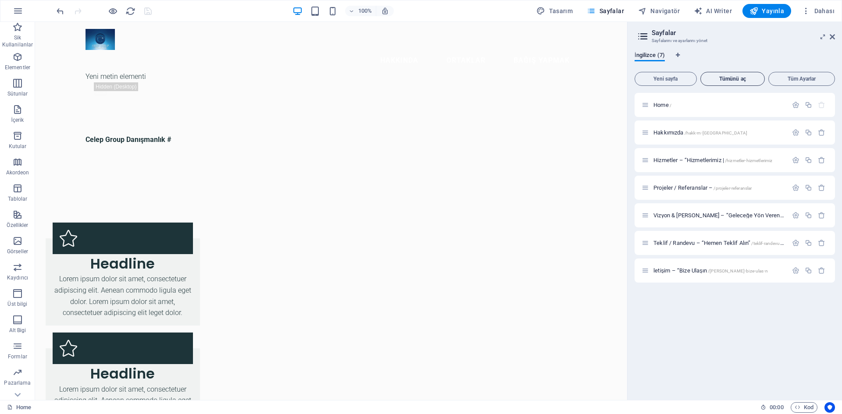
click at [728, 78] on span "Tümünü aç" at bounding box center [732, 78] width 57 height 5
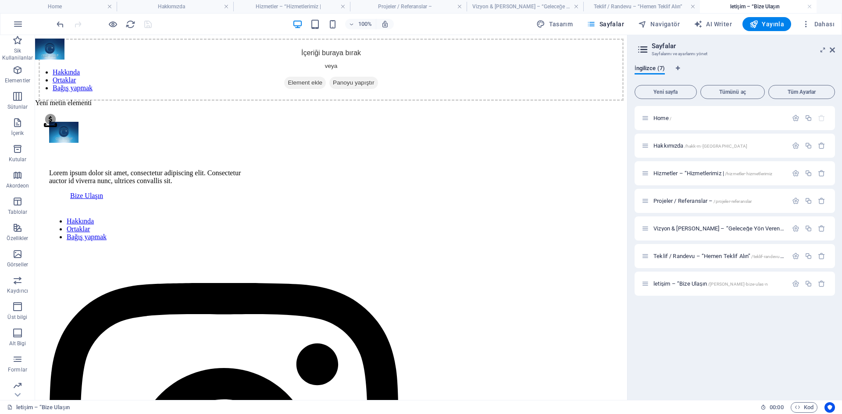
scroll to position [0, 0]
click at [756, 91] on span "Tümünü aç" at bounding box center [732, 91] width 57 height 5
click at [768, 25] on span "Yayınla" at bounding box center [766, 24] width 35 height 9
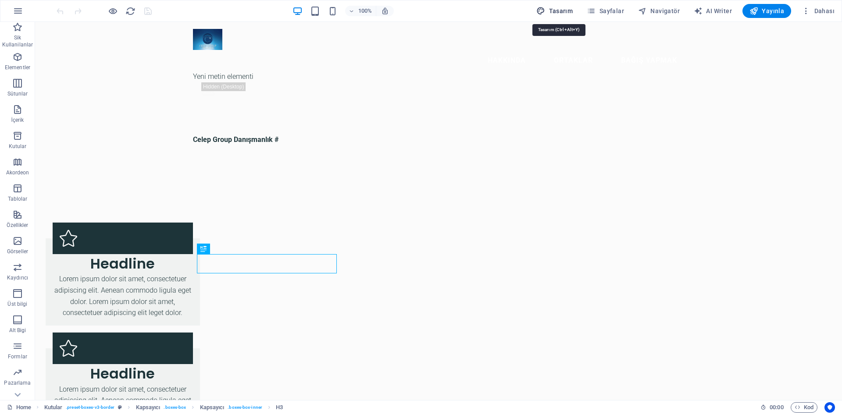
click at [563, 9] on span "Tasarım" at bounding box center [554, 11] width 36 height 9
click at [617, 14] on span "Sayfalar" at bounding box center [605, 11] width 37 height 9
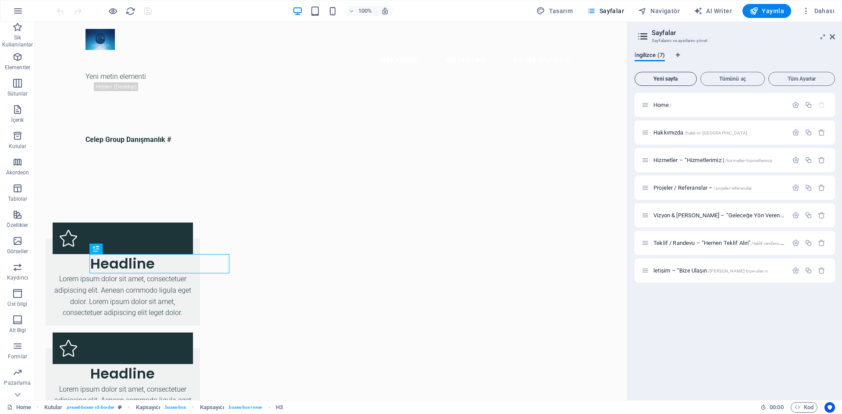
click at [675, 76] on span "Yeni sayfa" at bounding box center [665, 78] width 54 height 5
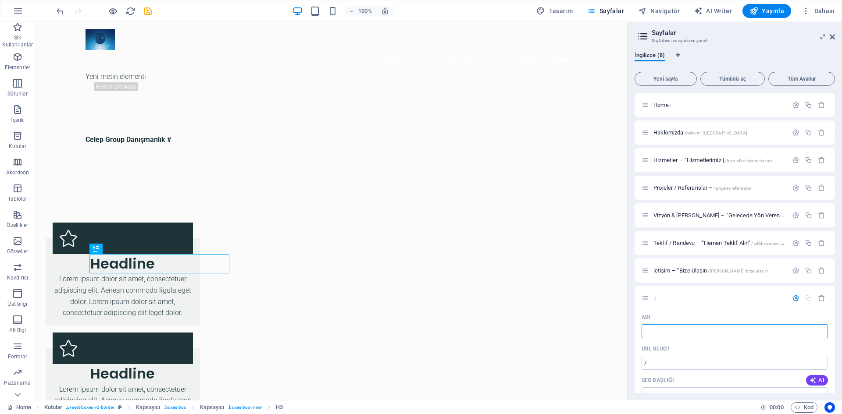
type input "/"
click at [538, 70] on div "Hakkında Ortaklar Bağış yapmak Yeni metin elementi .fa-secondary{opacity:.4}" at bounding box center [331, 64] width 592 height 84
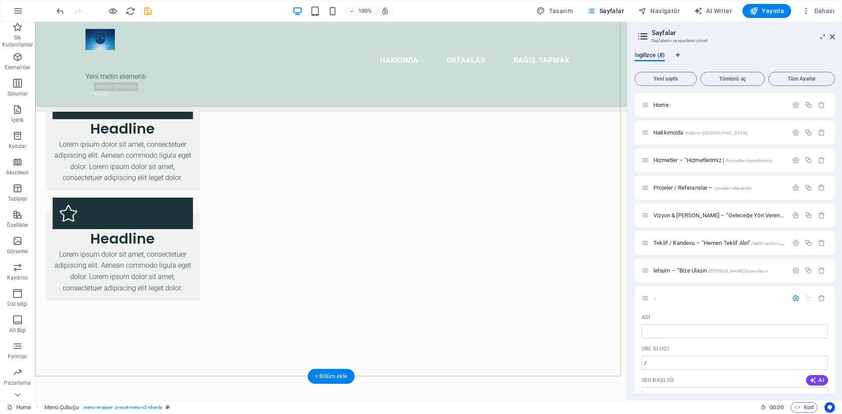
scroll to position [584, 0]
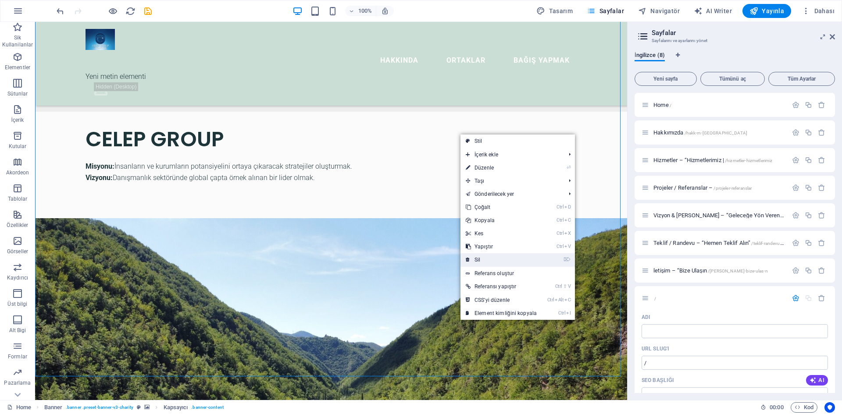
click at [481, 259] on link "⌦ Sil" at bounding box center [501, 259] width 82 height 13
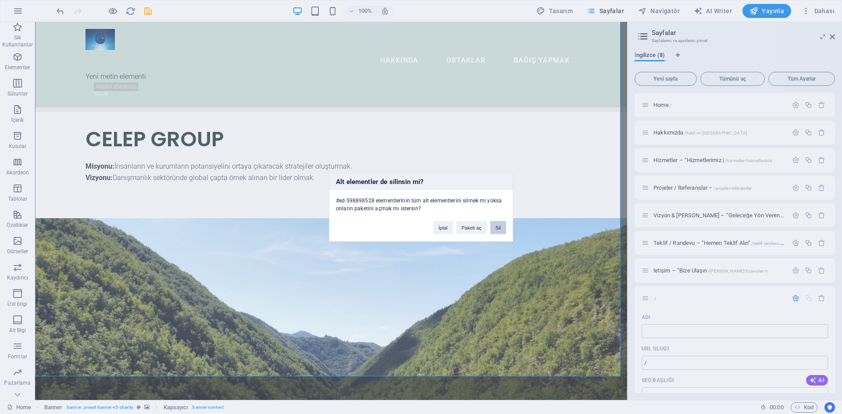
click at [501, 227] on button "Sil" at bounding box center [498, 227] width 16 height 13
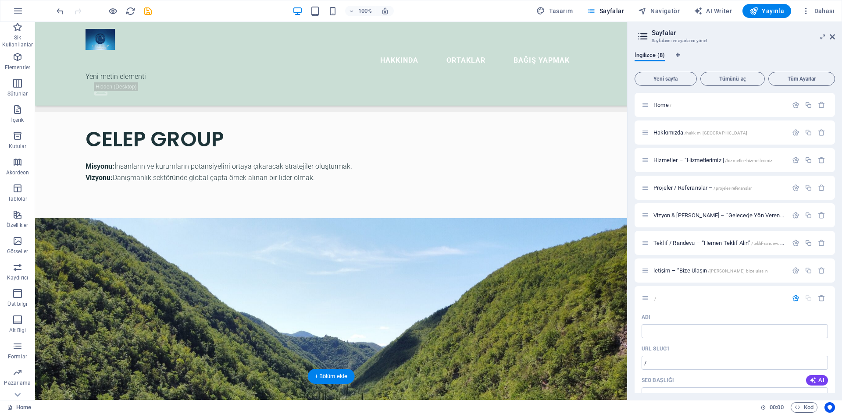
click at [314, 218] on figure at bounding box center [331, 407] width 592 height 378
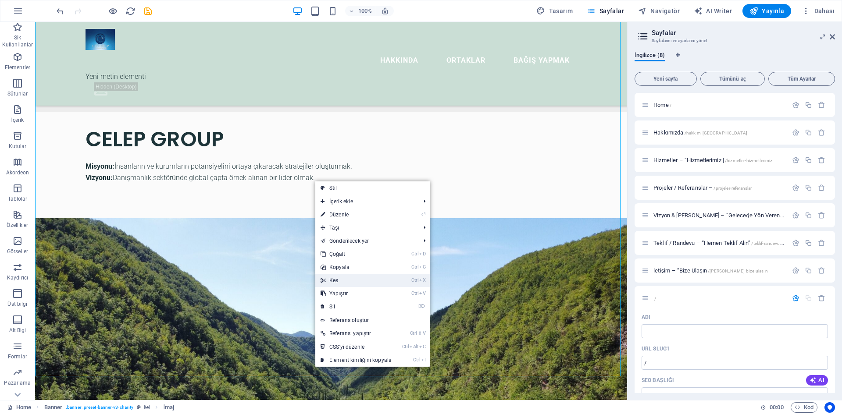
click at [337, 280] on link "Ctrl X Kes" at bounding box center [356, 280] width 82 height 13
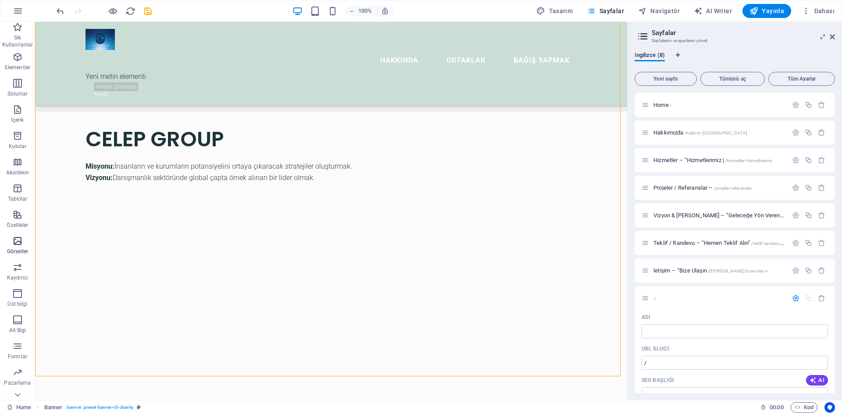
click at [17, 242] on icon "button" at bounding box center [17, 241] width 11 height 11
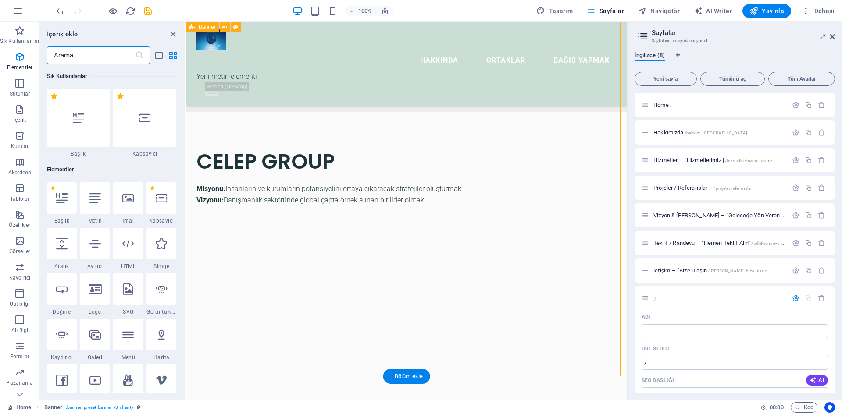
scroll to position [4446, 0]
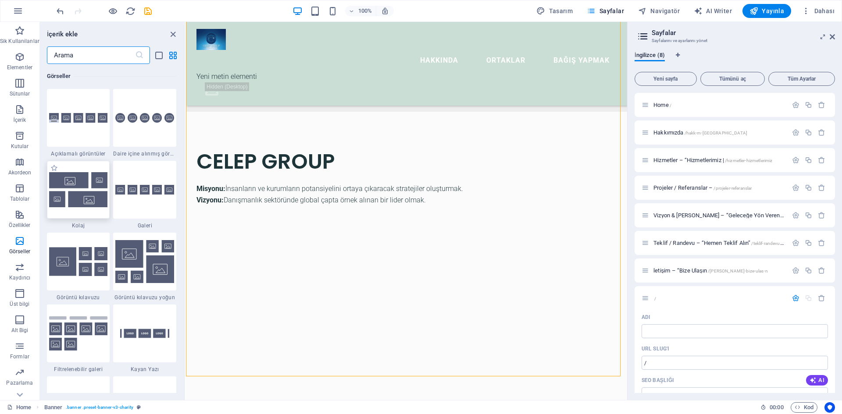
click at [70, 184] on img at bounding box center [78, 189] width 59 height 35
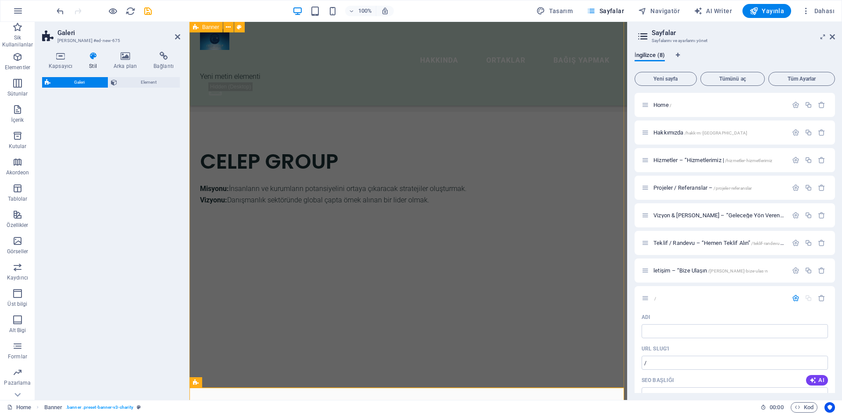
select select "rem"
select select "preset-gallery-v3-collage"
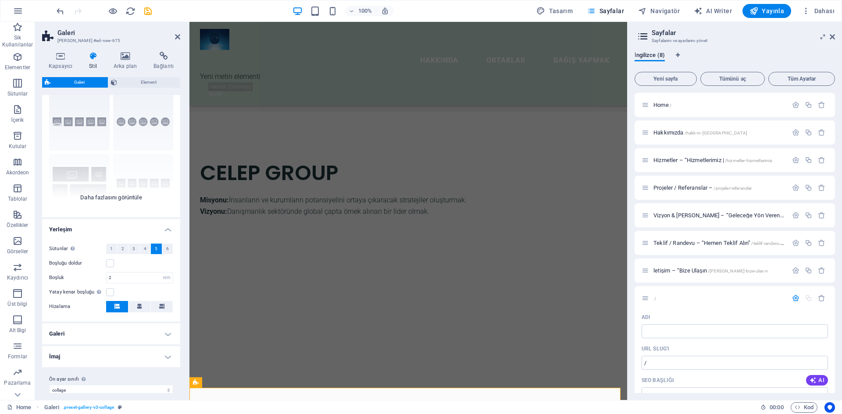
scroll to position [34, 0]
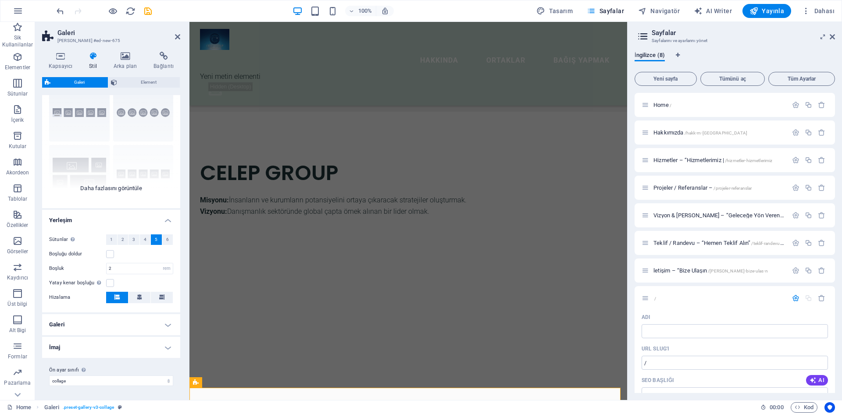
click at [99, 190] on div "Açıklamalar Daire Kolaj Varsayılan Kılavuz Kılavuz kaydırıldı" at bounding box center [111, 143] width 138 height 132
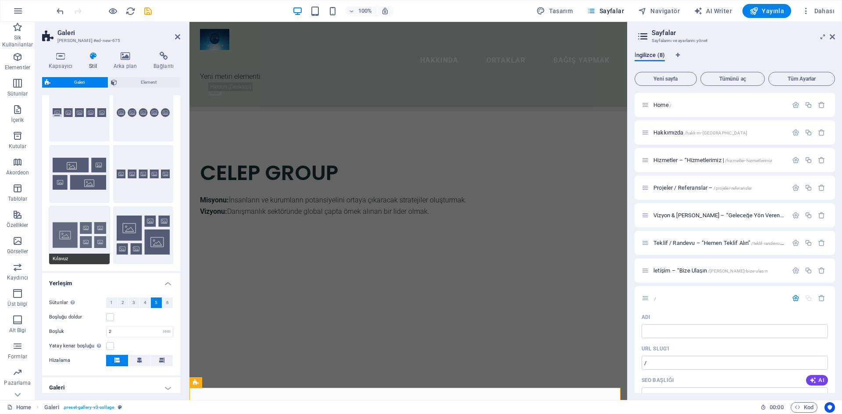
click at [68, 229] on button "Kılavuz" at bounding box center [79, 236] width 61 height 58
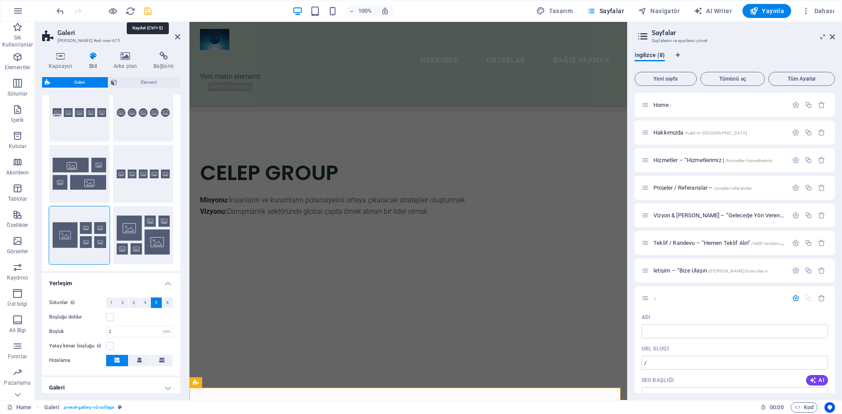
click at [149, 10] on icon "save" at bounding box center [148, 11] width 10 height 10
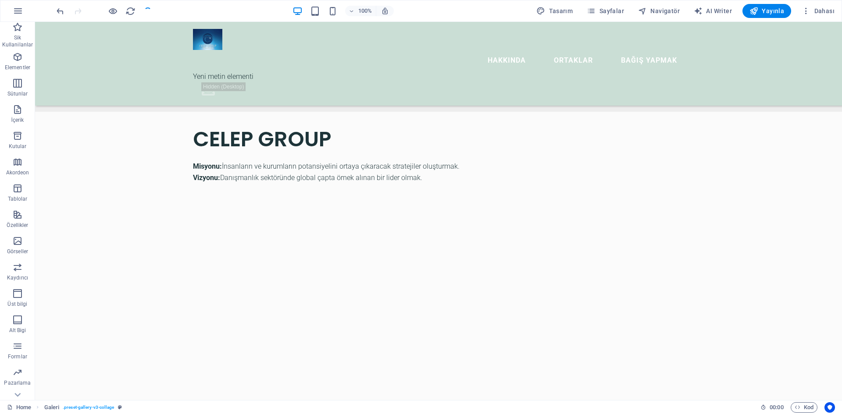
checkbox input "false"
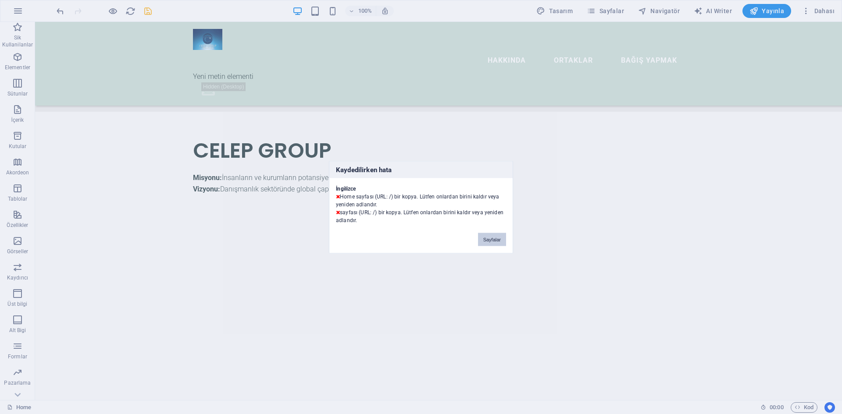
click at [497, 240] on button "Sayfalar" at bounding box center [492, 239] width 28 height 13
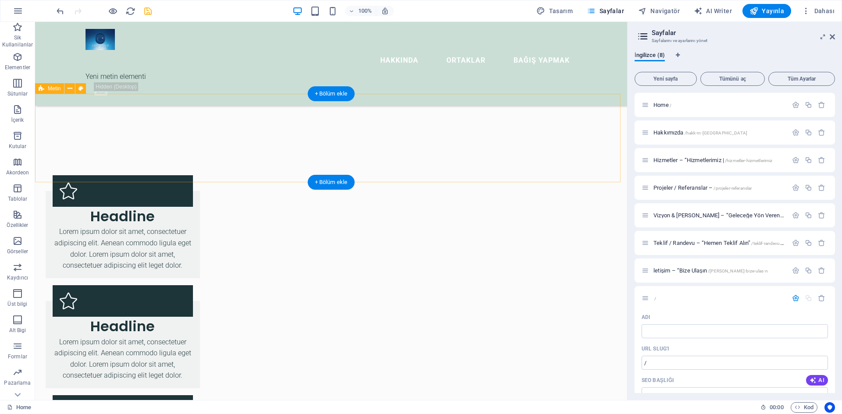
scroll to position [0, 0]
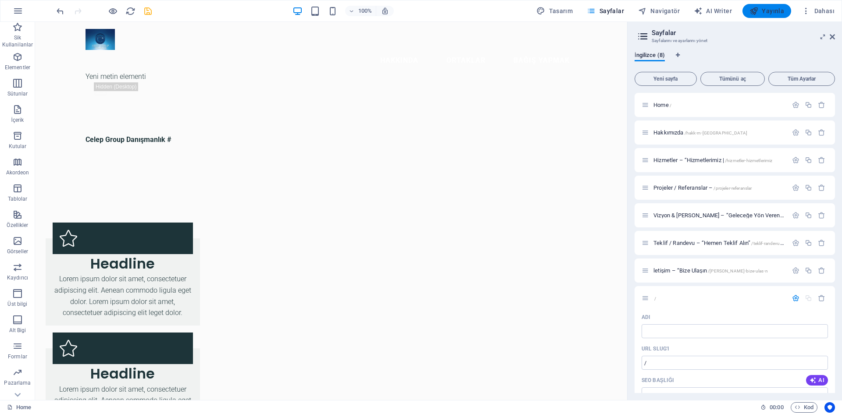
click at [762, 14] on span "Yayınla" at bounding box center [766, 11] width 35 height 9
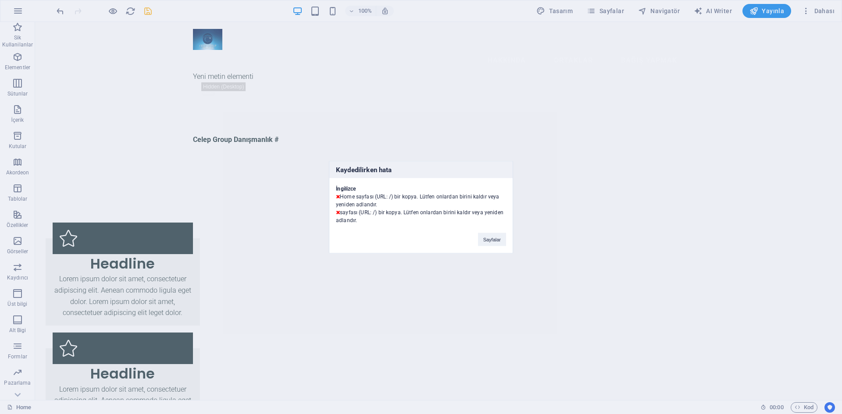
click at [777, 9] on div "Kaydedilirken hata İngilizce Home sayfası (URL: /) bir kopya. Lütfen onlardan b…" at bounding box center [421, 207] width 842 height 414
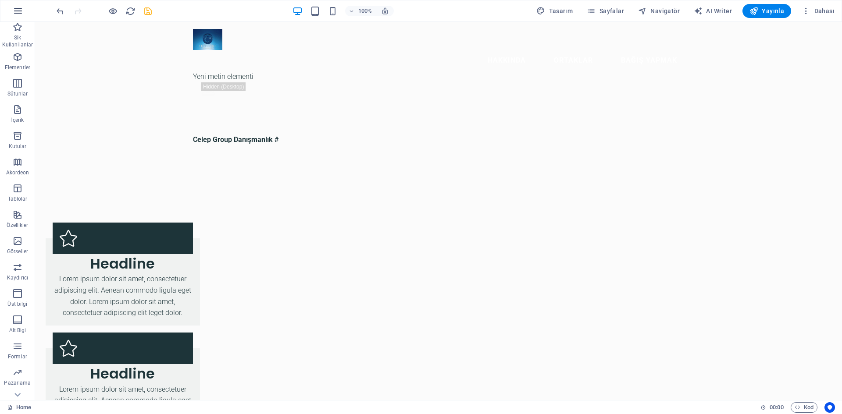
click at [19, 10] on icon "button" at bounding box center [18, 11] width 11 height 11
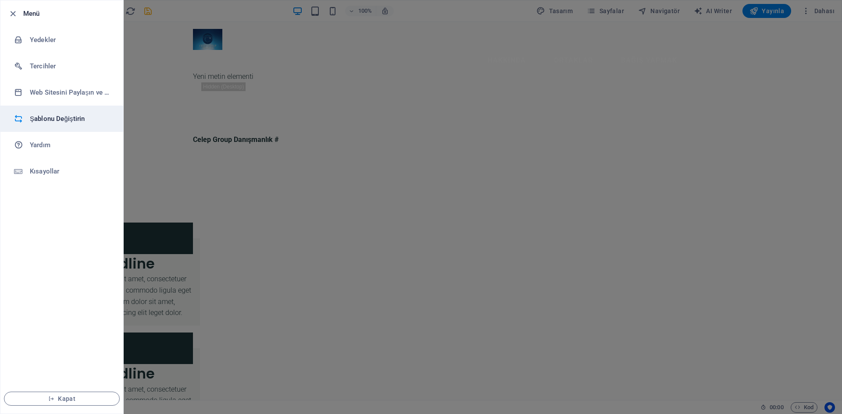
click at [54, 121] on h6 "Şablonu Değiştirin" at bounding box center [70, 119] width 81 height 11
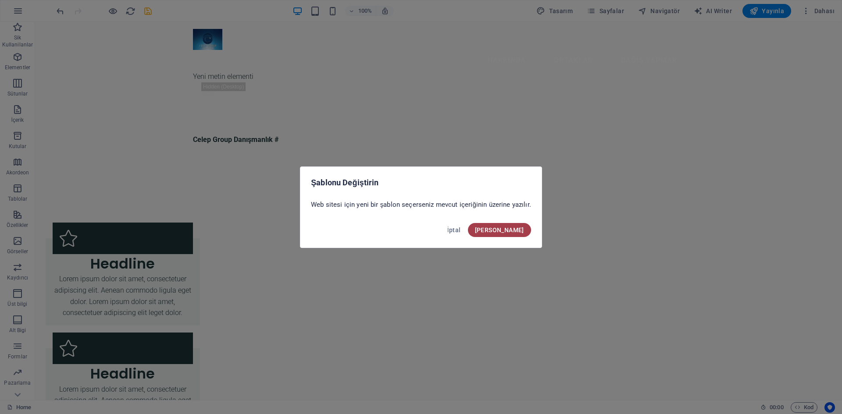
click at [509, 235] on button "Onayla" at bounding box center [499, 230] width 63 height 14
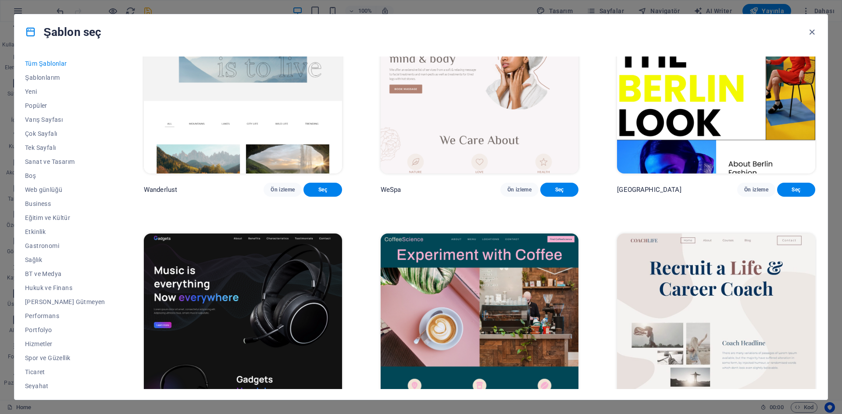
scroll to position [2675, 0]
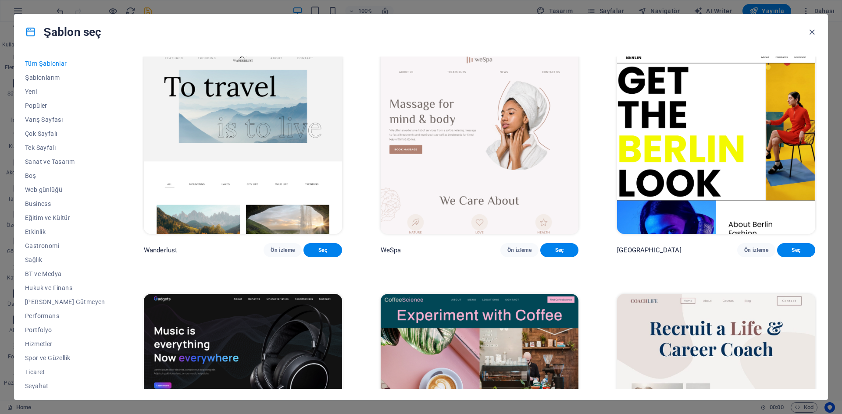
click at [277, 164] on img at bounding box center [243, 143] width 198 height 182
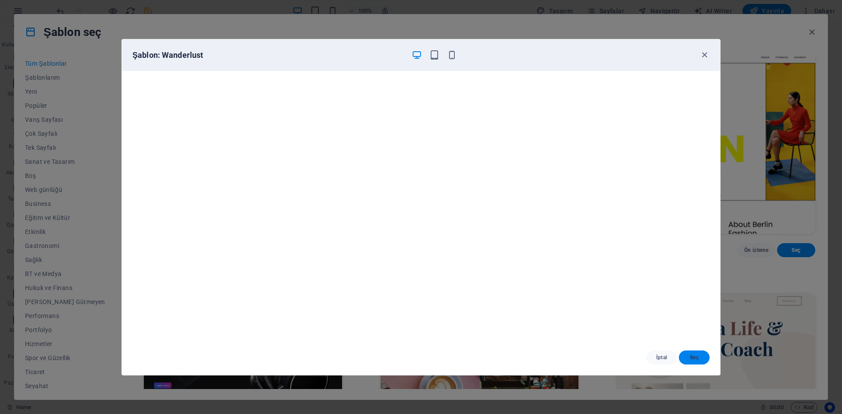
click at [690, 358] on span "Seç" at bounding box center [694, 357] width 17 height 7
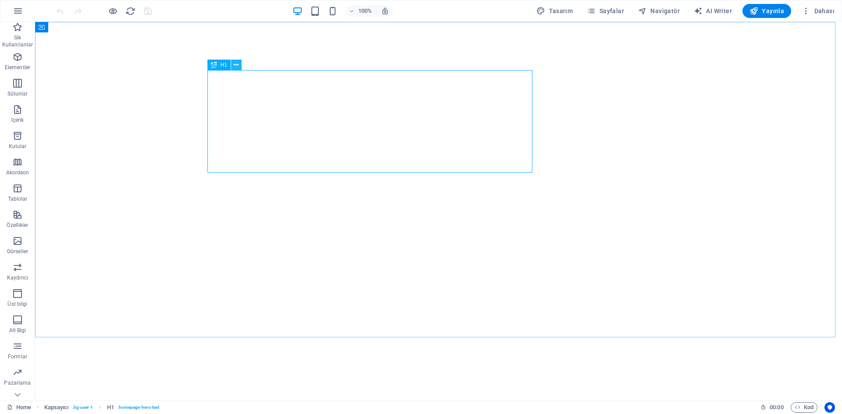
click at [237, 69] on icon at bounding box center [236, 65] width 5 height 9
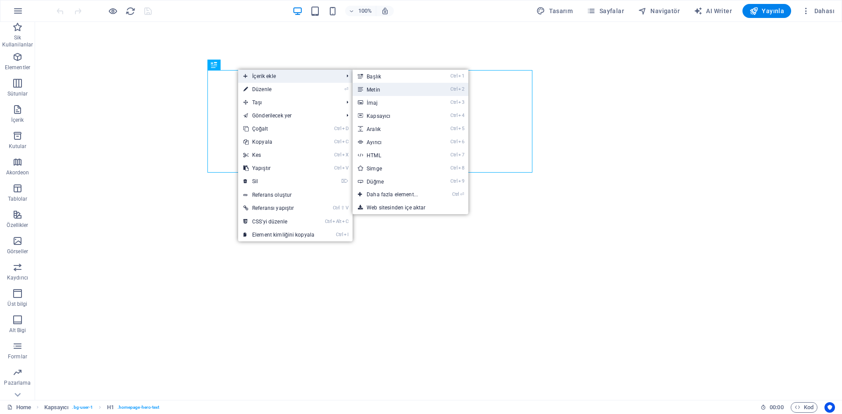
click at [383, 88] on link "Ctrl 2 Metin" at bounding box center [394, 89] width 83 height 13
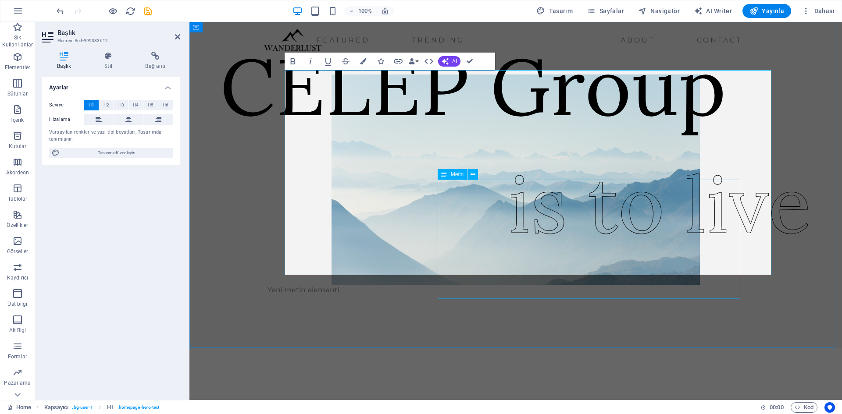
click at [573, 205] on div "is to live" at bounding box center [659, 204] width 303 height 119
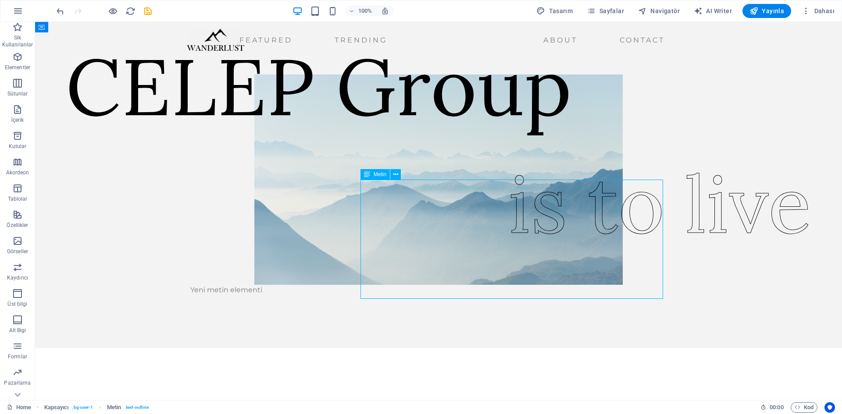
click at [589, 207] on div "is to live" at bounding box center [659, 204] width 303 height 119
click at [631, 242] on div "is to live" at bounding box center [659, 204] width 303 height 119
click at [637, 252] on div "is to live" at bounding box center [659, 204] width 303 height 119
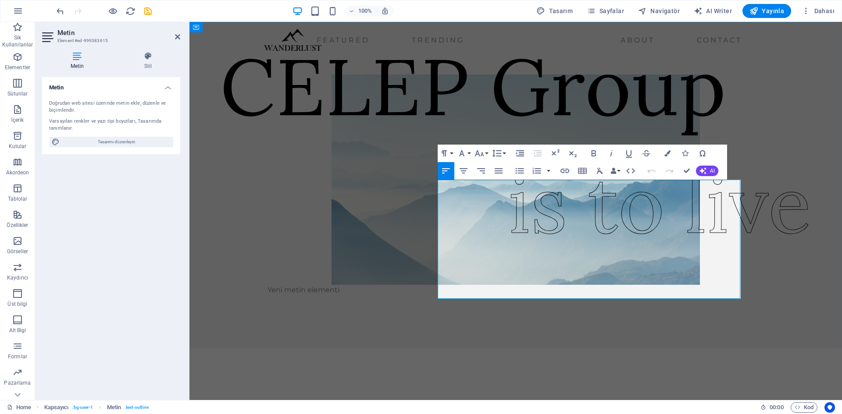
click at [738, 238] on span "is to live" at bounding box center [659, 203] width 303 height 101
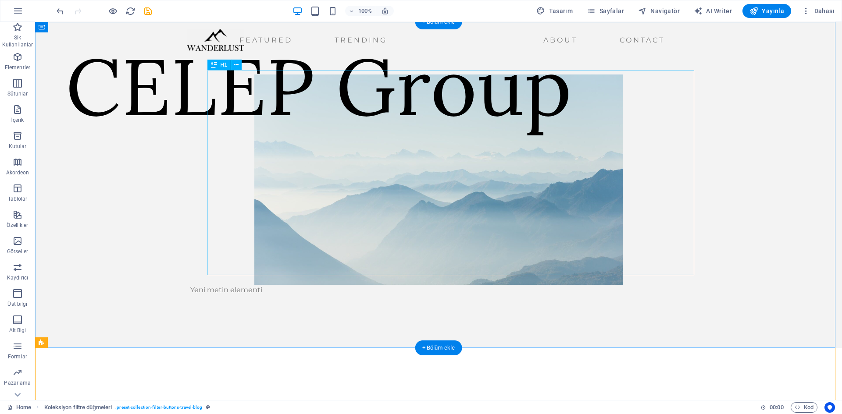
click at [568, 124] on div "CELEP Group" at bounding box center [319, 86] width 506 height 103
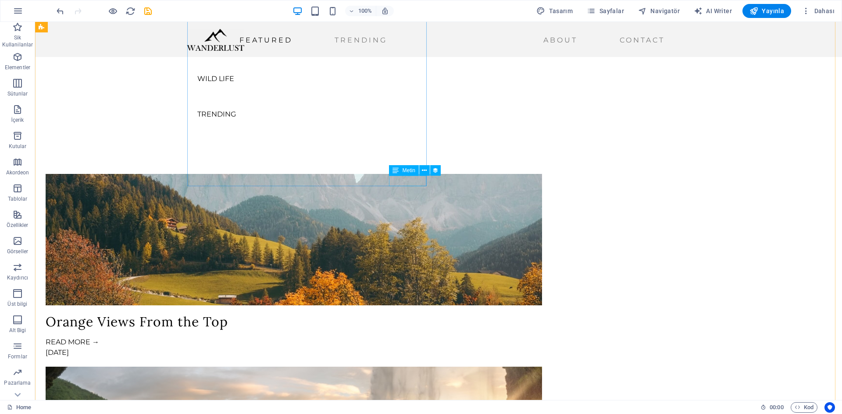
scroll to position [482, 0]
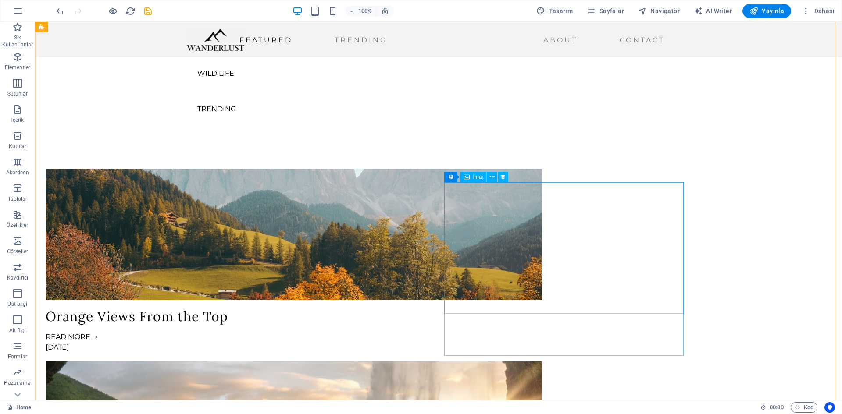
select select "%"
select select "px"
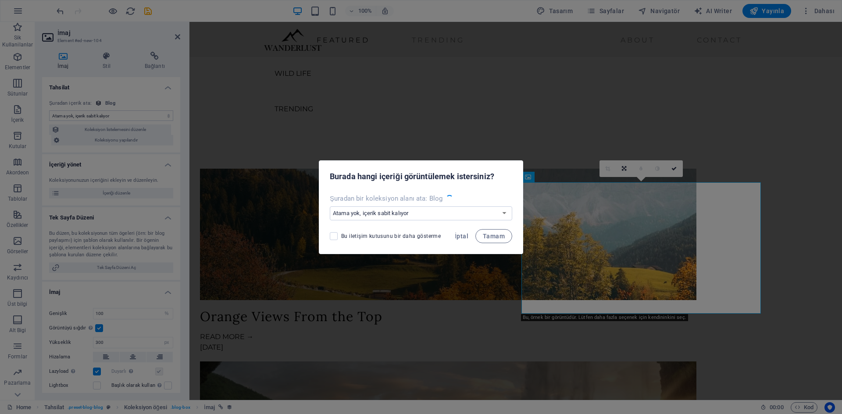
select select "image"
click at [492, 234] on span "Tamam" at bounding box center [494, 236] width 22 height 7
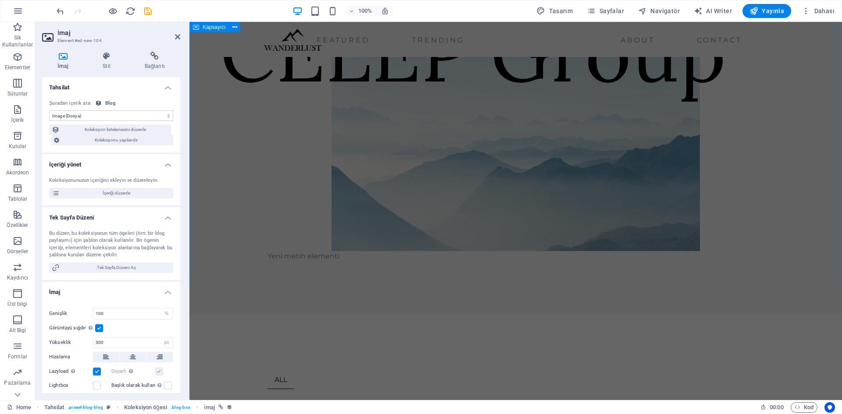
scroll to position [0, 0]
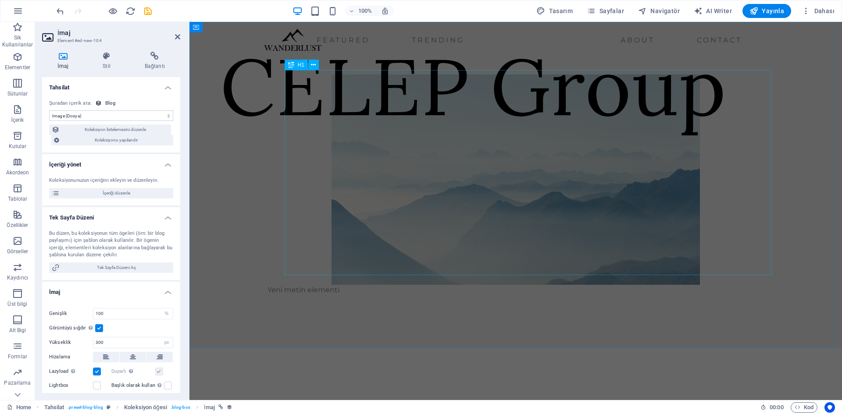
click at [617, 138] on div "CELEP Group" at bounding box center [473, 86] width 506 height 103
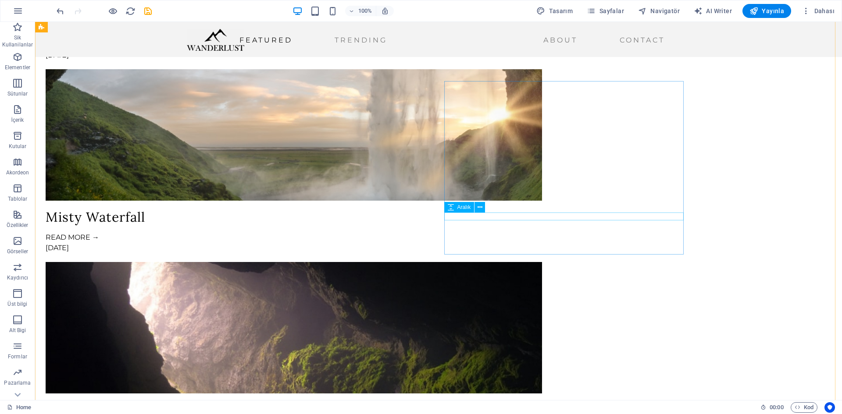
scroll to position [921, 0]
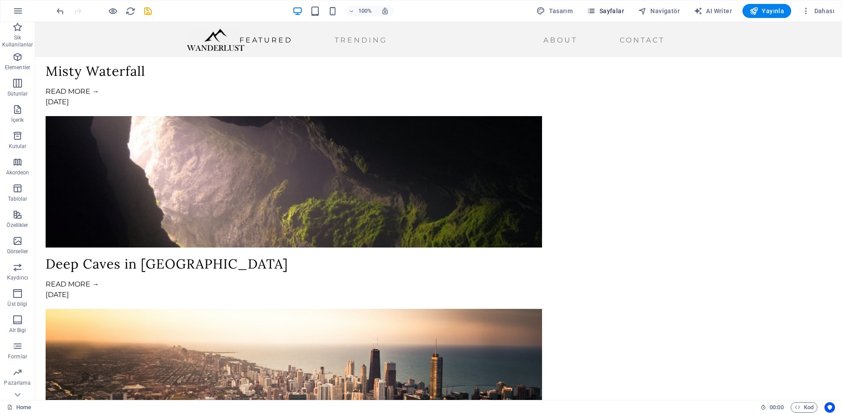
click at [616, 7] on span "Sayfalar" at bounding box center [605, 11] width 37 height 9
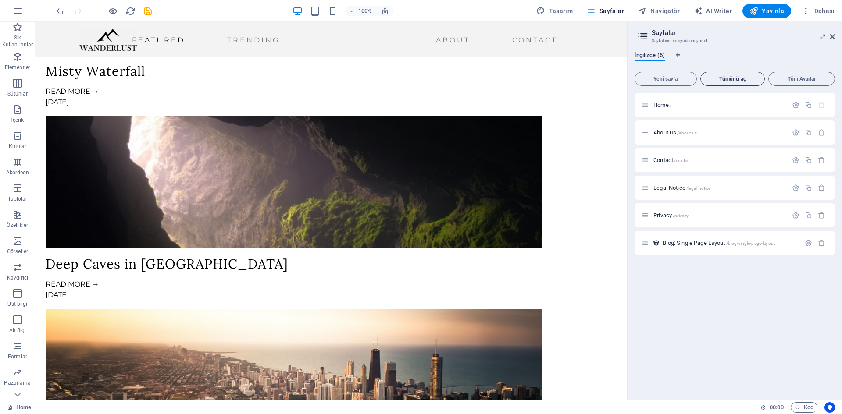
click at [728, 81] on span "Tümünü aç" at bounding box center [732, 78] width 57 height 5
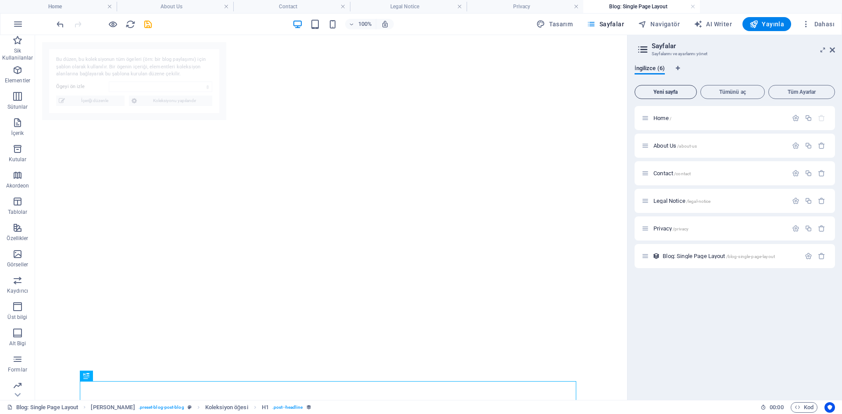
scroll to position [0, 0]
select select "68dd0b30b679aac99300046d"
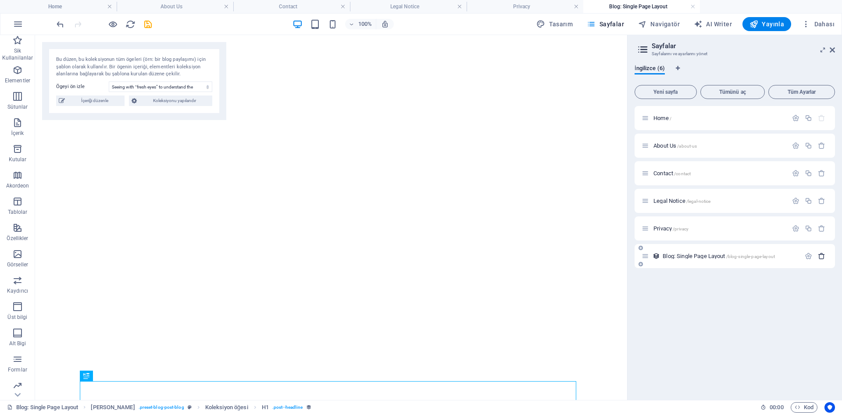
click at [820, 256] on icon "button" at bounding box center [821, 256] width 7 height 7
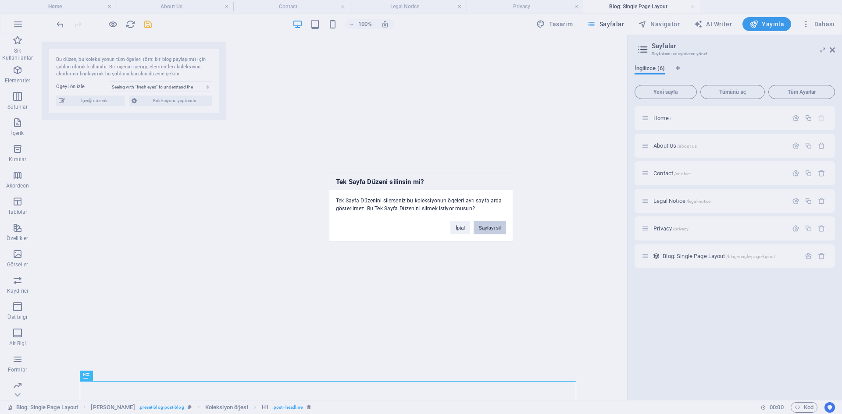
click at [486, 228] on button "Sayfayı sil" at bounding box center [490, 227] width 32 height 13
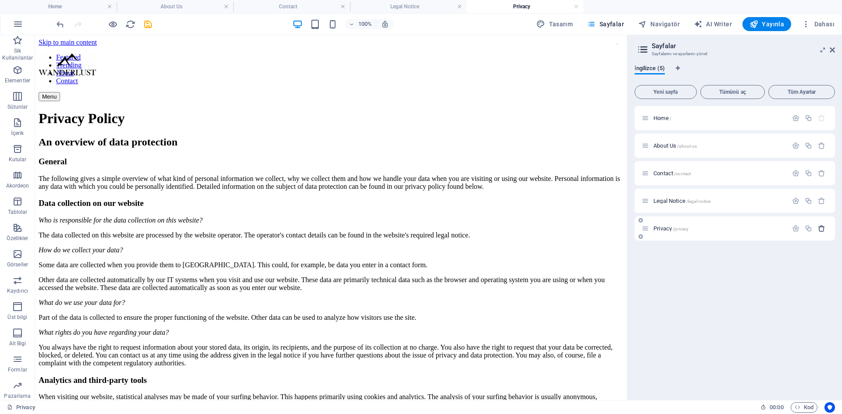
click at [823, 229] on icon "button" at bounding box center [821, 228] width 7 height 7
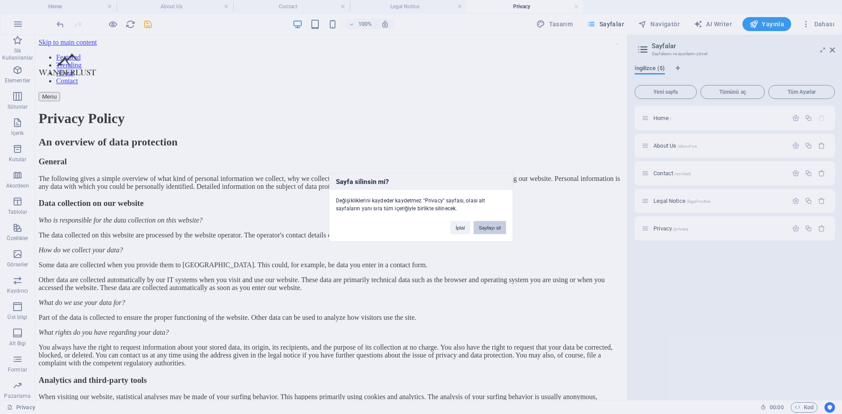
click at [496, 230] on button "Sayfayı sil" at bounding box center [490, 227] width 32 height 13
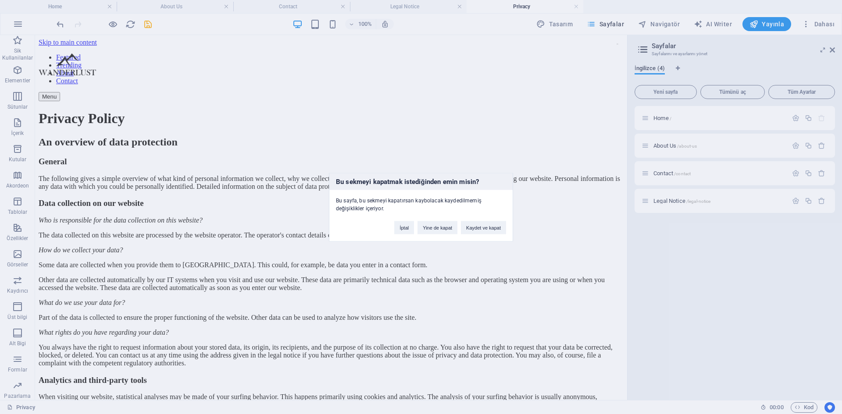
click at [821, 200] on div "Bu sekmeyi kapatmak istediğinden emin misin? Bu sayfa, bu sekmeyi kapatırsan ka…" at bounding box center [421, 207] width 842 height 414
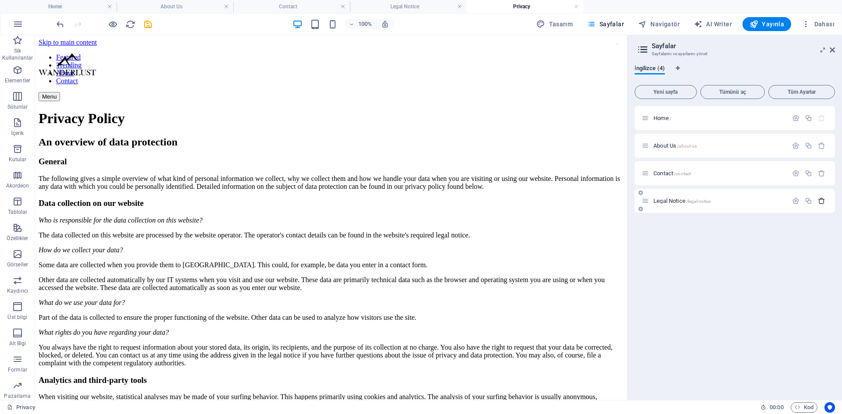
click at [818, 199] on icon "button" at bounding box center [821, 200] width 7 height 7
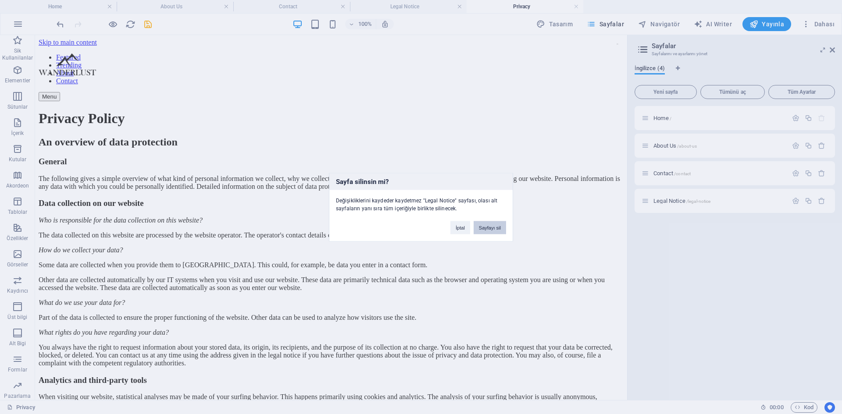
click at [486, 228] on button "Sayfayı sil" at bounding box center [490, 227] width 32 height 13
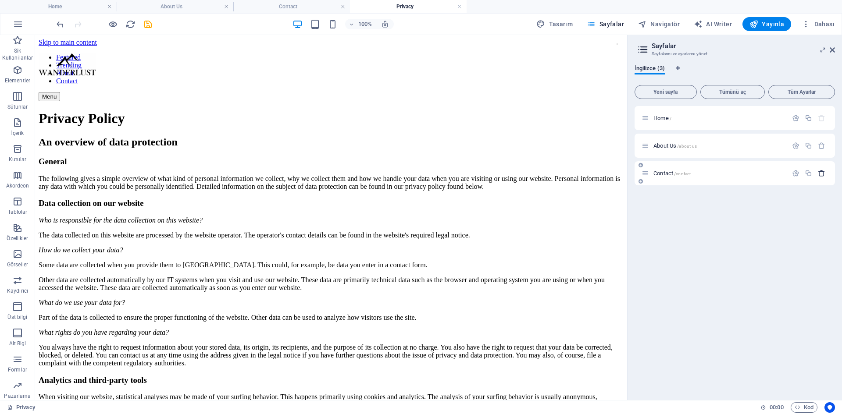
click at [823, 174] on icon "button" at bounding box center [821, 173] width 7 height 7
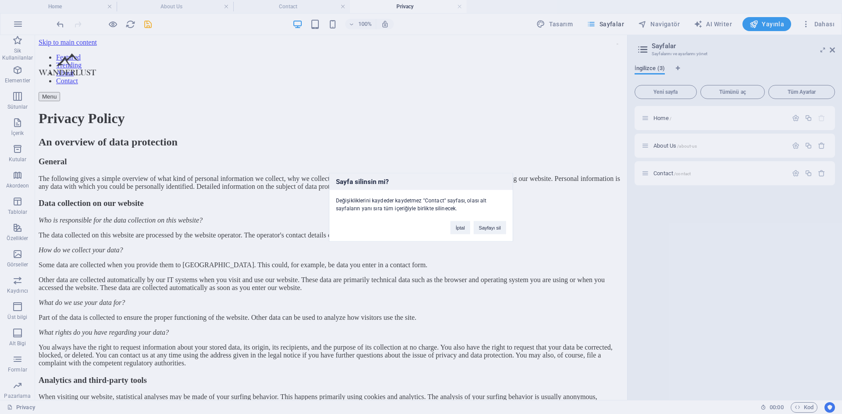
drag, startPoint x: 484, startPoint y: 228, endPoint x: 787, endPoint y: 158, distance: 310.7
click at [484, 228] on button "Sayfayı sil" at bounding box center [490, 227] width 32 height 13
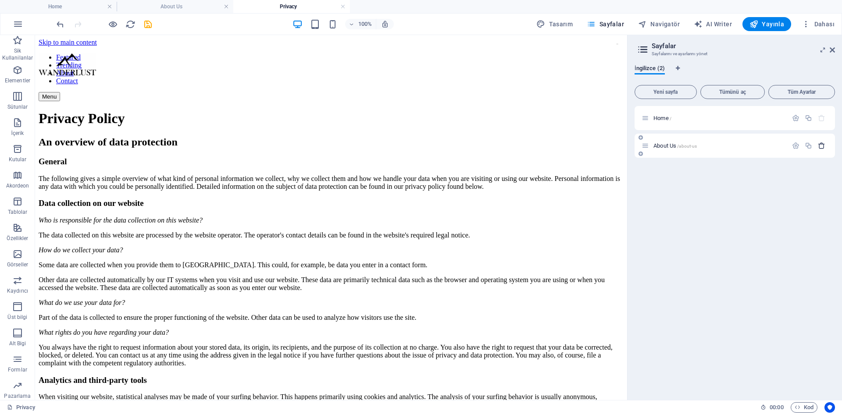
click at [821, 147] on icon "button" at bounding box center [821, 145] width 7 height 7
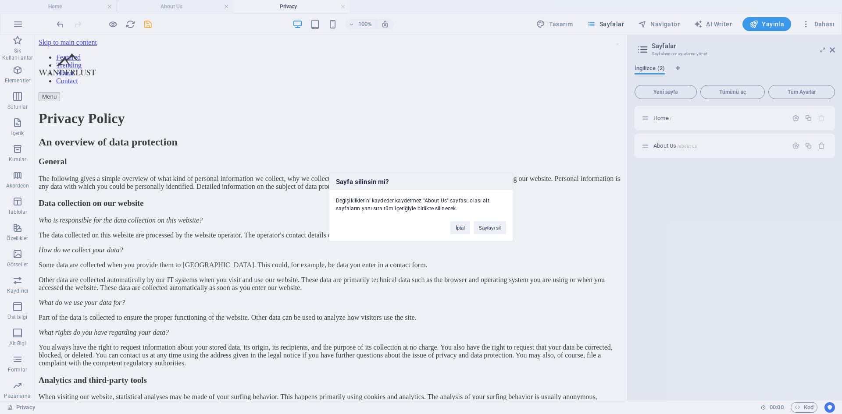
drag, startPoint x: 485, startPoint y: 229, endPoint x: 748, endPoint y: 156, distance: 273.2
click at [486, 229] on button "Sayfayı sil" at bounding box center [490, 227] width 32 height 13
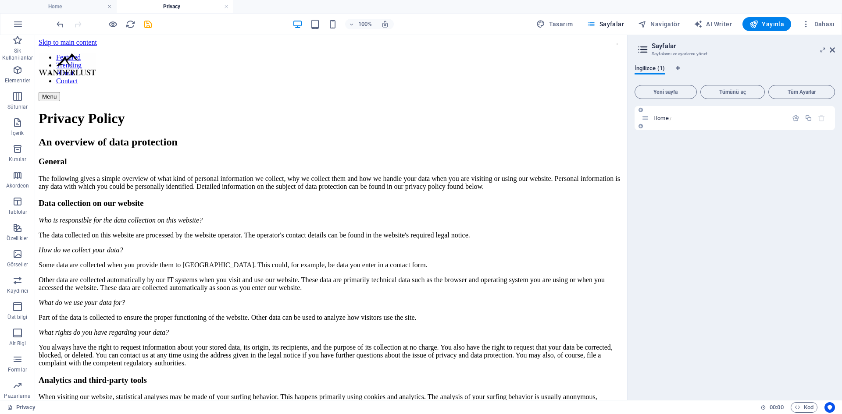
click at [821, 118] on icon "button" at bounding box center [821, 117] width 7 height 7
click at [820, 118] on icon "button" at bounding box center [821, 117] width 7 height 7
click at [667, 93] on span "Yeni sayfa" at bounding box center [665, 91] width 54 height 5
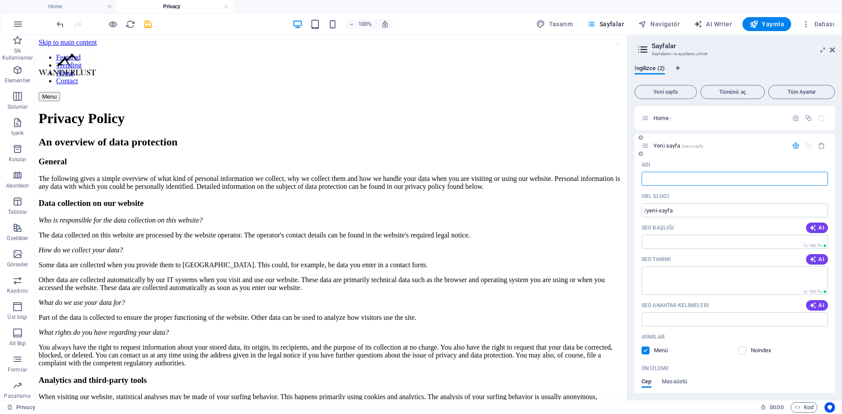
type input "/"
type input "H"
type input "/h"
type input "H"
type input "Hakkımızda"
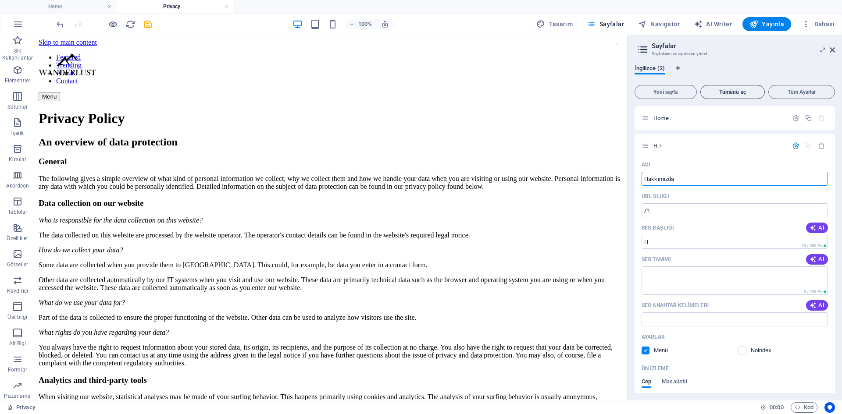
type input "/hakk-m-zda"
type input "Hakkımızda"
click at [146, 25] on icon "save" at bounding box center [148, 24] width 10 height 10
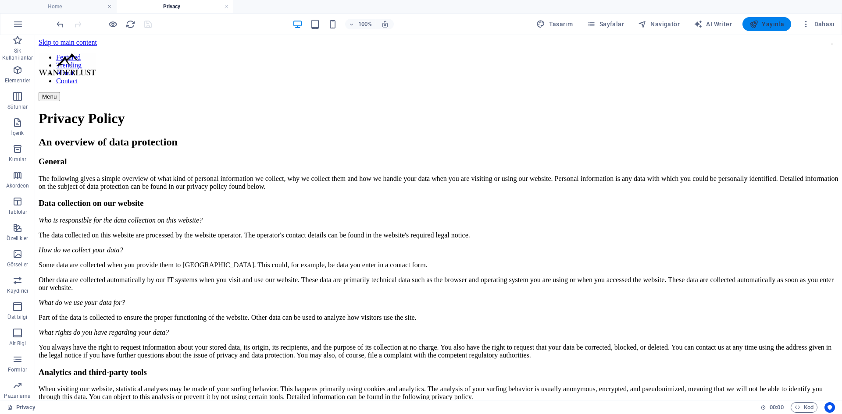
click at [763, 23] on span "Yayınla" at bounding box center [766, 24] width 35 height 9
